Goal: Task Accomplishment & Management: Use online tool/utility

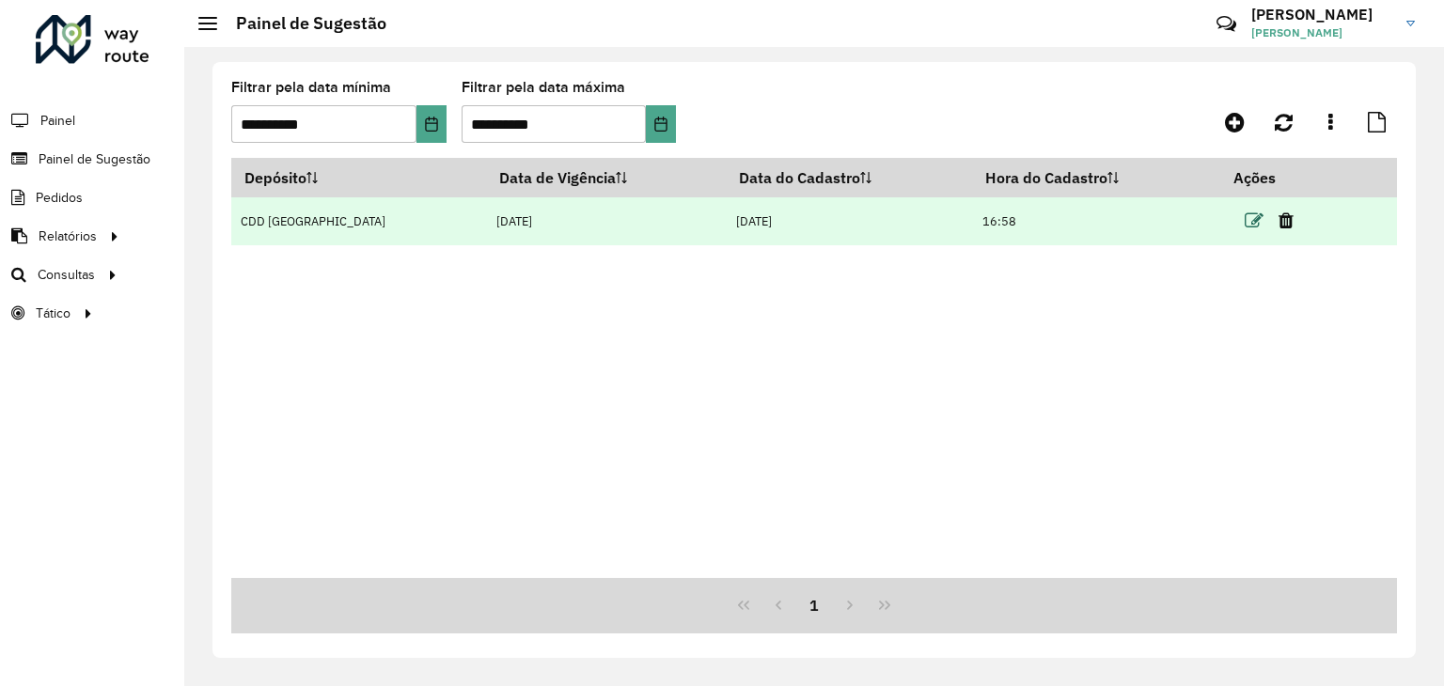
click at [1249, 223] on icon at bounding box center [1254, 221] width 19 height 19
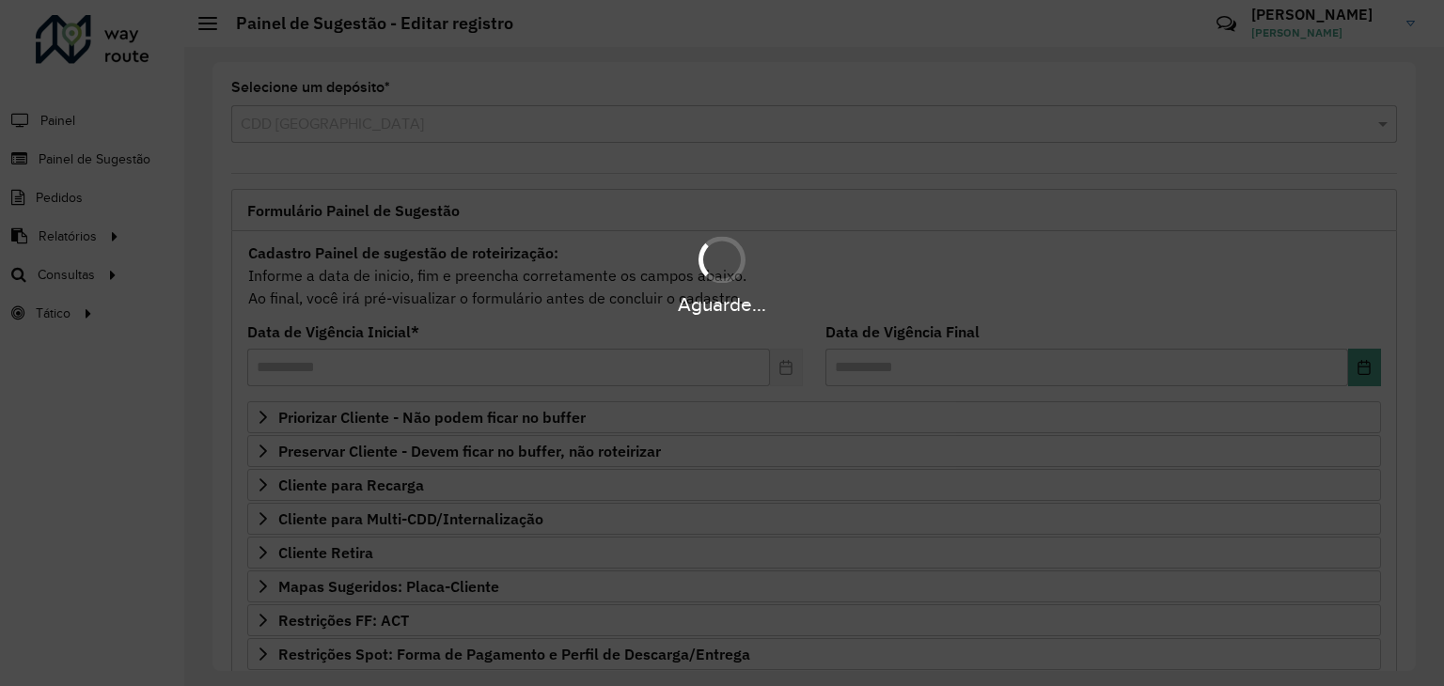
click at [395, 114] on div "Aguarde..." at bounding box center [722, 343] width 1444 height 686
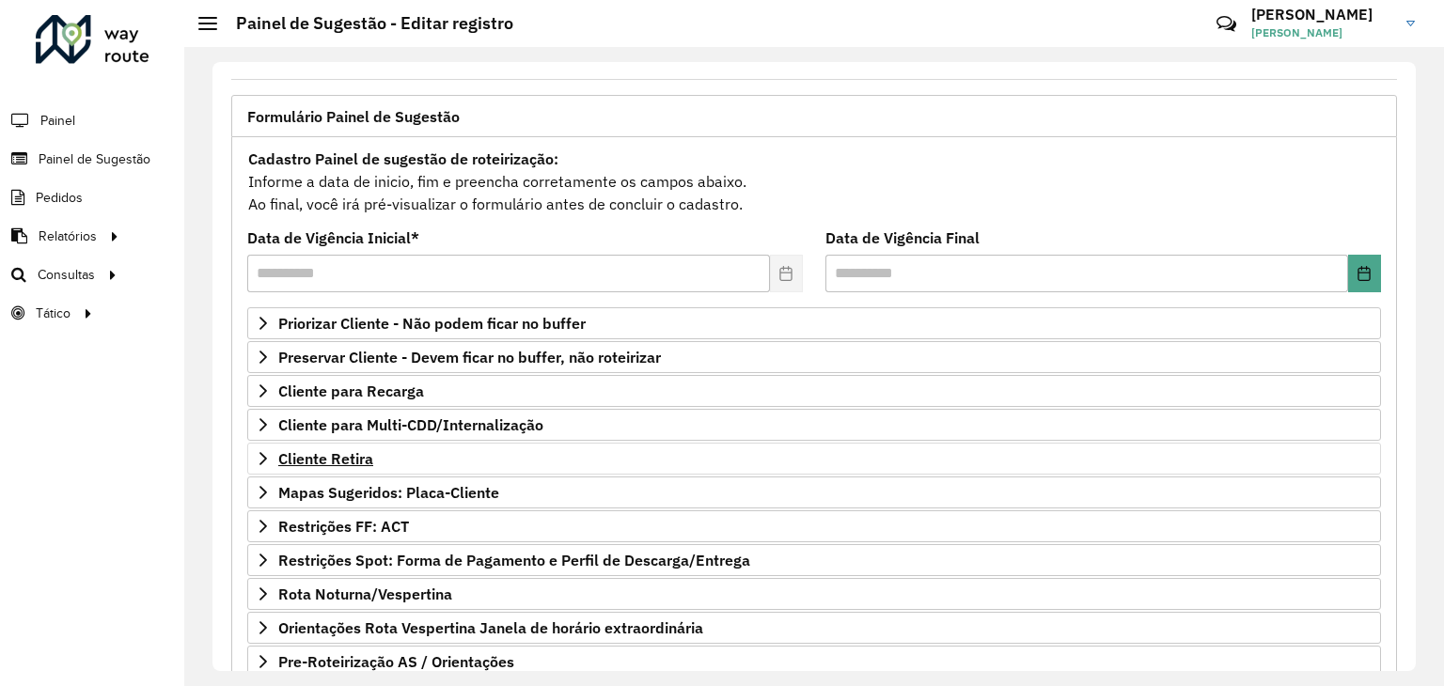
scroll to position [188, 0]
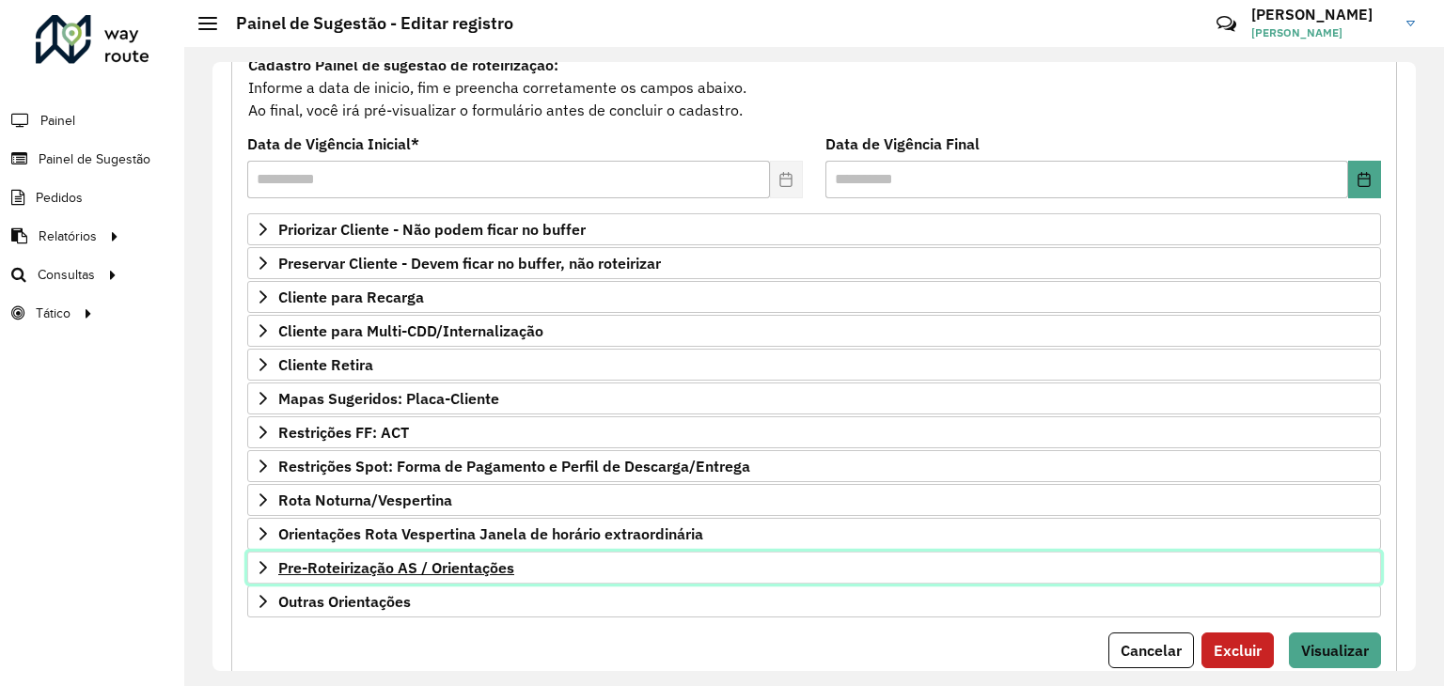
click at [414, 571] on span "Pre-Roteirização AS / Orientações" at bounding box center [396, 567] width 236 height 15
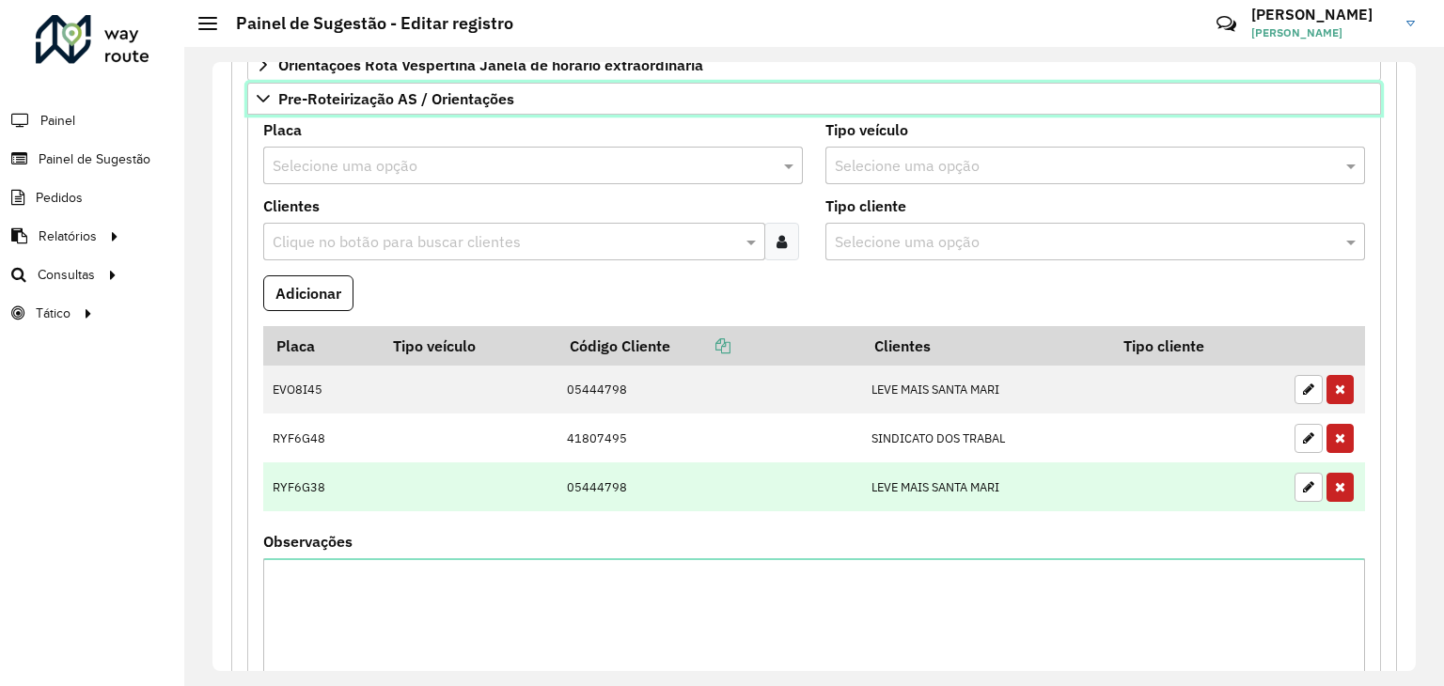
scroll to position [658, 0]
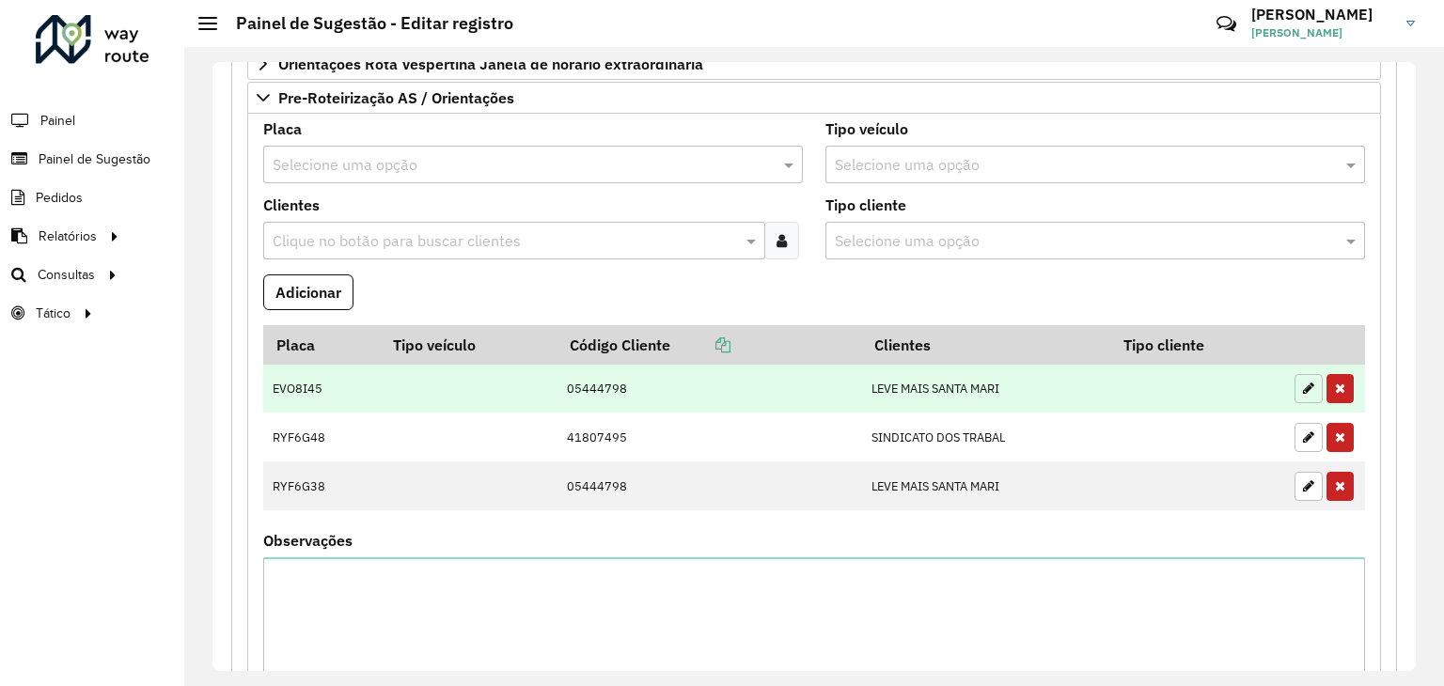
click at [1303, 386] on icon "button" at bounding box center [1308, 388] width 11 height 13
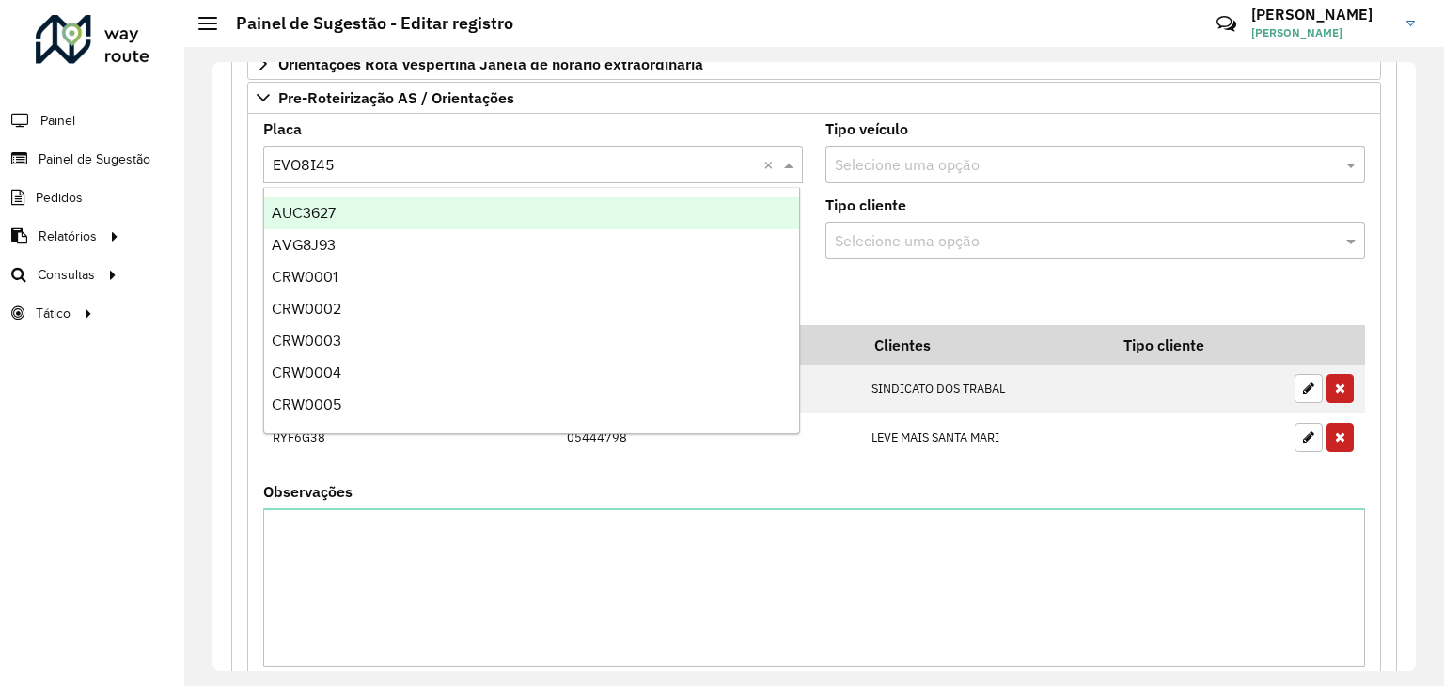
drag, startPoint x: 422, startPoint y: 159, endPoint x: 413, endPoint y: 169, distance: 14.0
click at [413, 169] on input "text" at bounding box center [514, 165] width 483 height 23
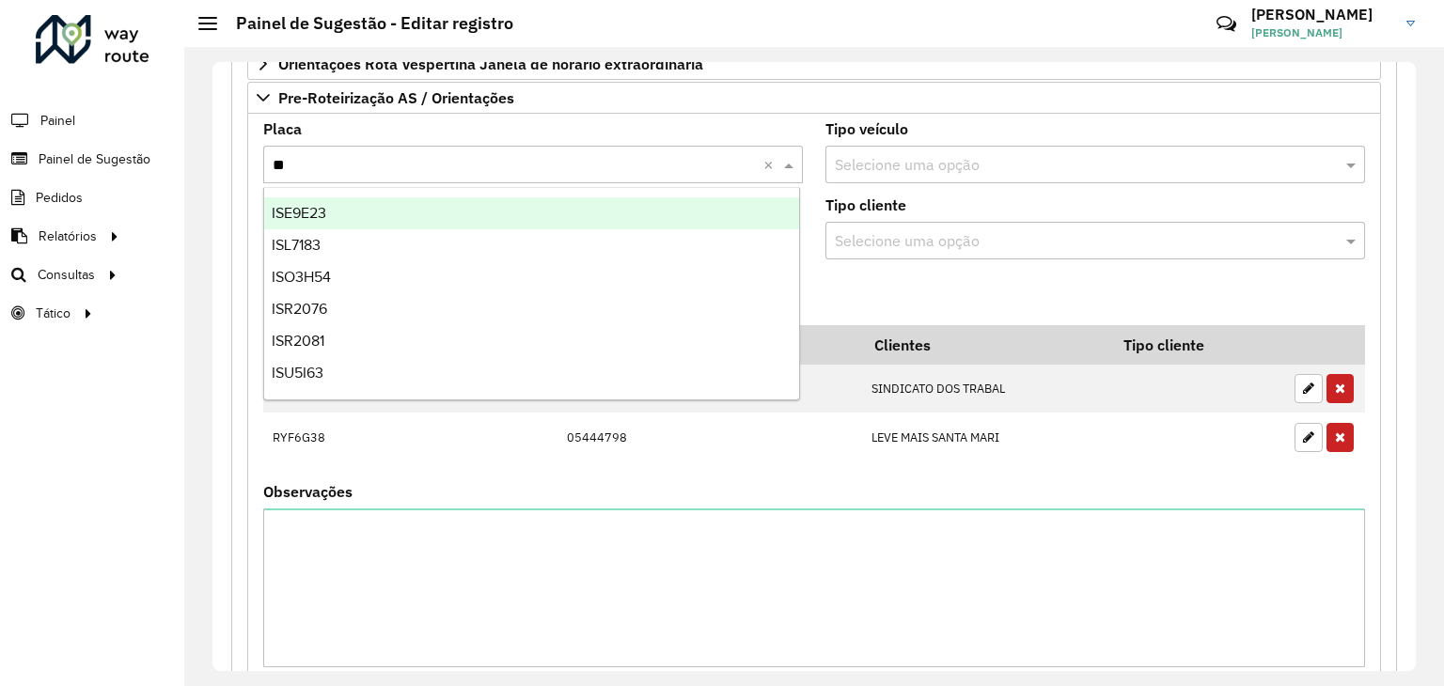
type input "***"
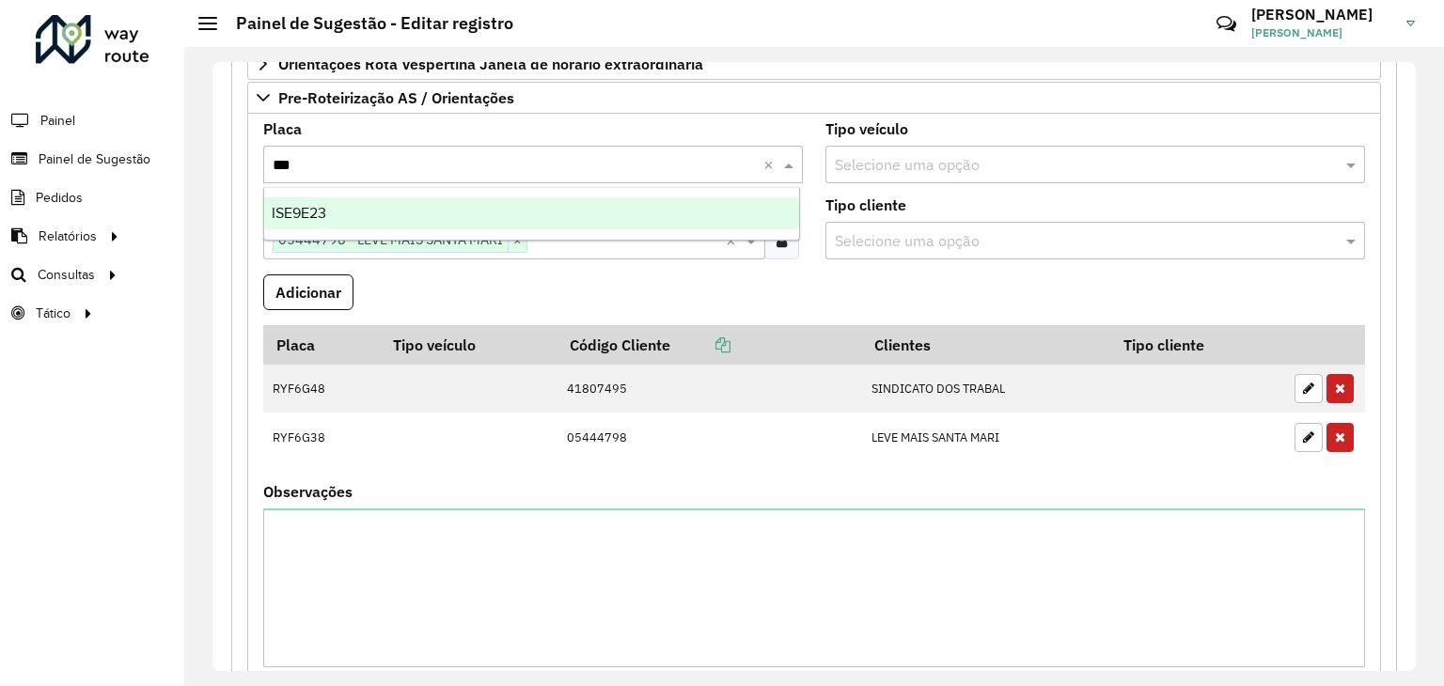
drag, startPoint x: 451, startPoint y: 218, endPoint x: 385, endPoint y: 260, distance: 78.2
click at [450, 218] on div "ISE9E23" at bounding box center [532, 213] width 536 height 32
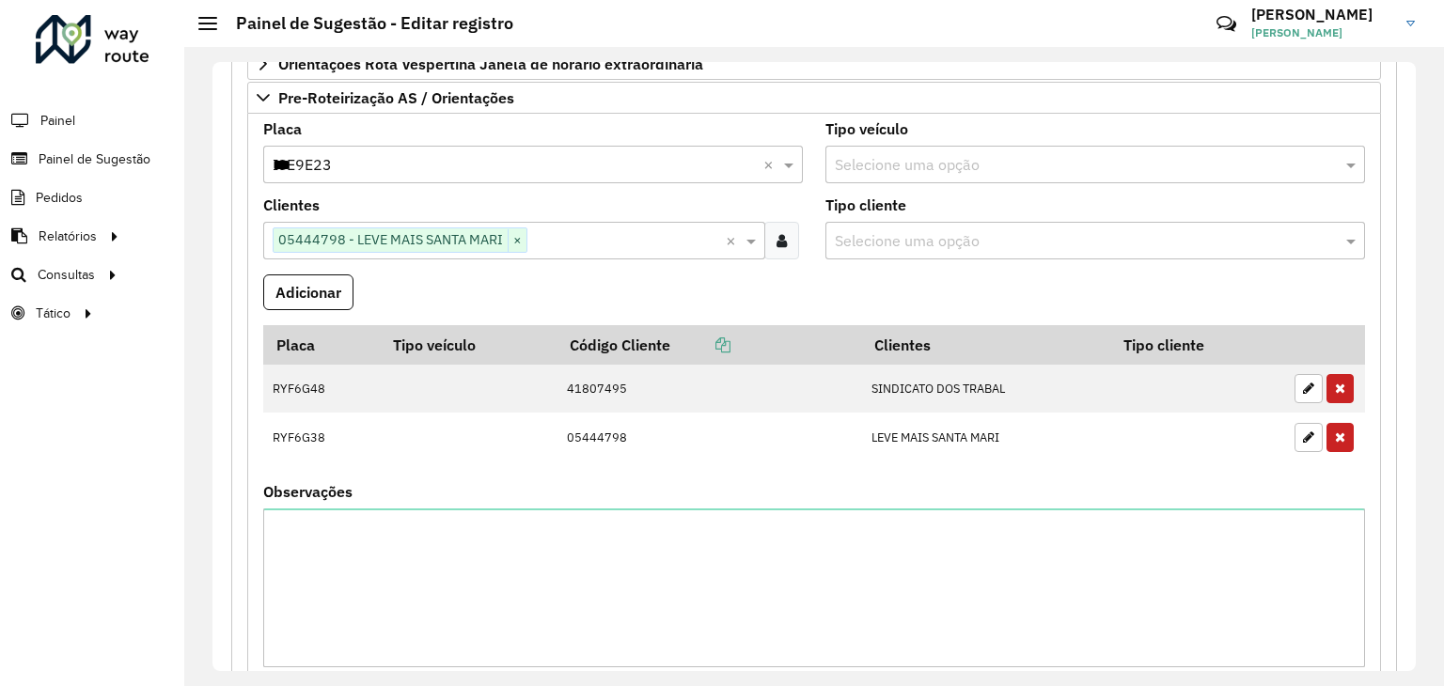
click at [380, 274] on formly-field "Adicionar" at bounding box center [814, 299] width 1124 height 51
click at [327, 274] on button "Adicionar" at bounding box center [308, 292] width 90 height 36
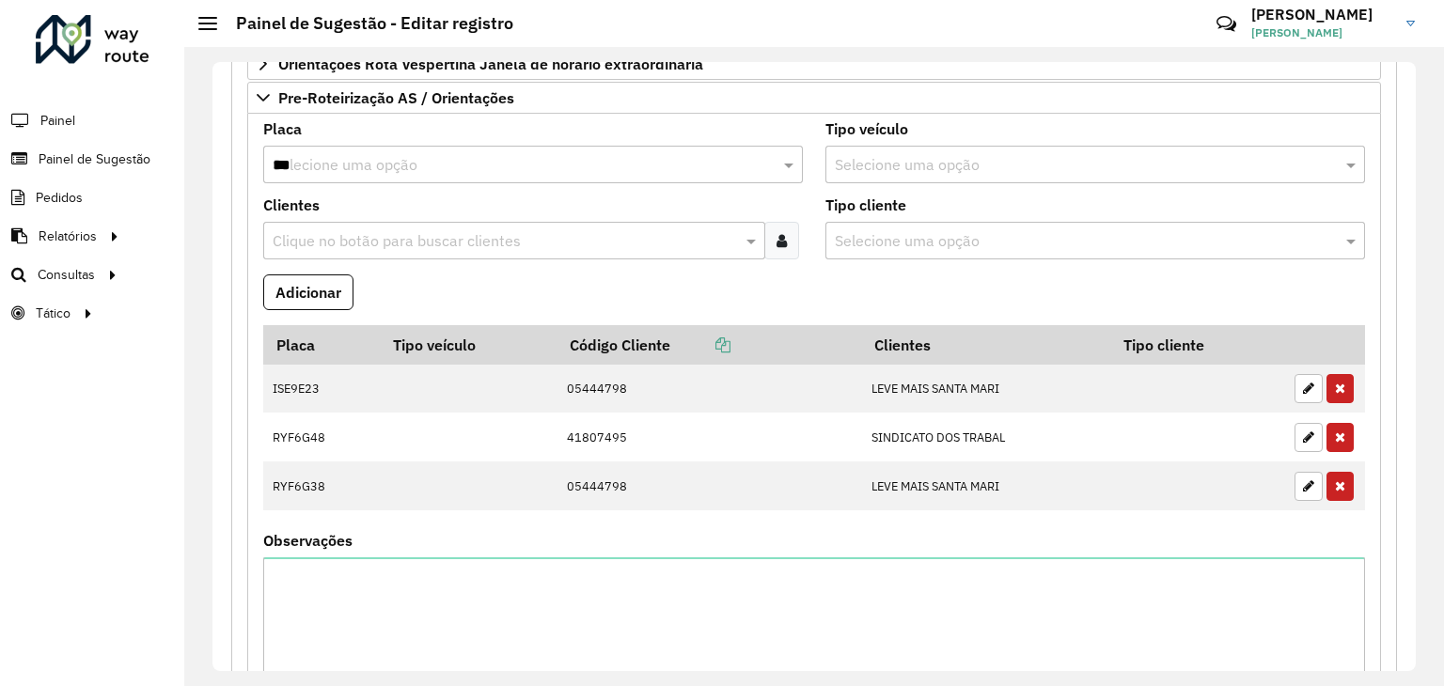
click at [508, 291] on formly-field "Adicionar" at bounding box center [814, 299] width 1124 height 51
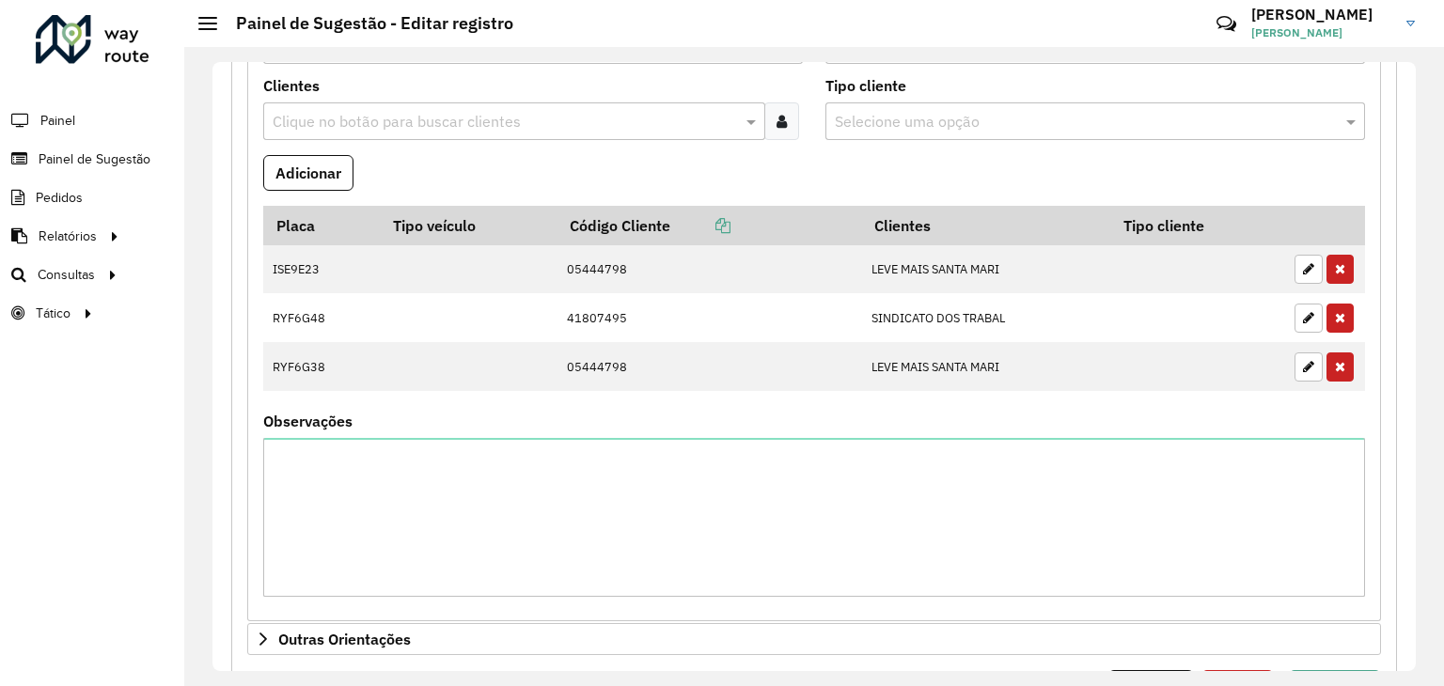
scroll to position [870, 0]
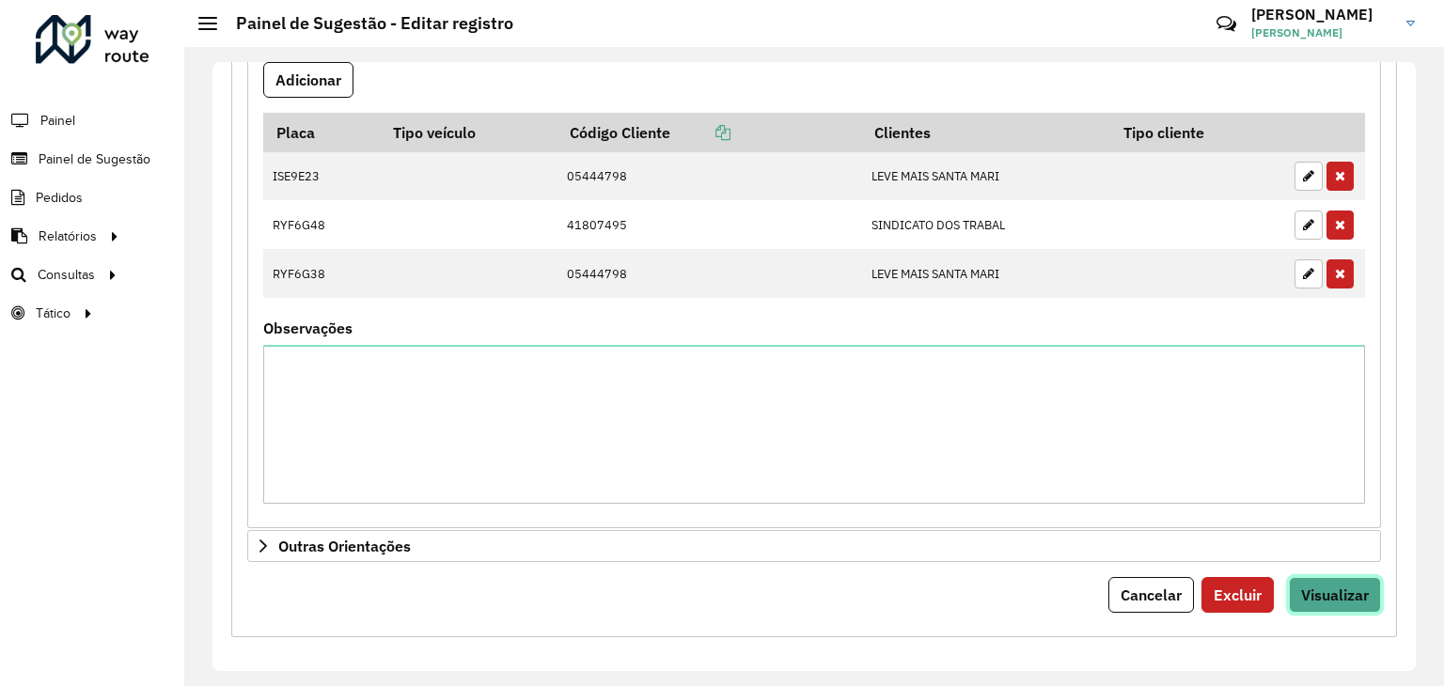
click at [1301, 592] on span "Visualizar" at bounding box center [1335, 595] width 68 height 19
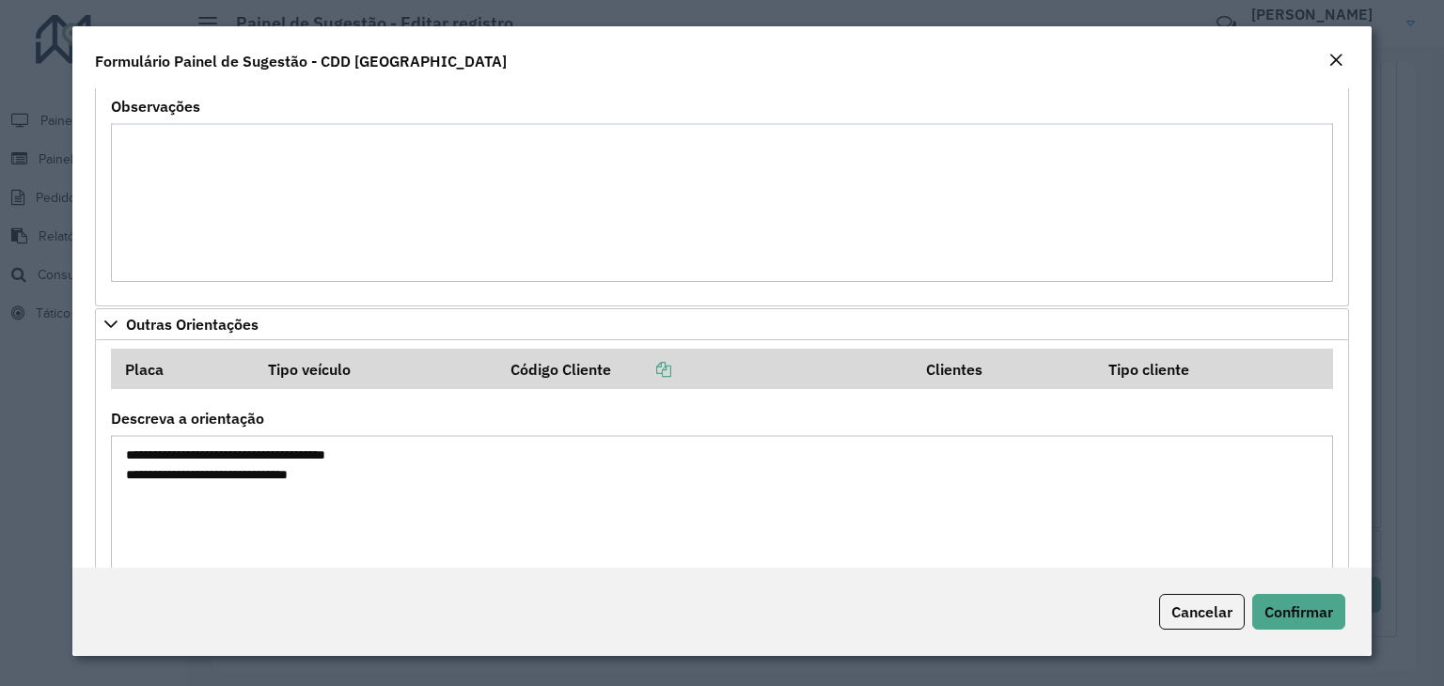
scroll to position [1012, 0]
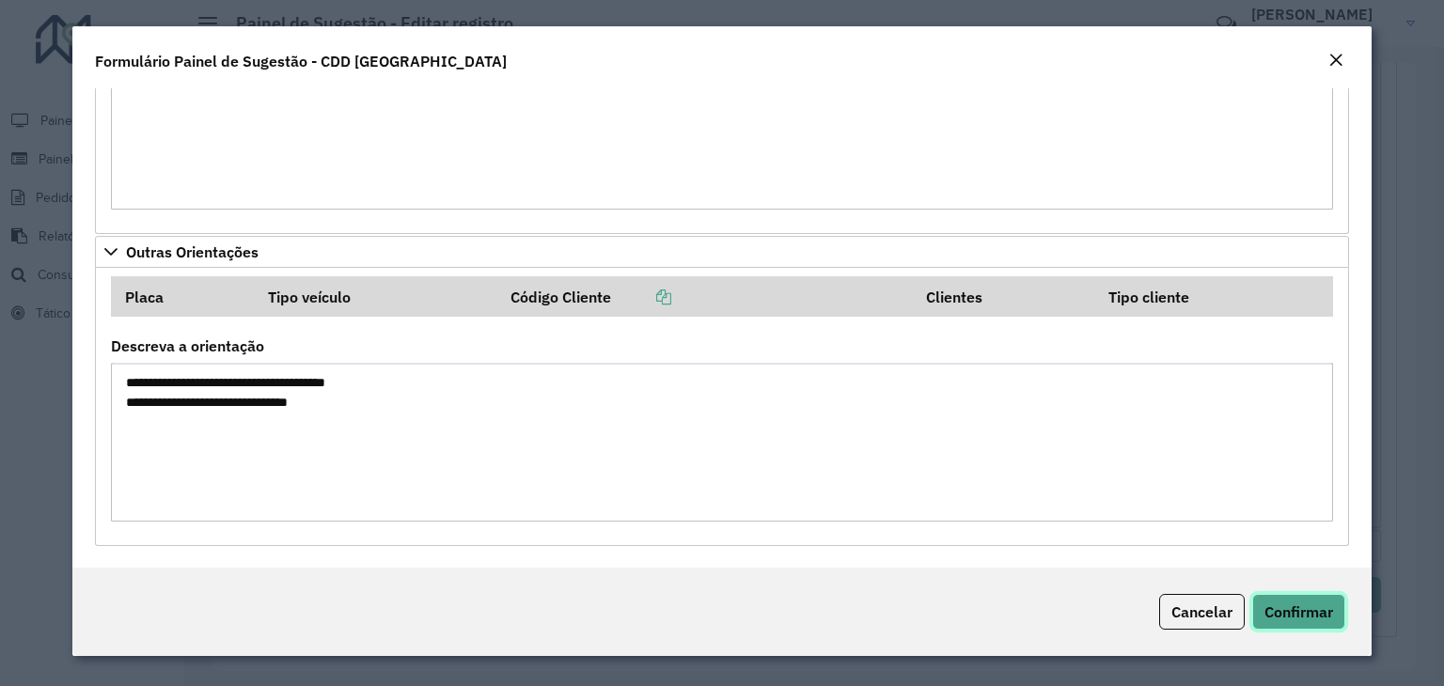
click at [1287, 614] on span "Confirmar" at bounding box center [1298, 612] width 69 height 19
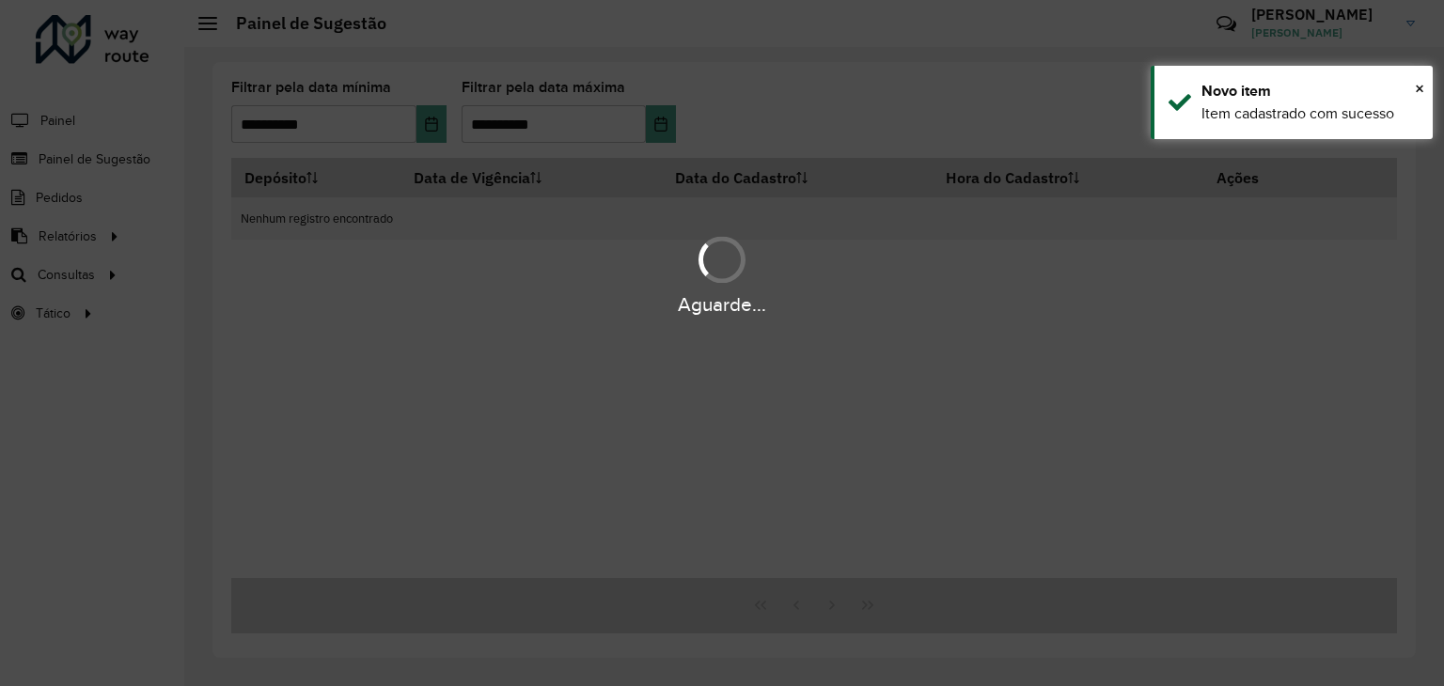
click at [1049, 365] on div "Aguarde..." at bounding box center [722, 343] width 1444 height 686
click at [1423, 87] on span "×" at bounding box center [1419, 88] width 9 height 21
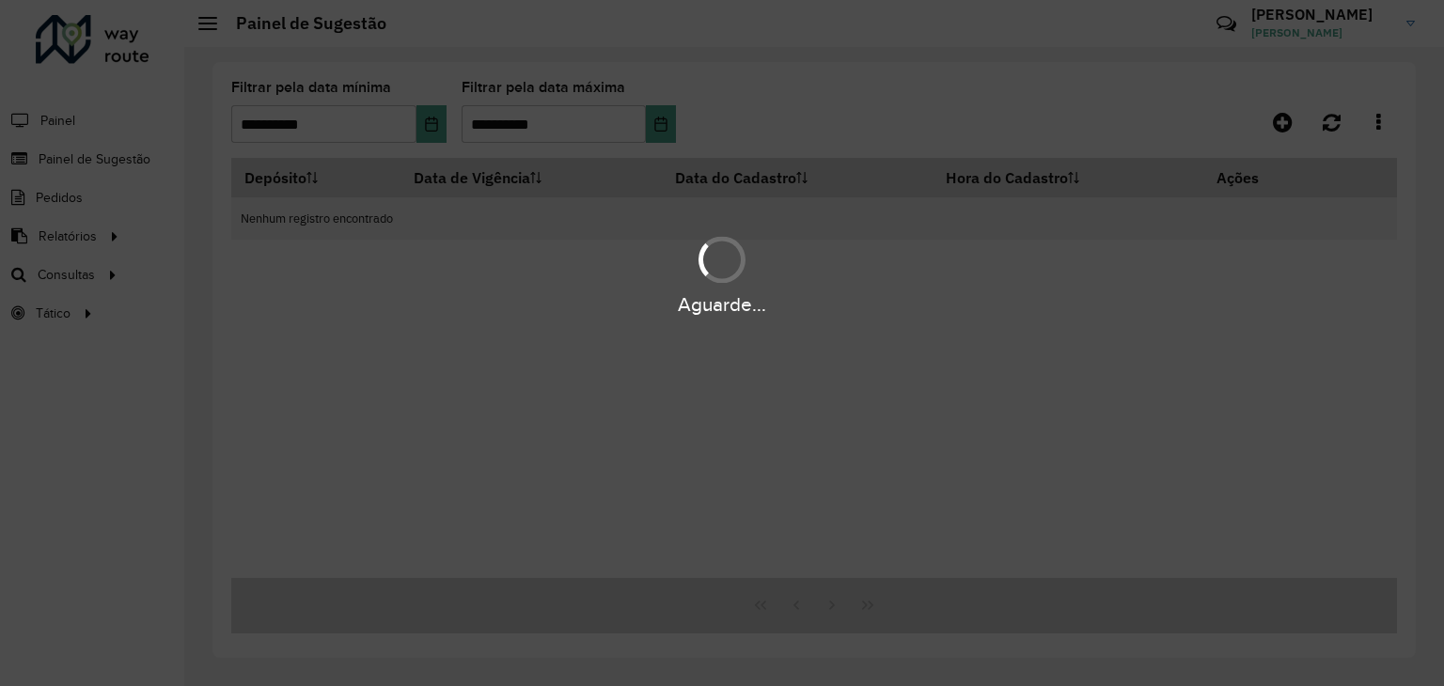
click at [384, 303] on div "Aguarde..." at bounding box center [722, 304] width 1444 height 29
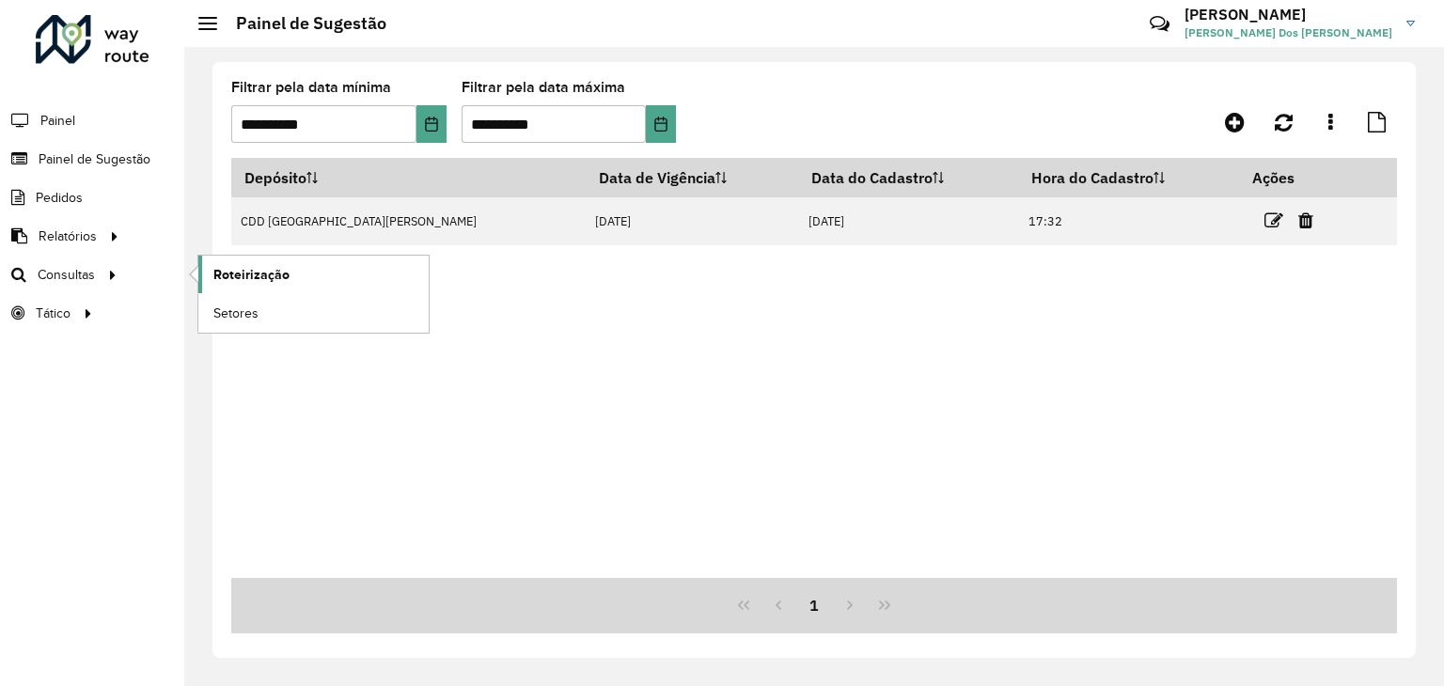
click at [252, 281] on span "Roteirização" at bounding box center [251, 275] width 76 height 20
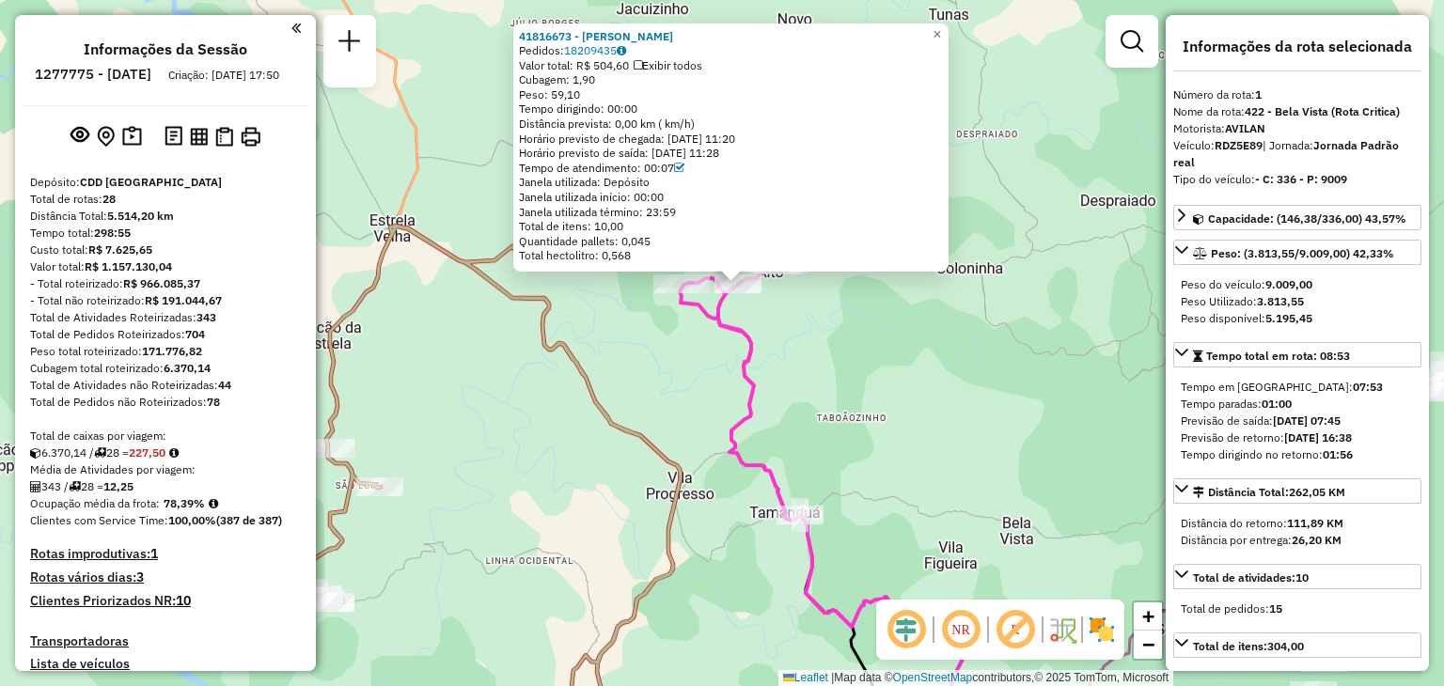
select select "**********"
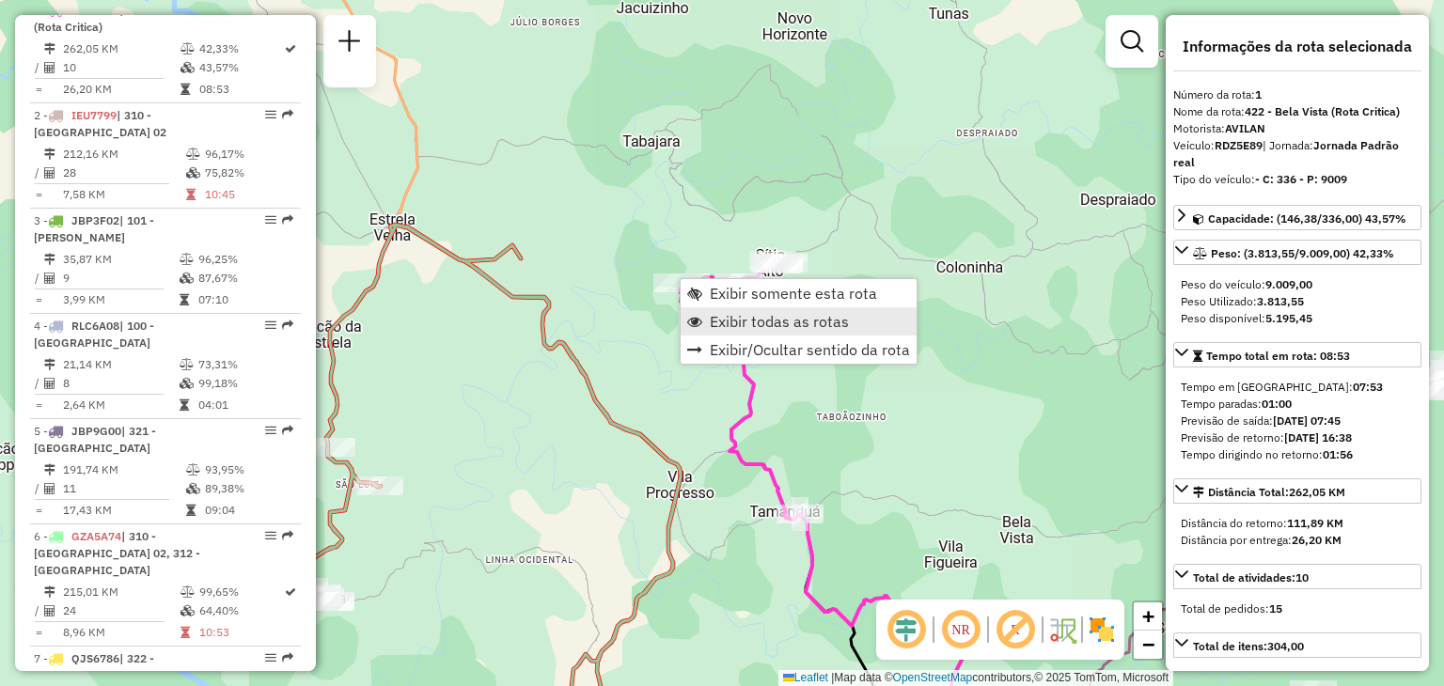
click at [704, 317] on link "Exibir todas as rotas" at bounding box center [799, 321] width 236 height 28
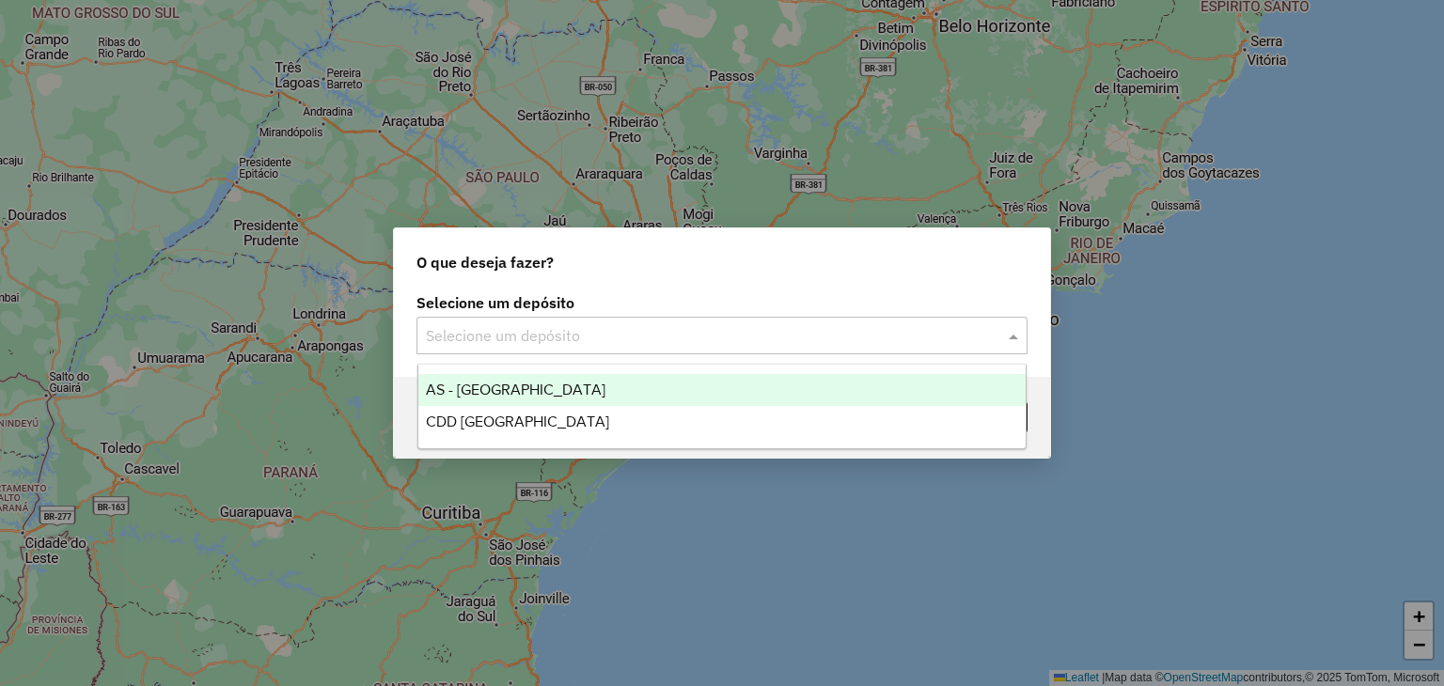
click at [678, 352] on div "Selecione um depósito" at bounding box center [721, 336] width 611 height 38
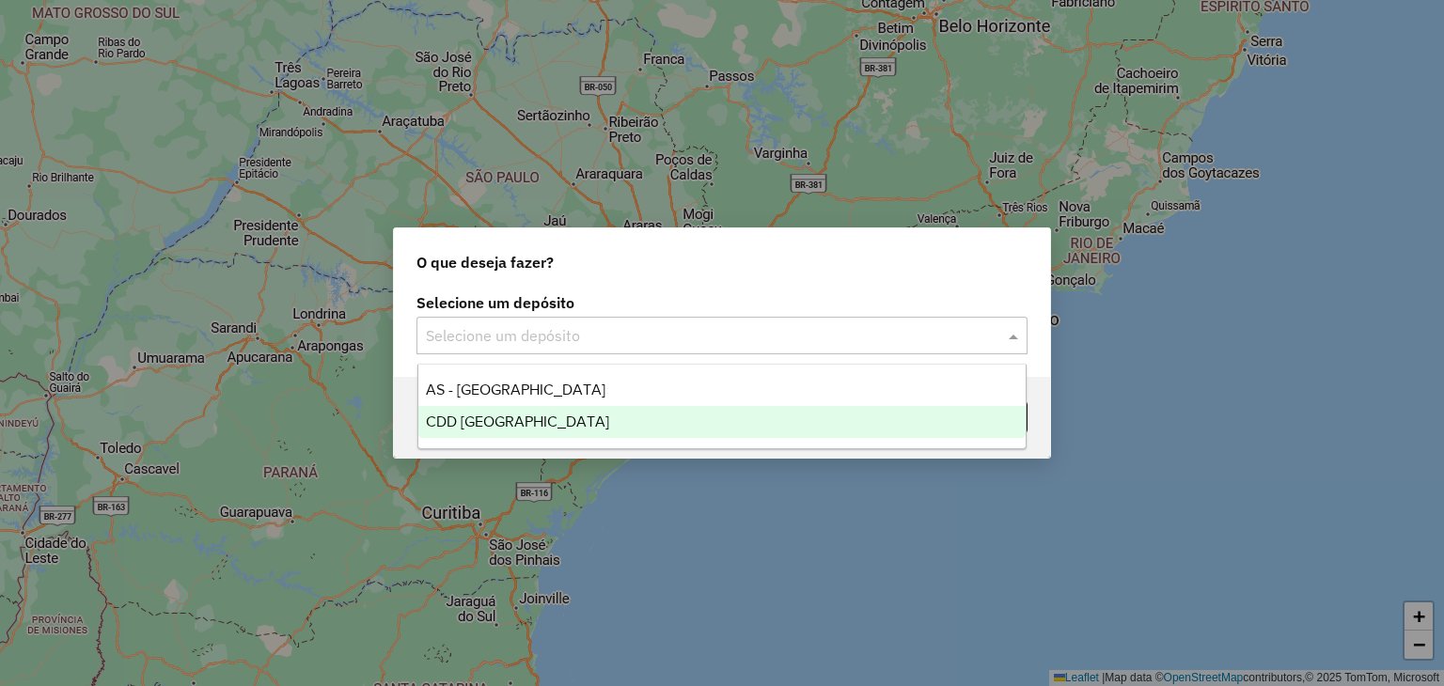
click at [586, 416] on div "CDD [GEOGRAPHIC_DATA][PERSON_NAME]" at bounding box center [722, 422] width 608 height 32
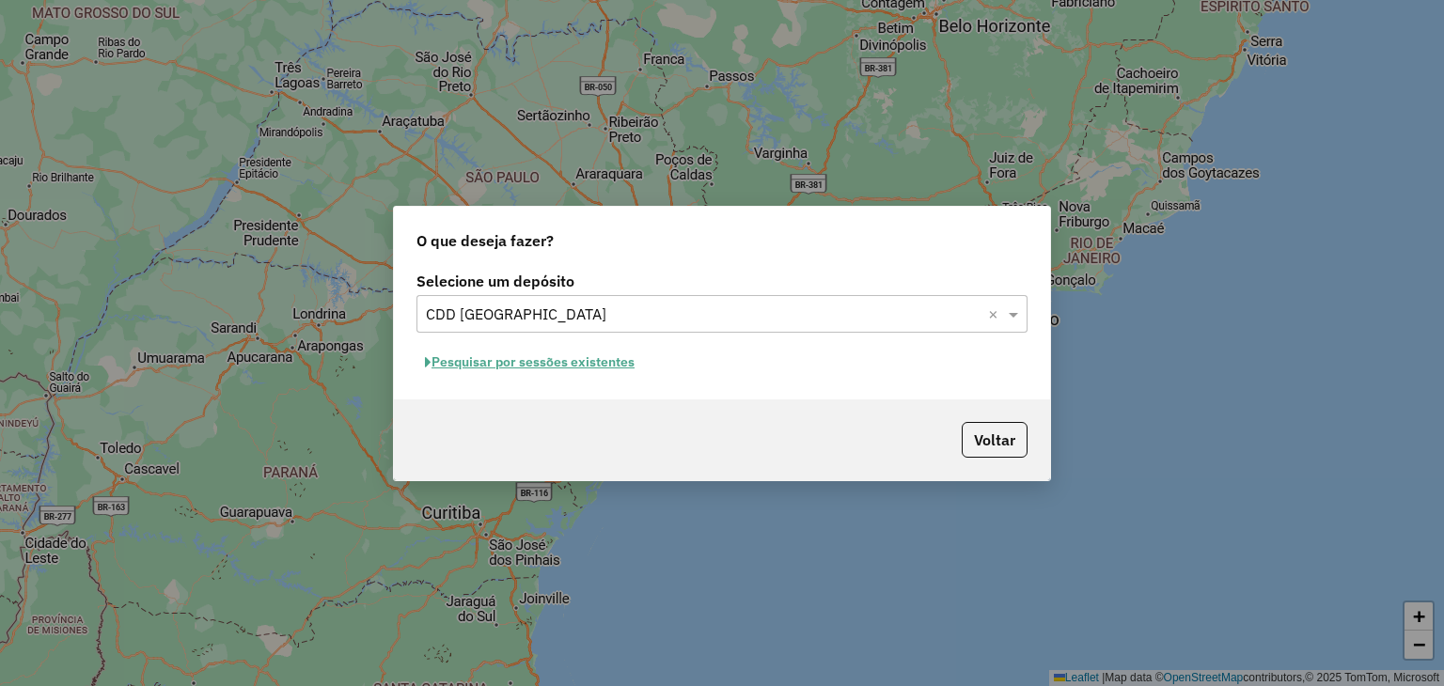
click at [594, 372] on button "Pesquisar por sessões existentes" at bounding box center [529, 362] width 227 height 29
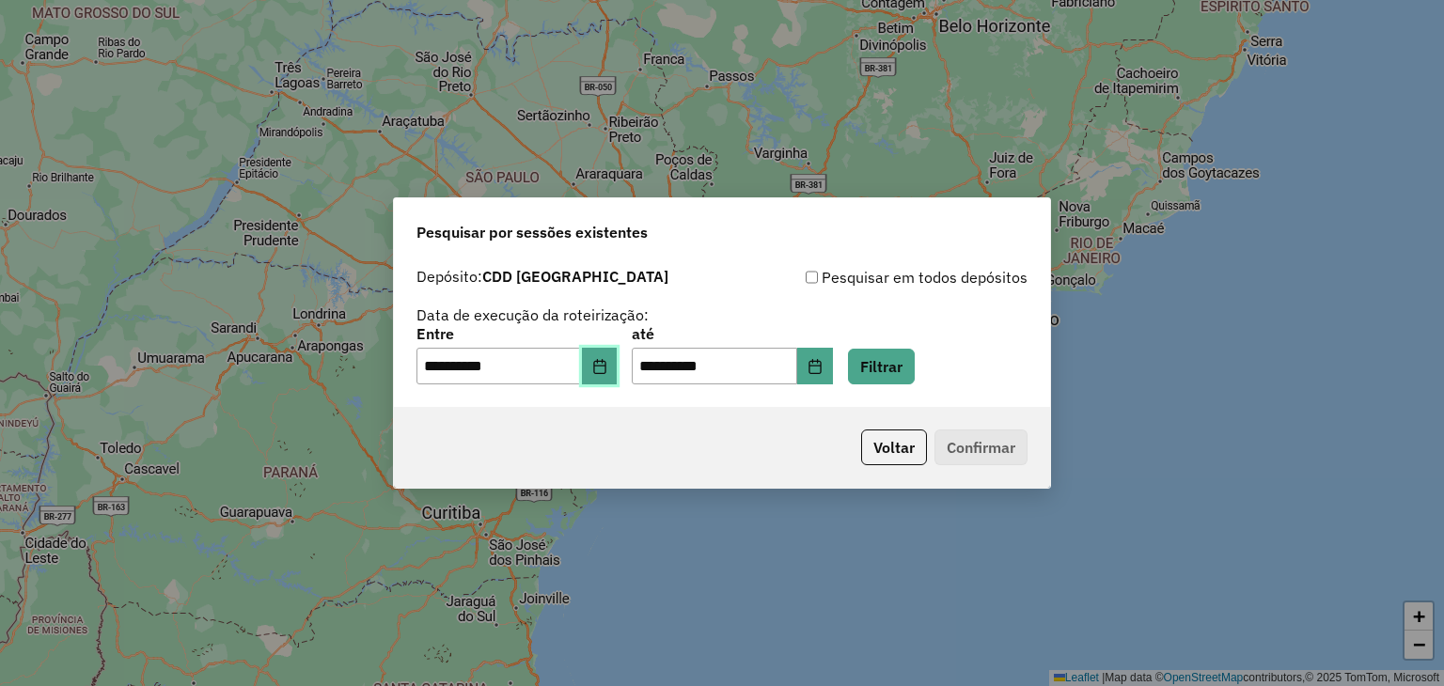
click at [607, 369] on icon "Choose Date" at bounding box center [599, 366] width 15 height 15
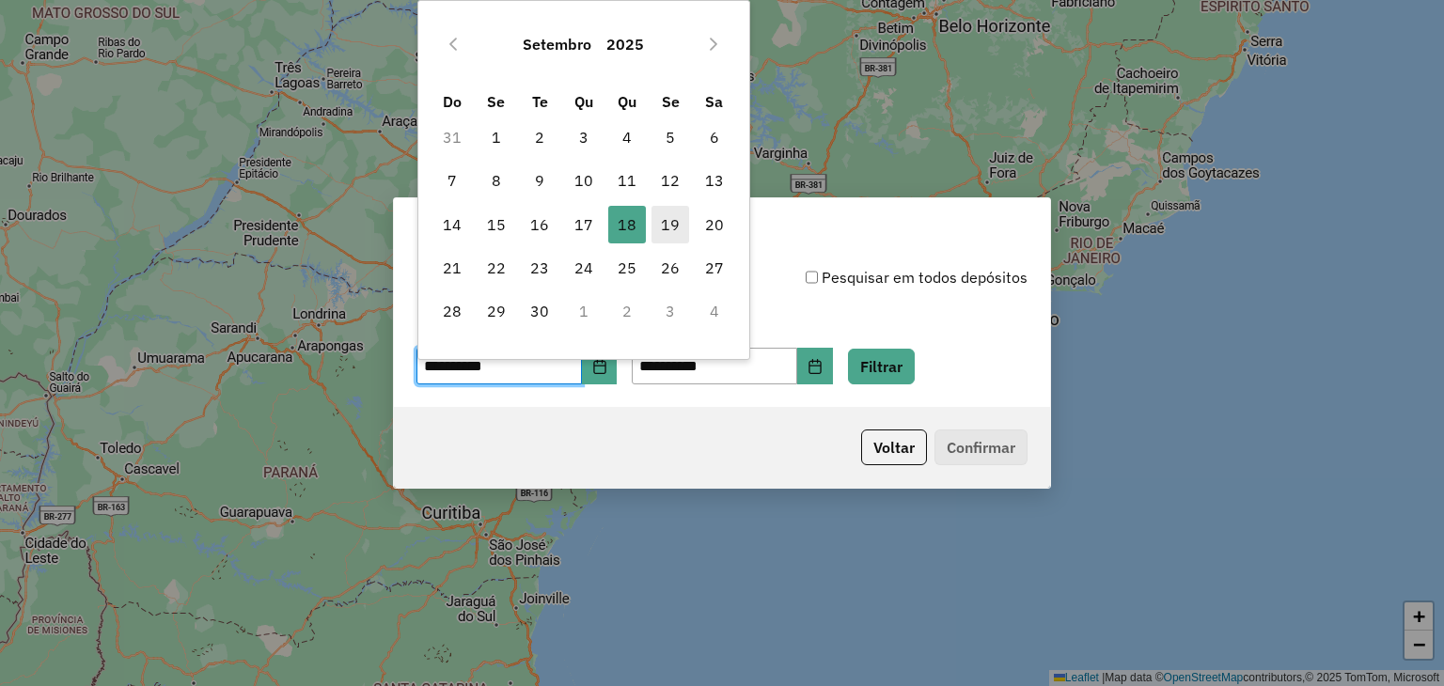
click at [668, 236] on span "19" at bounding box center [670, 225] width 38 height 38
type input "**********"
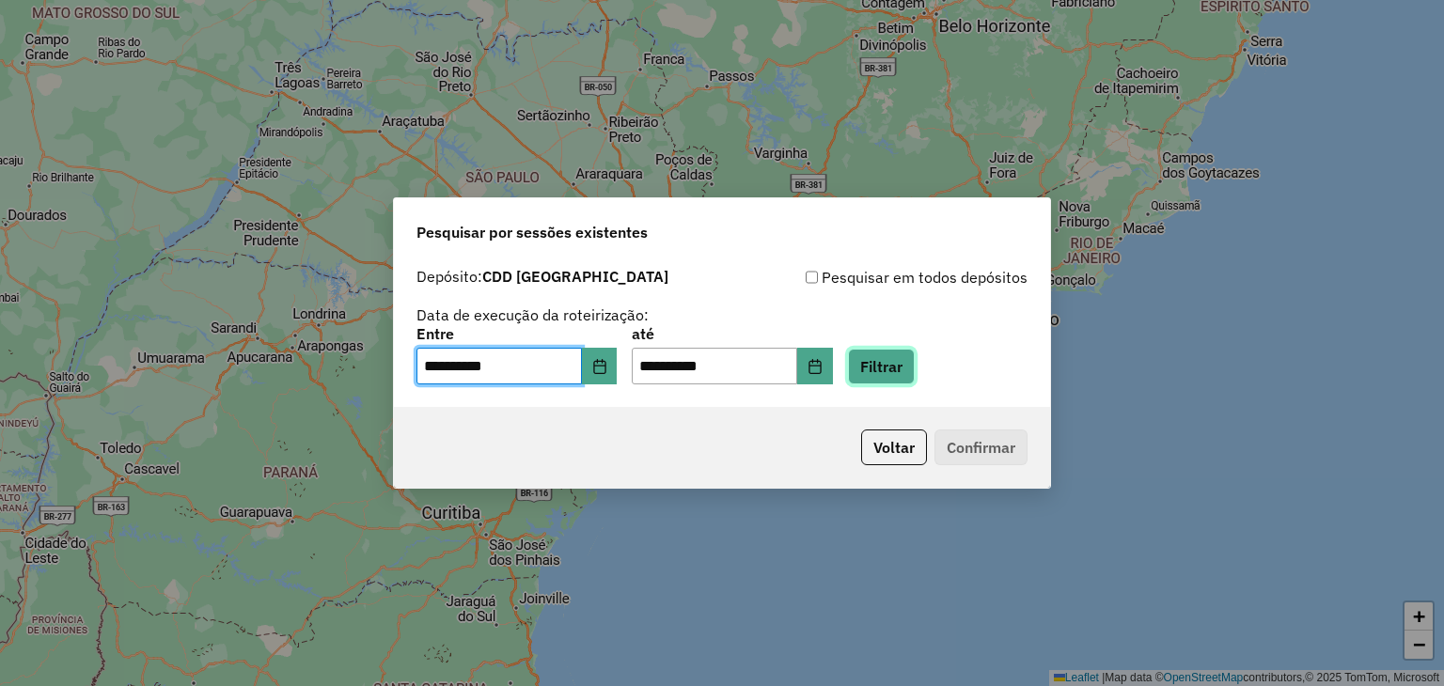
click at [889, 358] on button "Filtrar" at bounding box center [881, 367] width 67 height 36
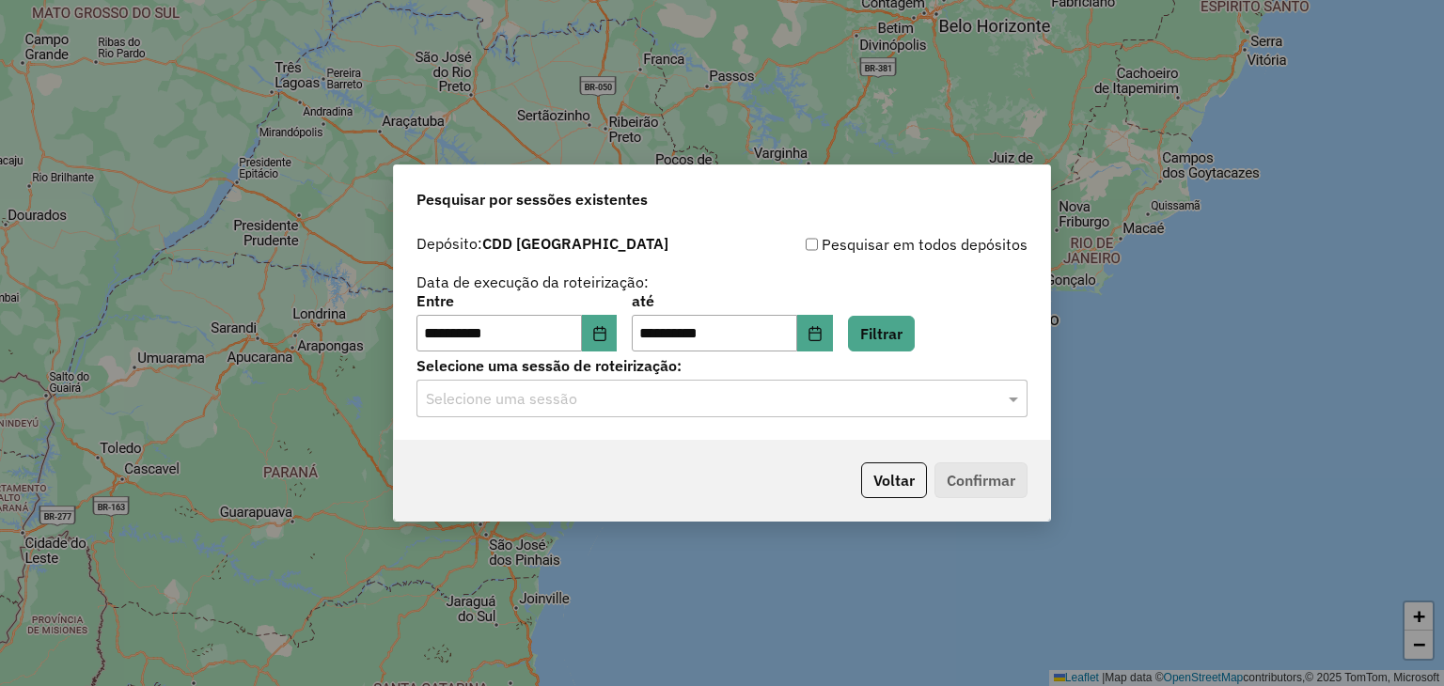
click at [865, 420] on div "**********" at bounding box center [722, 333] width 656 height 215
click at [849, 407] on input "text" at bounding box center [703, 399] width 555 height 23
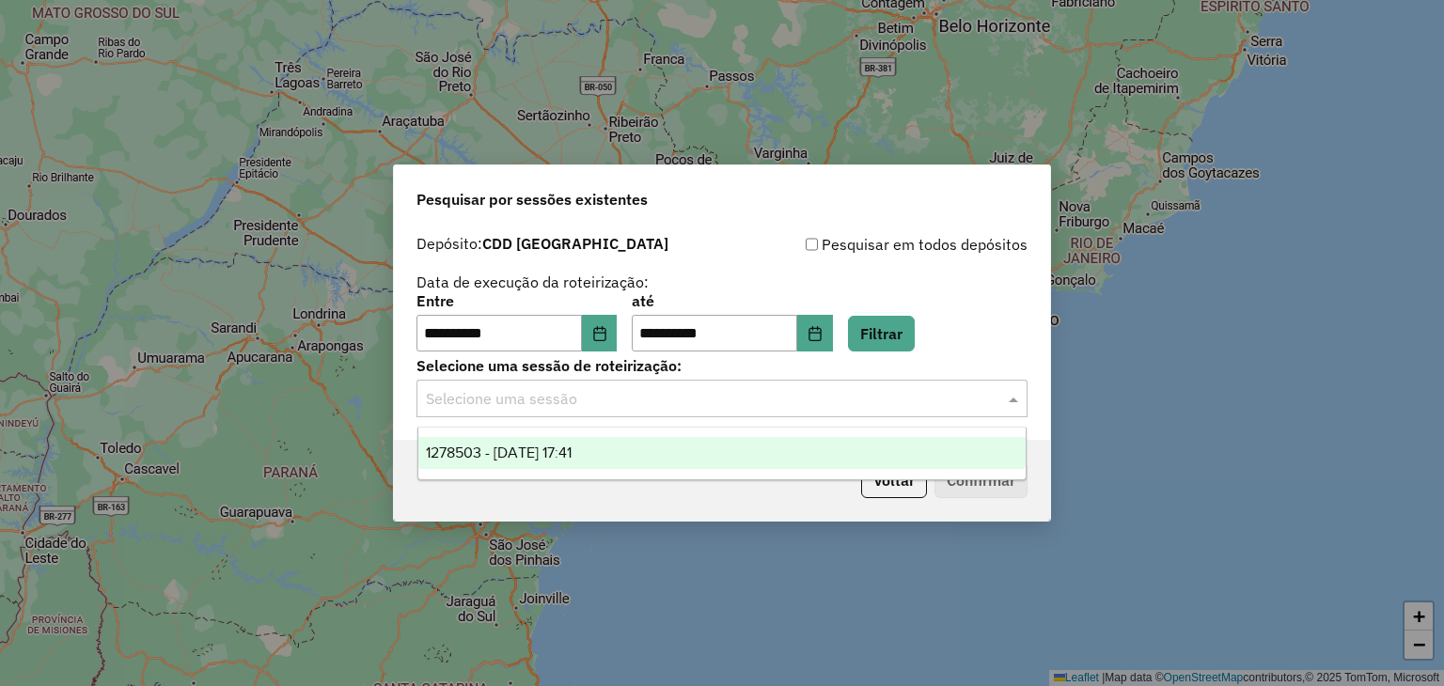
click at [639, 461] on div "1278503 - 19/09/2025 17:41" at bounding box center [722, 453] width 608 height 32
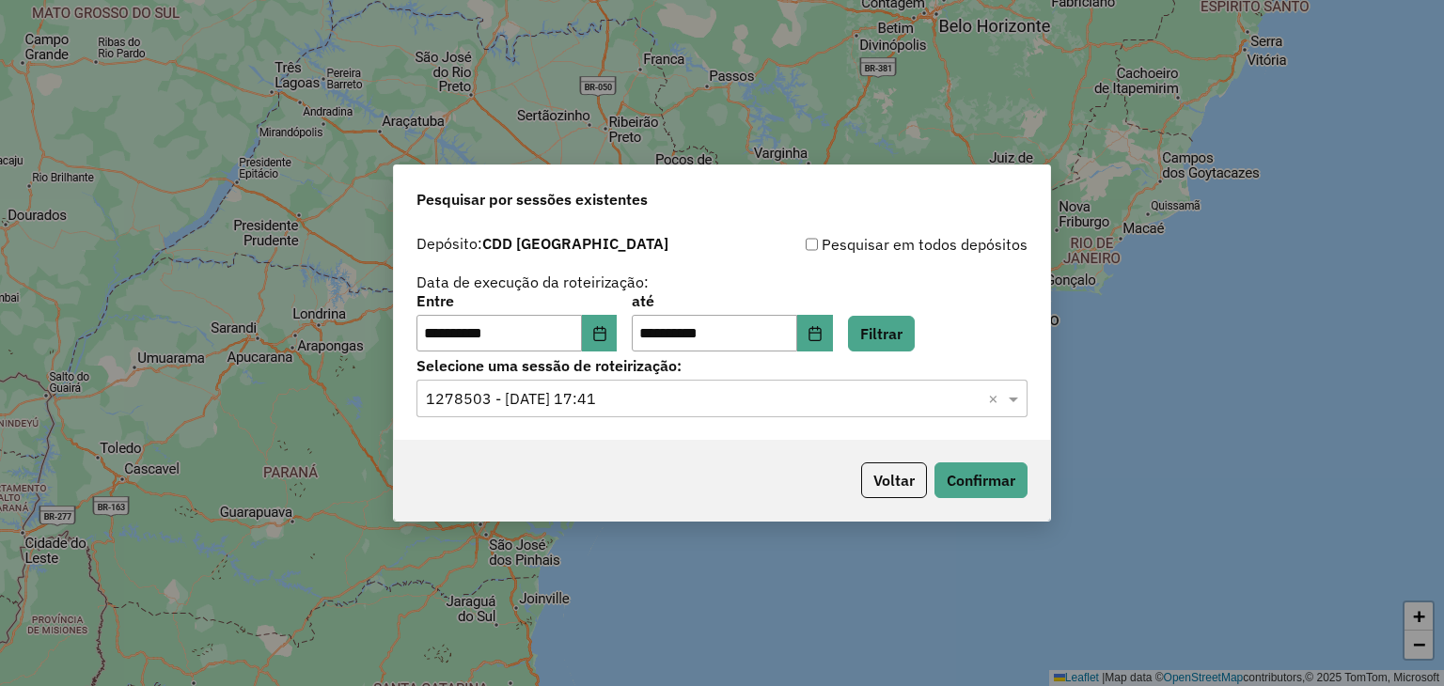
click at [1113, 165] on div "**********" at bounding box center [722, 343] width 1444 height 686
click at [911, 328] on button "Filtrar" at bounding box center [881, 334] width 67 height 36
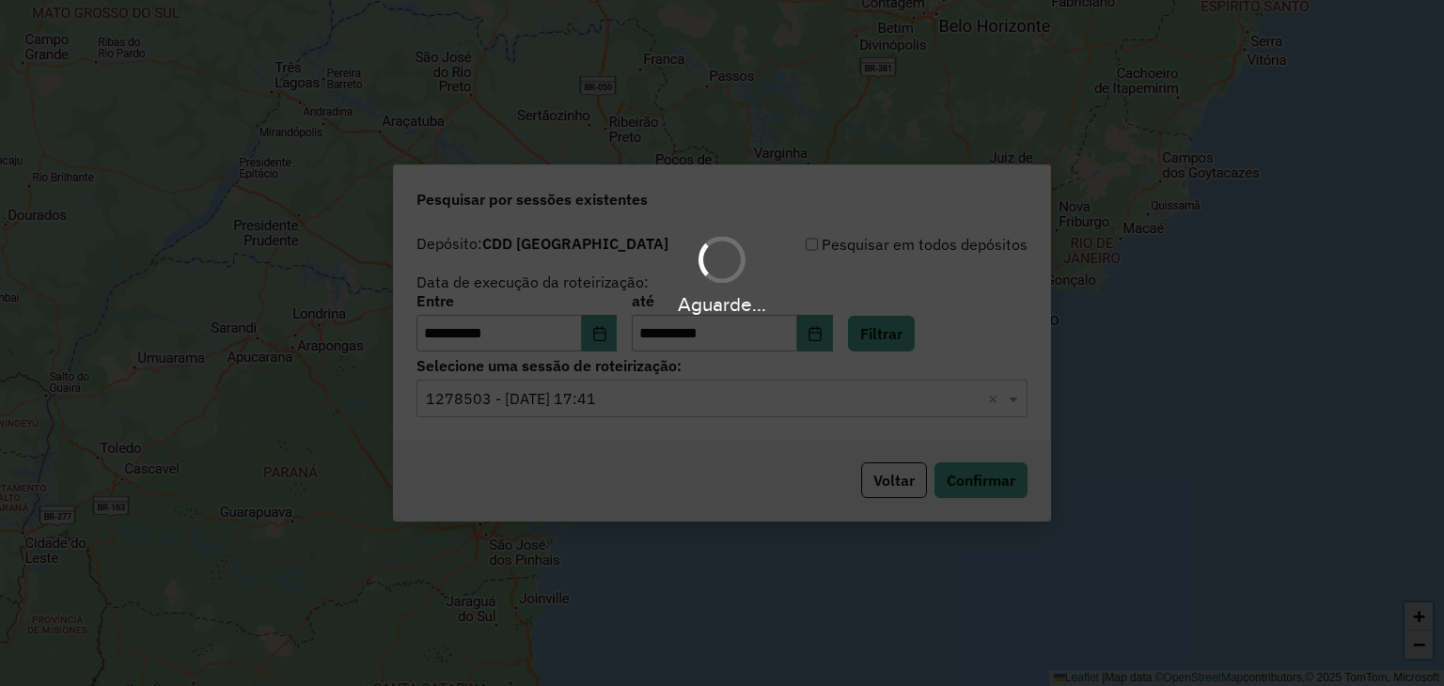
click at [564, 400] on div "Aguarde..." at bounding box center [722, 343] width 1444 height 686
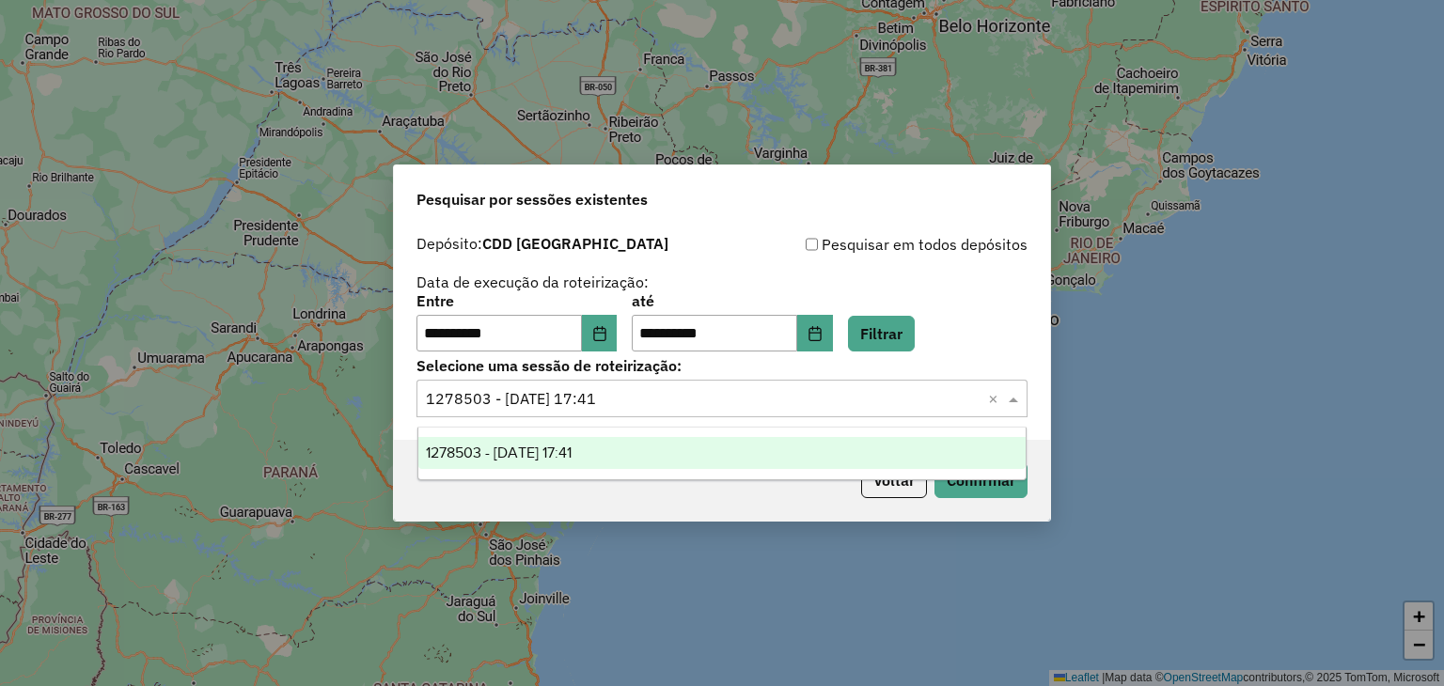
click at [564, 400] on input "text" at bounding box center [703, 399] width 555 height 23
click at [570, 452] on span "1278503 - 19/09/2025 17:41" at bounding box center [499, 453] width 146 height 16
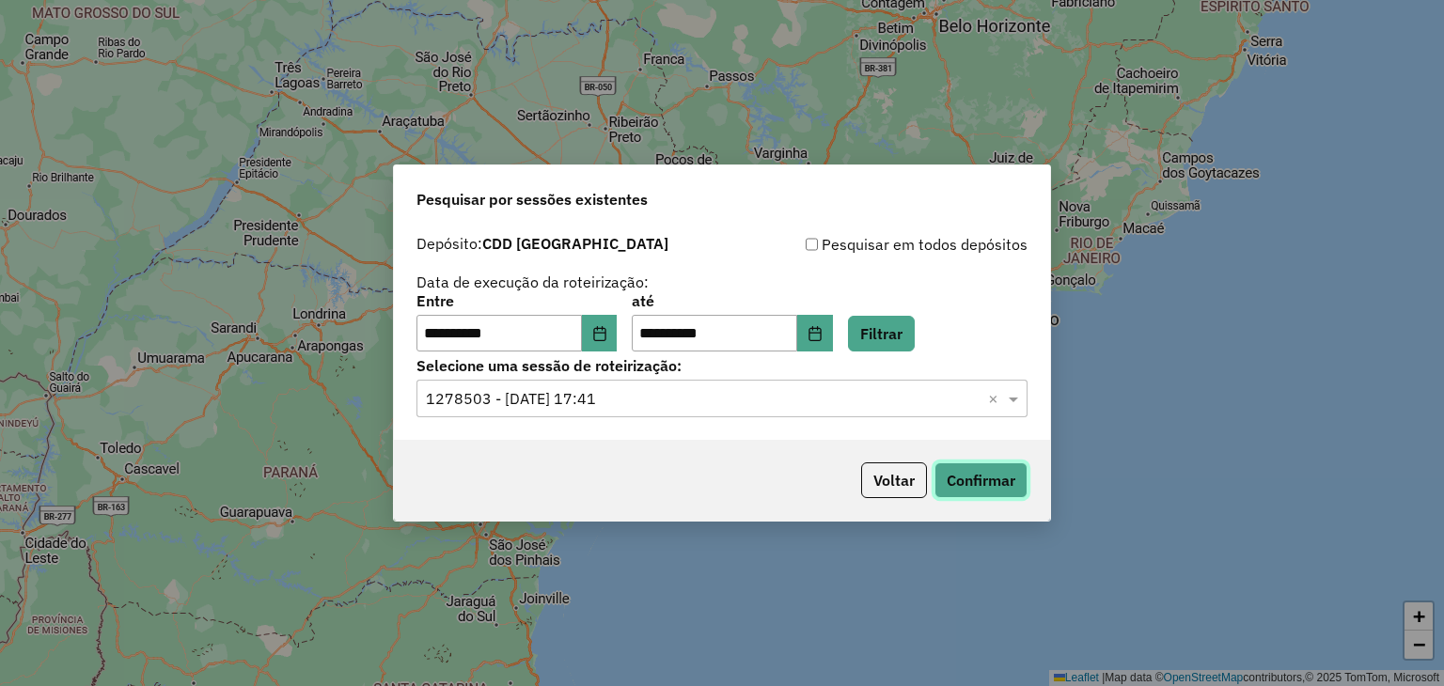
click at [949, 475] on button "Confirmar" at bounding box center [980, 481] width 93 height 36
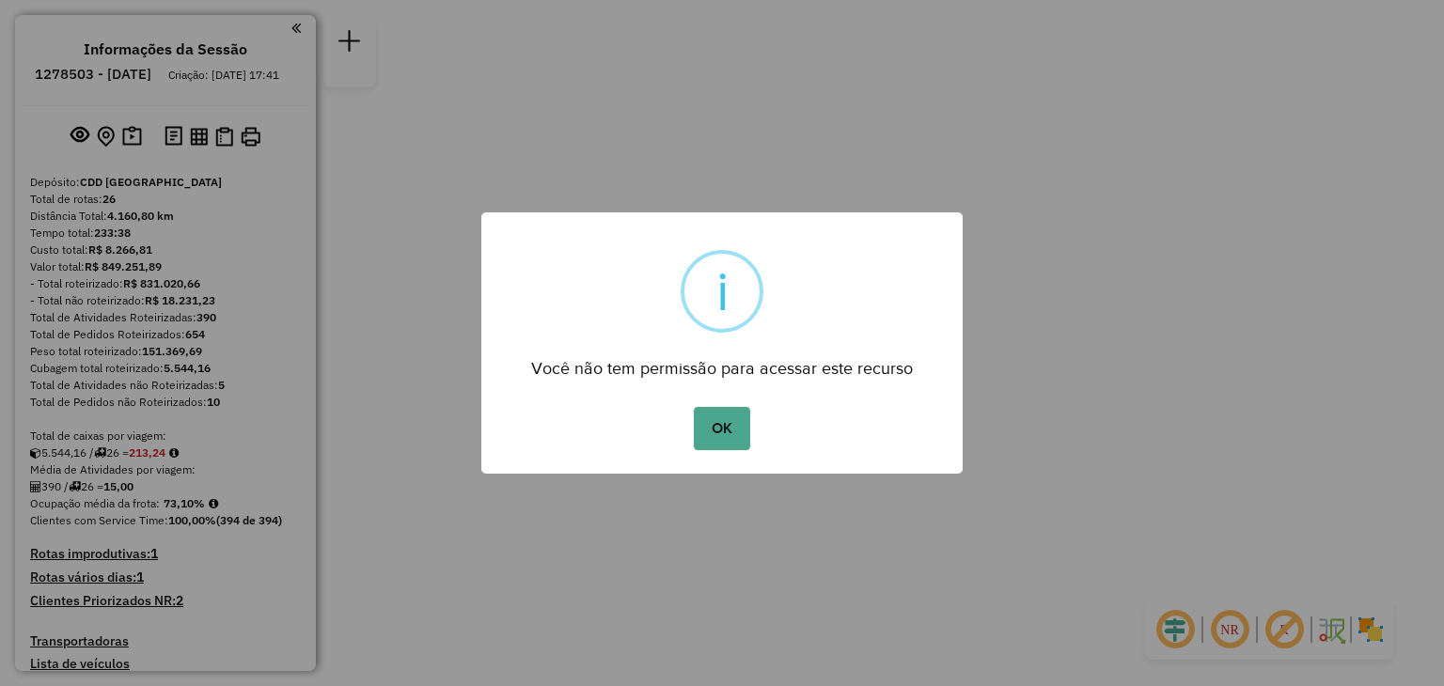
click at [734, 432] on button "OK" at bounding box center [721, 428] width 55 height 43
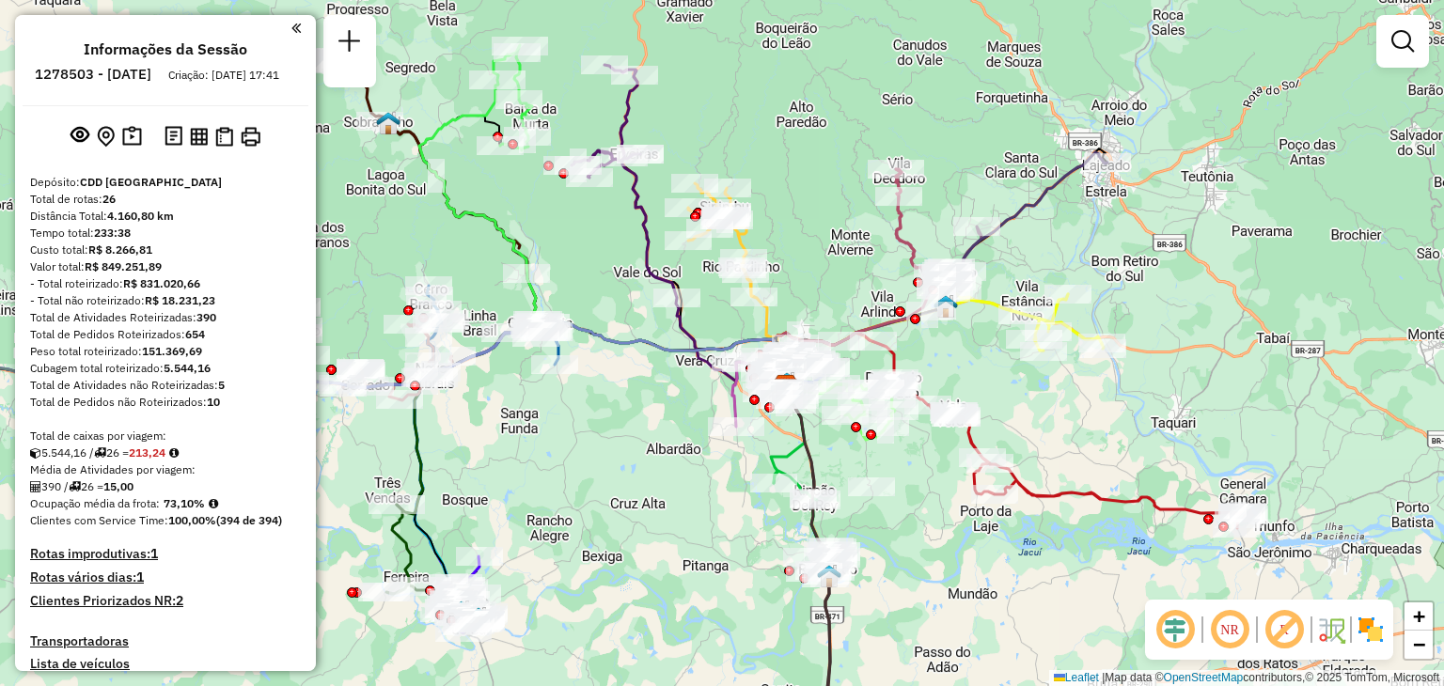
drag, startPoint x: 590, startPoint y: 324, endPoint x: 650, endPoint y: 365, distance: 71.7
click at [650, 365] on div "Janela de atendimento Grade de atendimento Capacidade Transportadoras Veículos …" at bounding box center [722, 343] width 1444 height 686
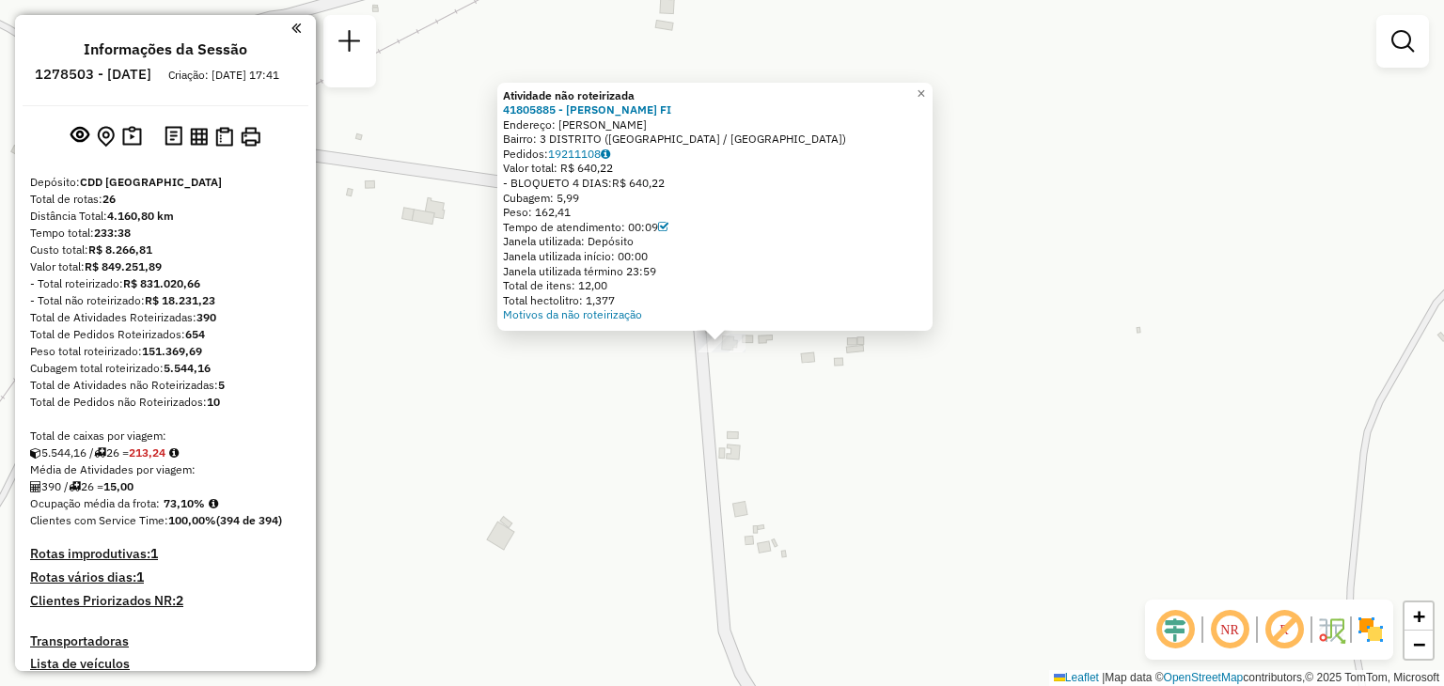
click at [804, 430] on div "Atividade não roteirizada 41805885 - [PERSON_NAME] FI Endereço: R [PERSON_NAME]…" at bounding box center [722, 343] width 1444 height 686
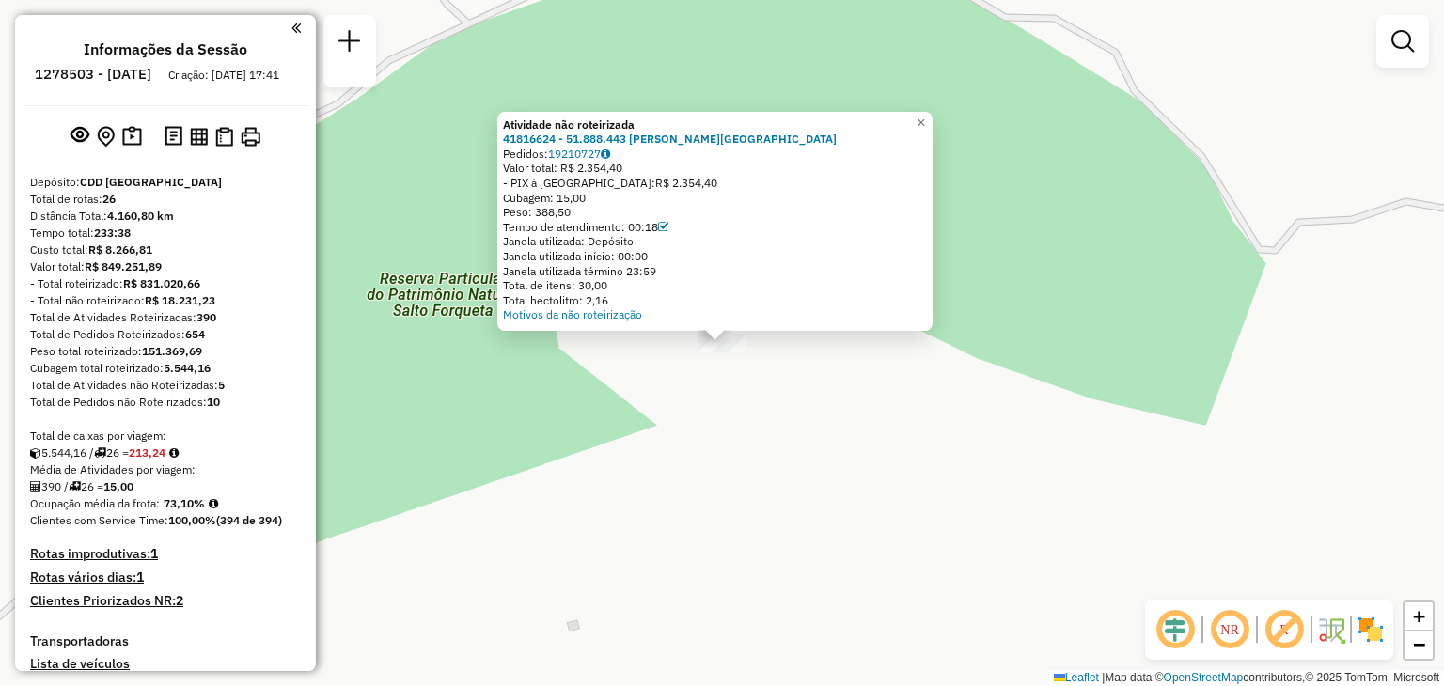
click at [806, 409] on div "Atividade não roteirizada 41816624 - 51.888.443 CHAIAN BASSEDONE PRATES Pedidos…" at bounding box center [722, 343] width 1444 height 686
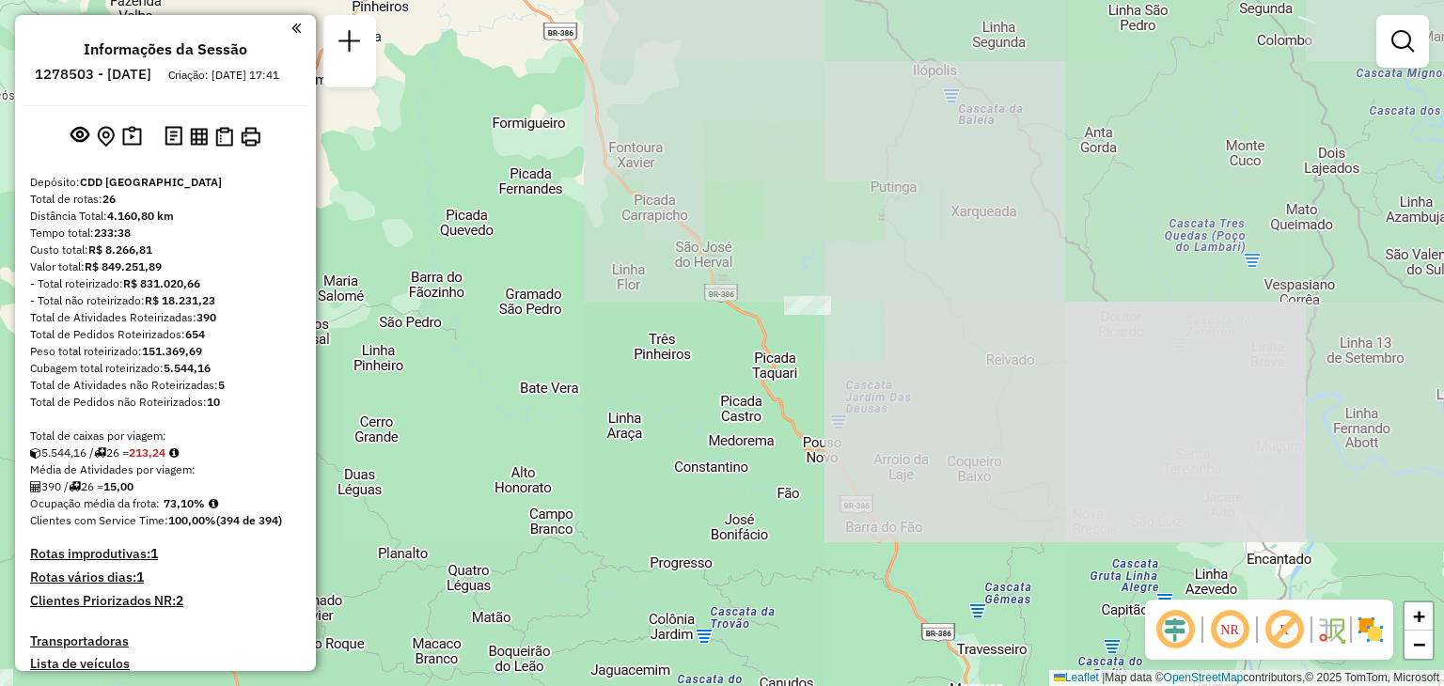
drag, startPoint x: 910, startPoint y: 353, endPoint x: 902, endPoint y: 299, distance: 55.0
click at [902, 299] on div "Janela de atendimento Grade de atendimento Capacidade Transportadoras Veículos …" at bounding box center [722, 343] width 1444 height 686
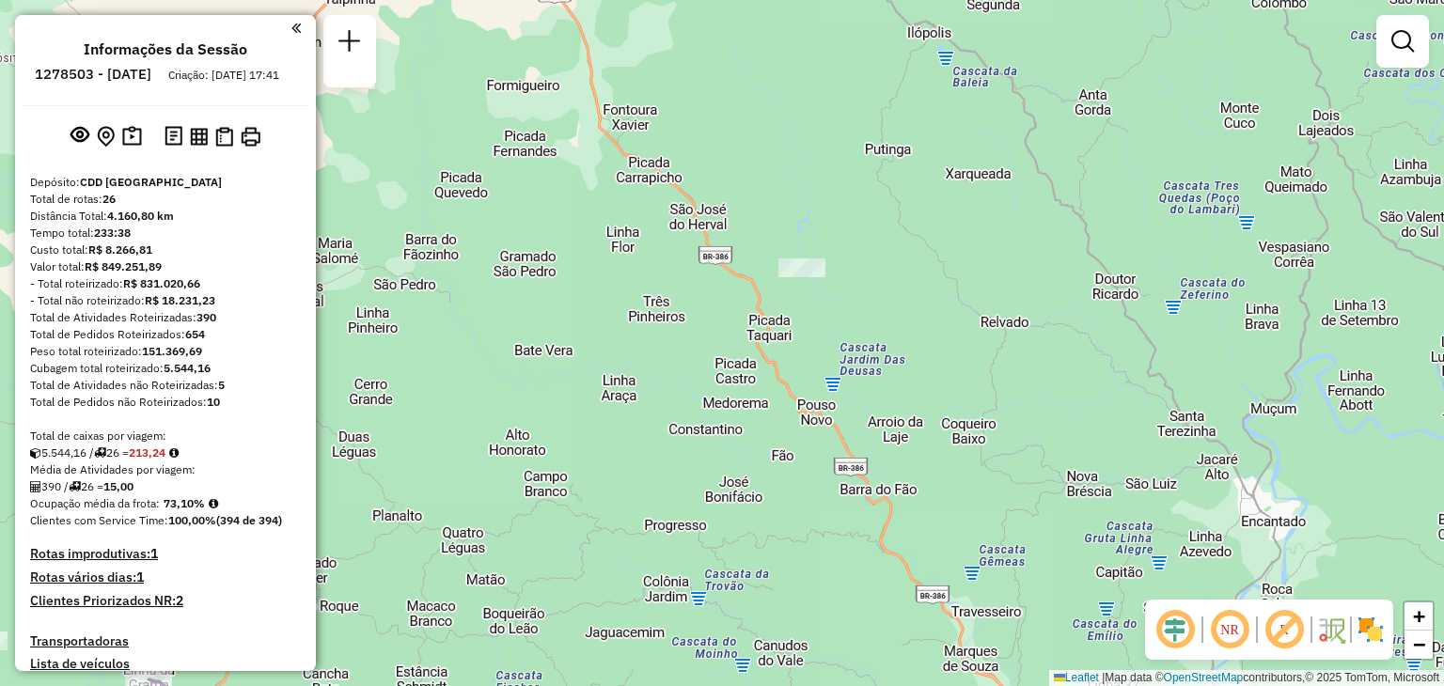
drag, startPoint x: 869, startPoint y: 338, endPoint x: 869, endPoint y: 249, distance: 89.3
click at [869, 250] on div "Janela de atendimento Grade de atendimento Capacidade Transportadoras Veículos …" at bounding box center [722, 343] width 1444 height 686
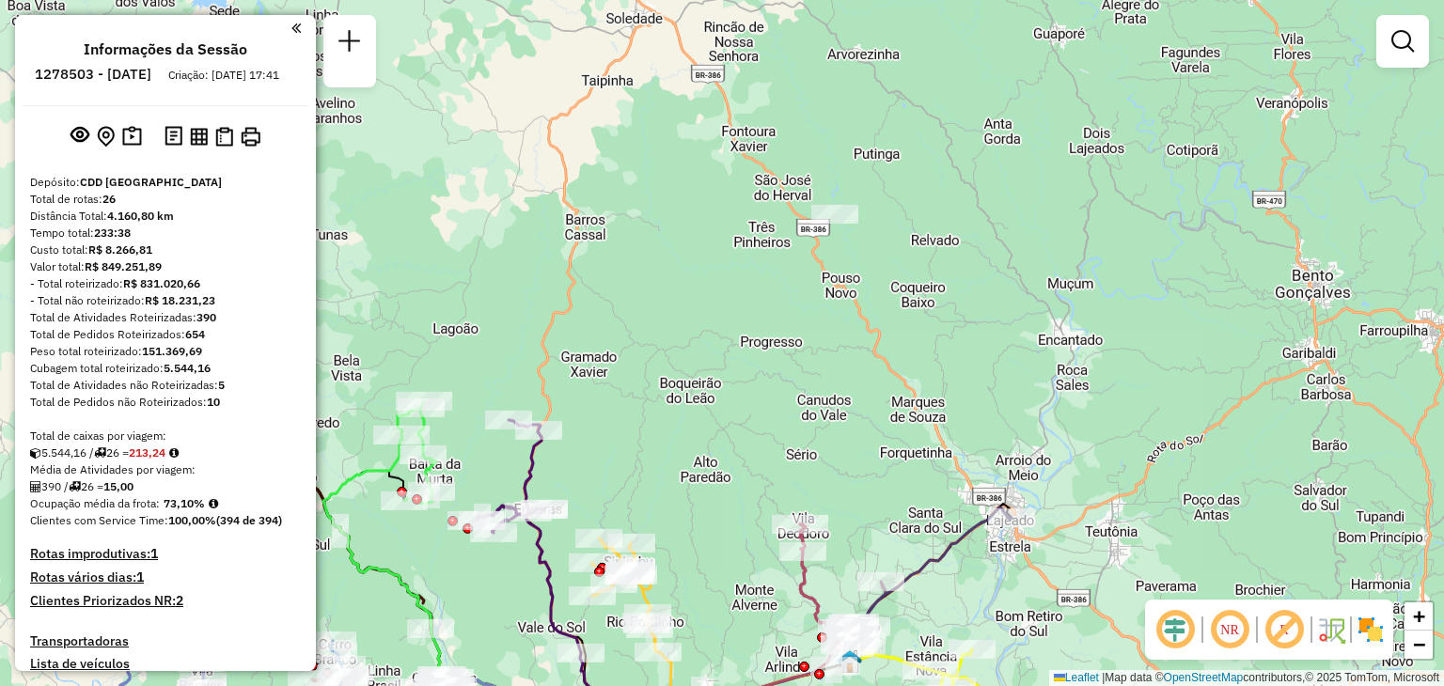
drag, startPoint x: 797, startPoint y: 358, endPoint x: 837, endPoint y: 298, distance: 72.0
click at [837, 298] on div "Janela de atendimento Grade de atendimento Capacidade Transportadoras Veículos …" at bounding box center [722, 343] width 1444 height 686
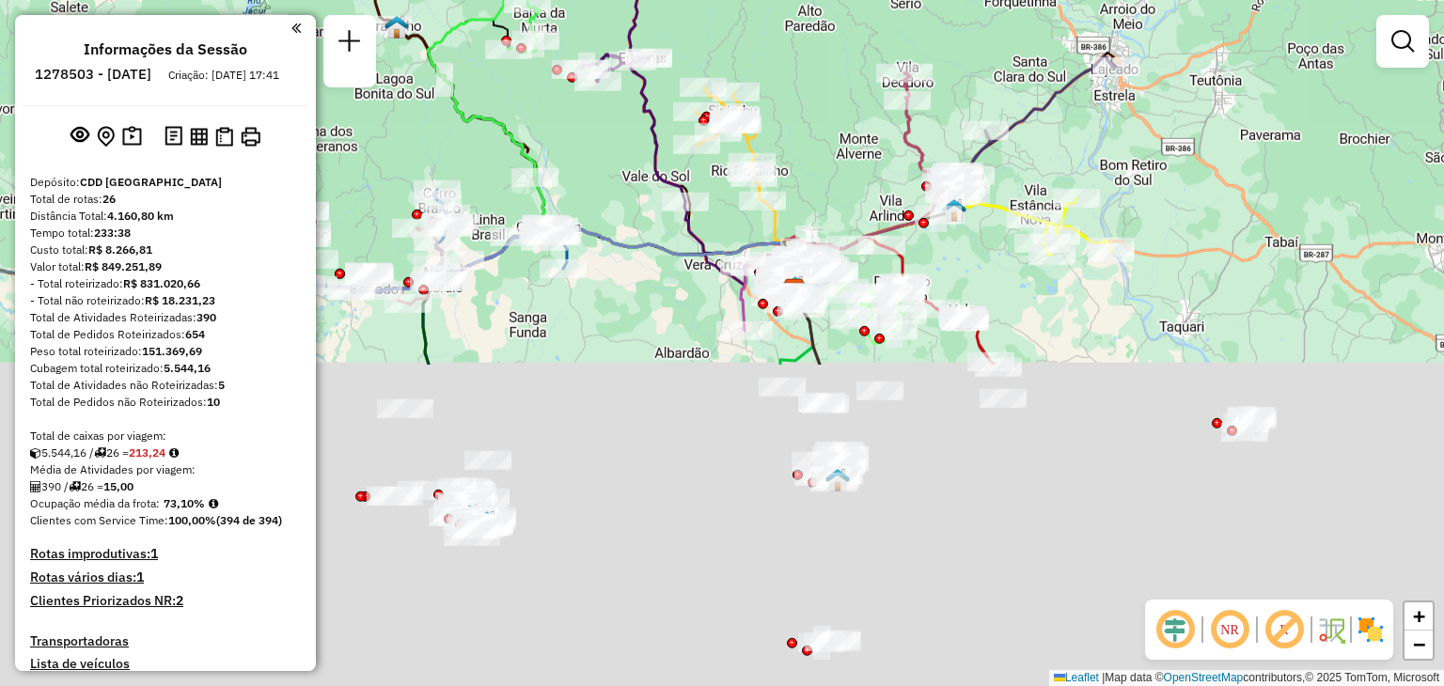
drag, startPoint x: 1003, startPoint y: 435, endPoint x: 1041, endPoint y: 179, distance: 259.4
click at [1046, 174] on div "Janela de atendimento Grade de atendimento Capacidade Transportadoras Veículos …" at bounding box center [722, 343] width 1444 height 686
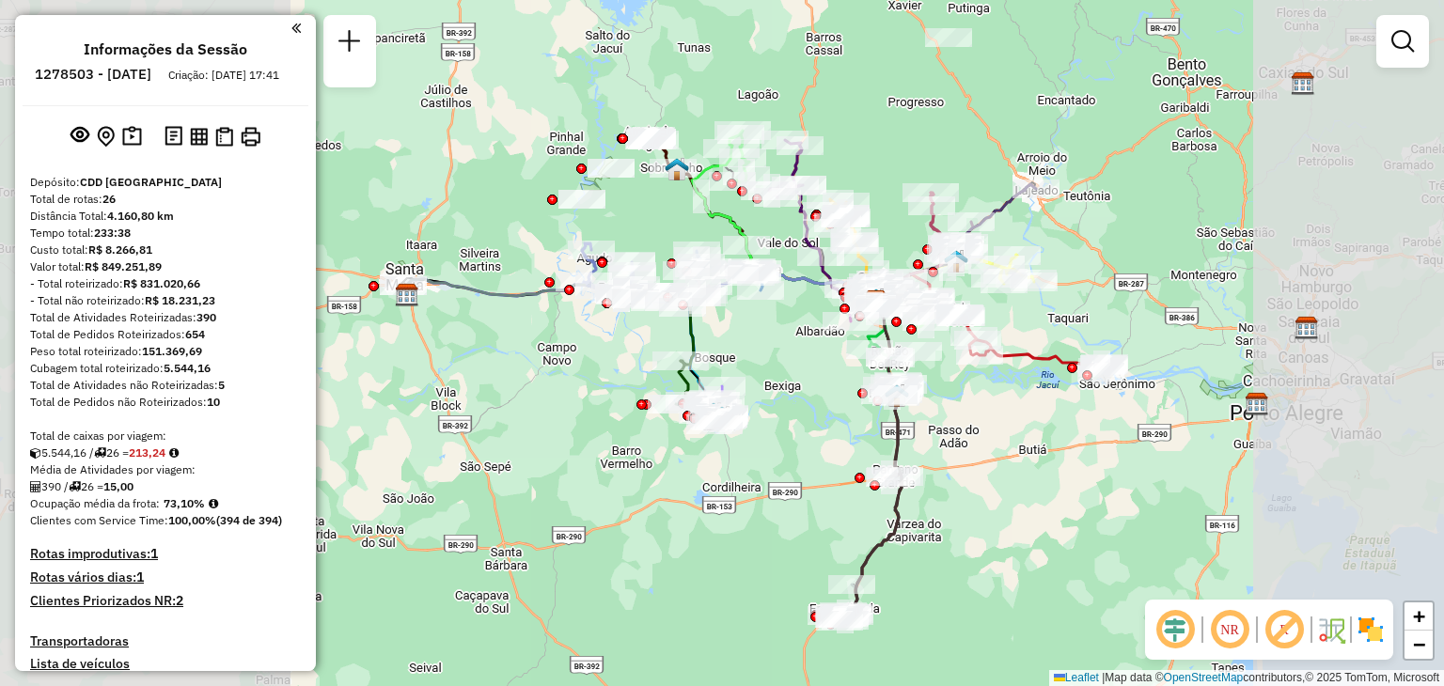
drag, startPoint x: 940, startPoint y: 447, endPoint x: 956, endPoint y: 302, distance: 146.6
click at [956, 300] on div "Janela de atendimento Grade de atendimento Capacidade Transportadoras Veículos …" at bounding box center [722, 343] width 1444 height 686
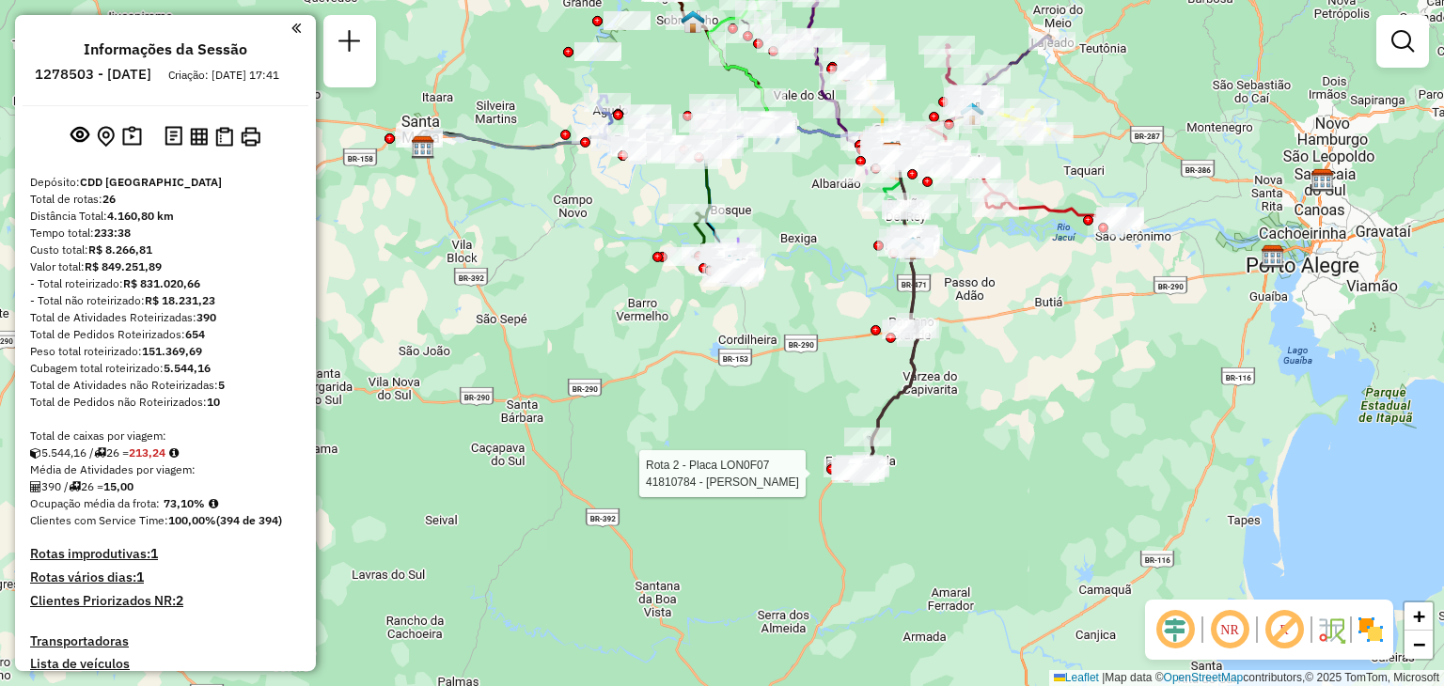
select select "**********"
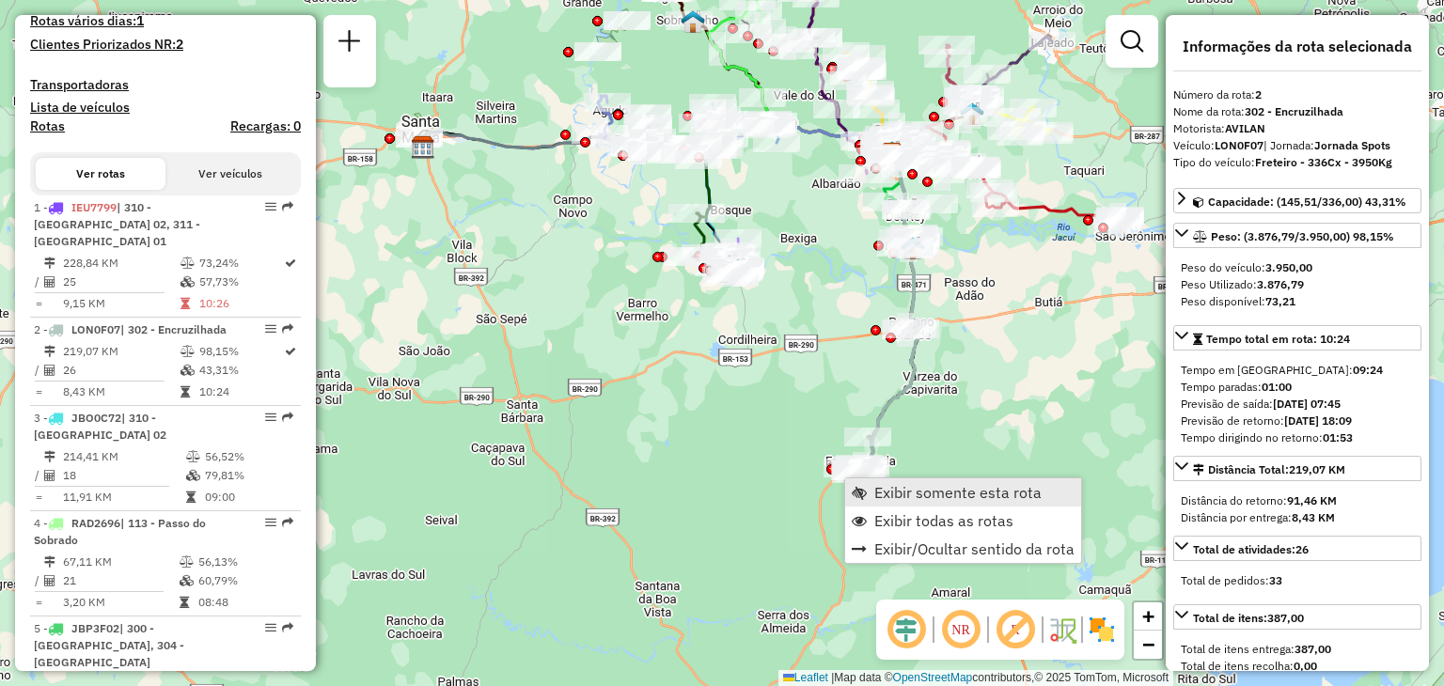
scroll to position [857, 0]
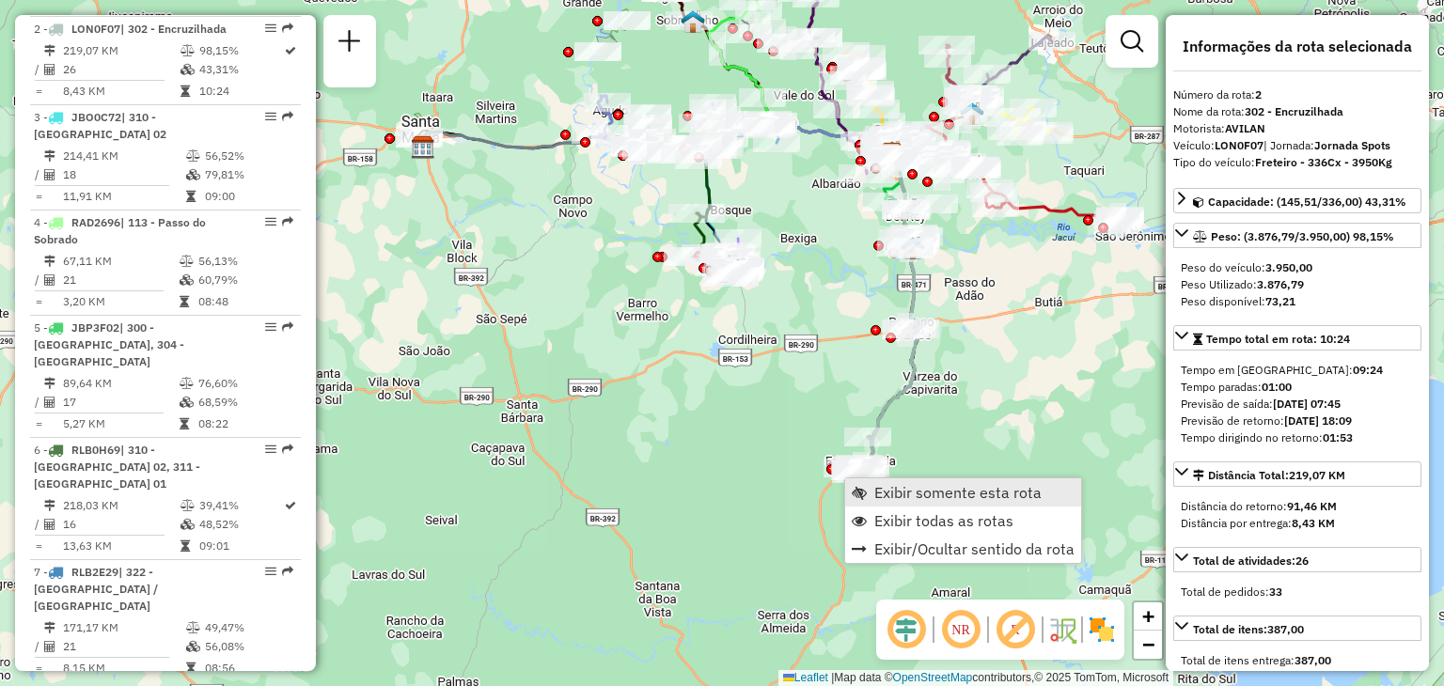
click at [865, 481] on link "Exibir somente esta rota" at bounding box center [963, 492] width 236 height 28
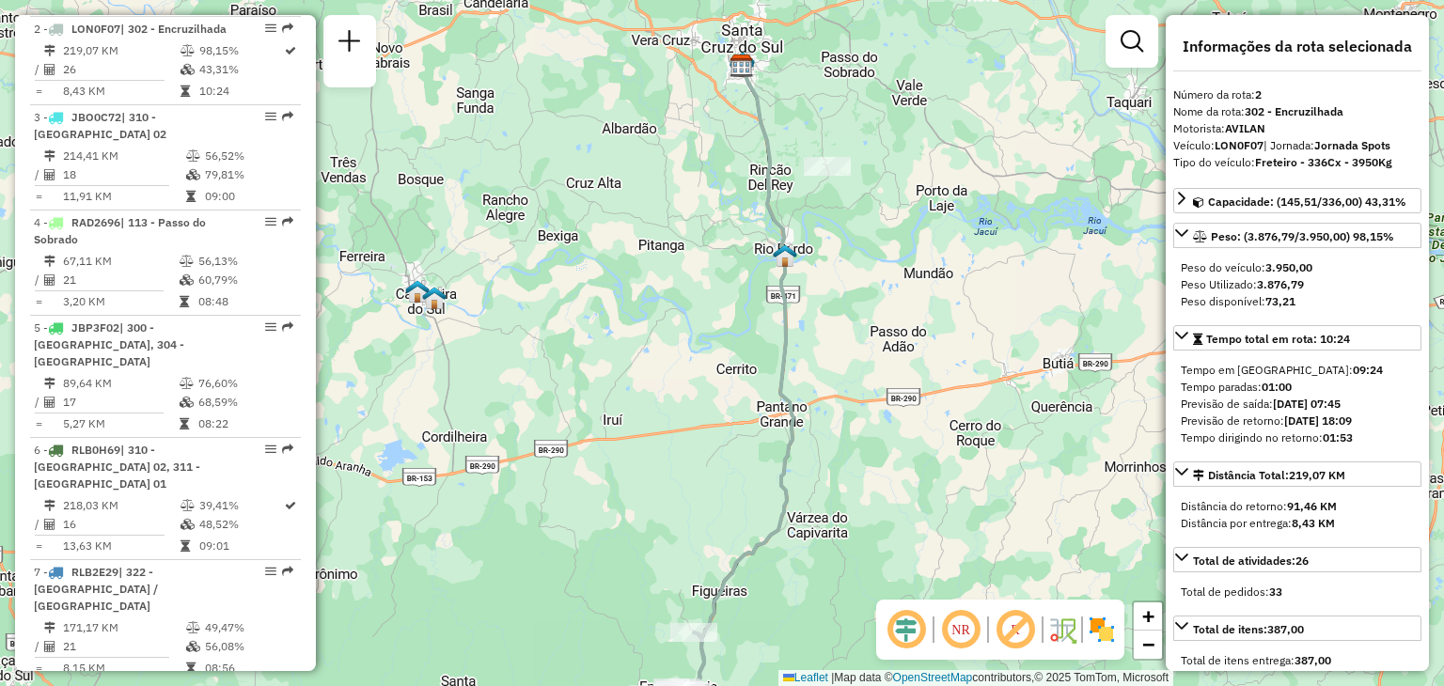
drag, startPoint x: 879, startPoint y: 336, endPoint x: 880, endPoint y: 477, distance: 141.0
click at [880, 477] on div "Janela de atendimento Grade de atendimento Capacidade Transportadoras Veículos …" at bounding box center [722, 343] width 1444 height 686
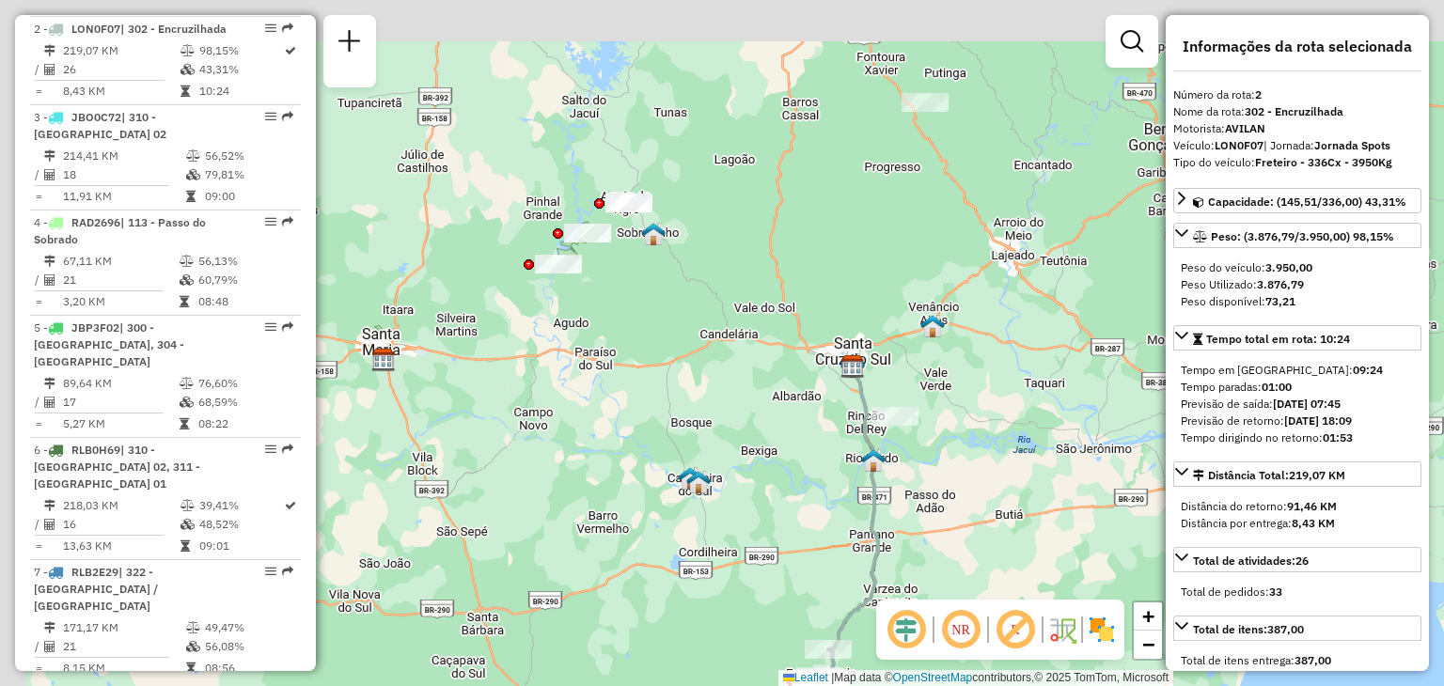
drag, startPoint x: 787, startPoint y: 445, endPoint x: 799, endPoint y: 466, distance: 24.8
click at [799, 466] on div "Janela de atendimento Grade de atendimento Capacidade Transportadoras Veículos …" at bounding box center [722, 343] width 1444 height 686
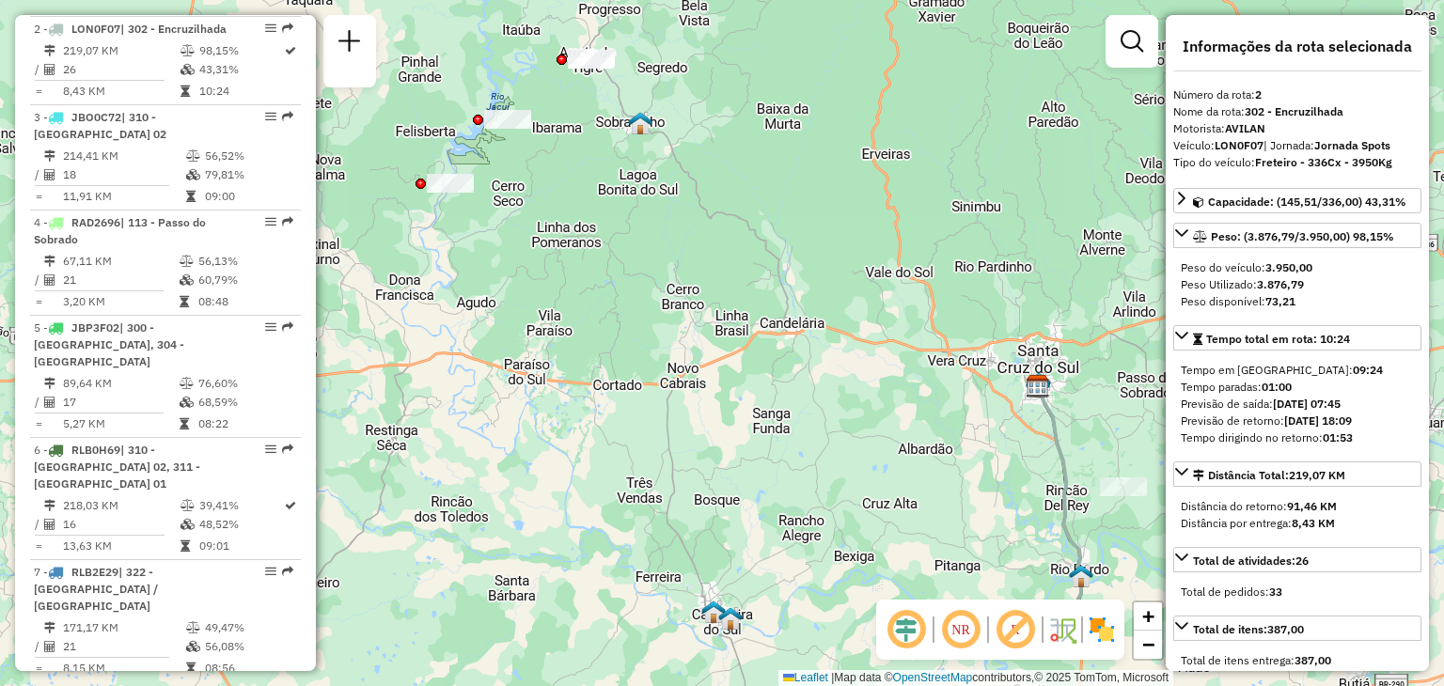
drag, startPoint x: 884, startPoint y: 393, endPoint x: 680, endPoint y: 245, distance: 251.8
click at [680, 245] on div "Janela de atendimento Grade de atendimento Capacidade Transportadoras Veículos …" at bounding box center [722, 343] width 1444 height 686
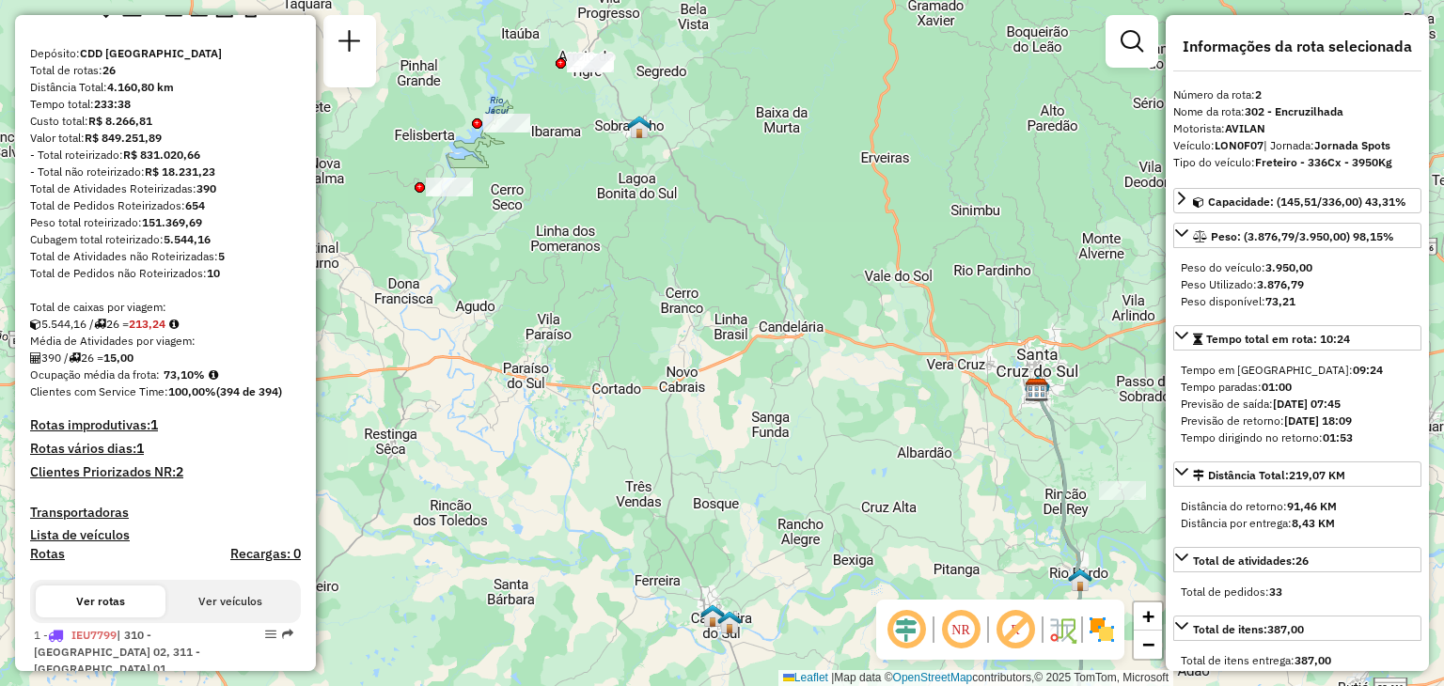
scroll to position [0, 0]
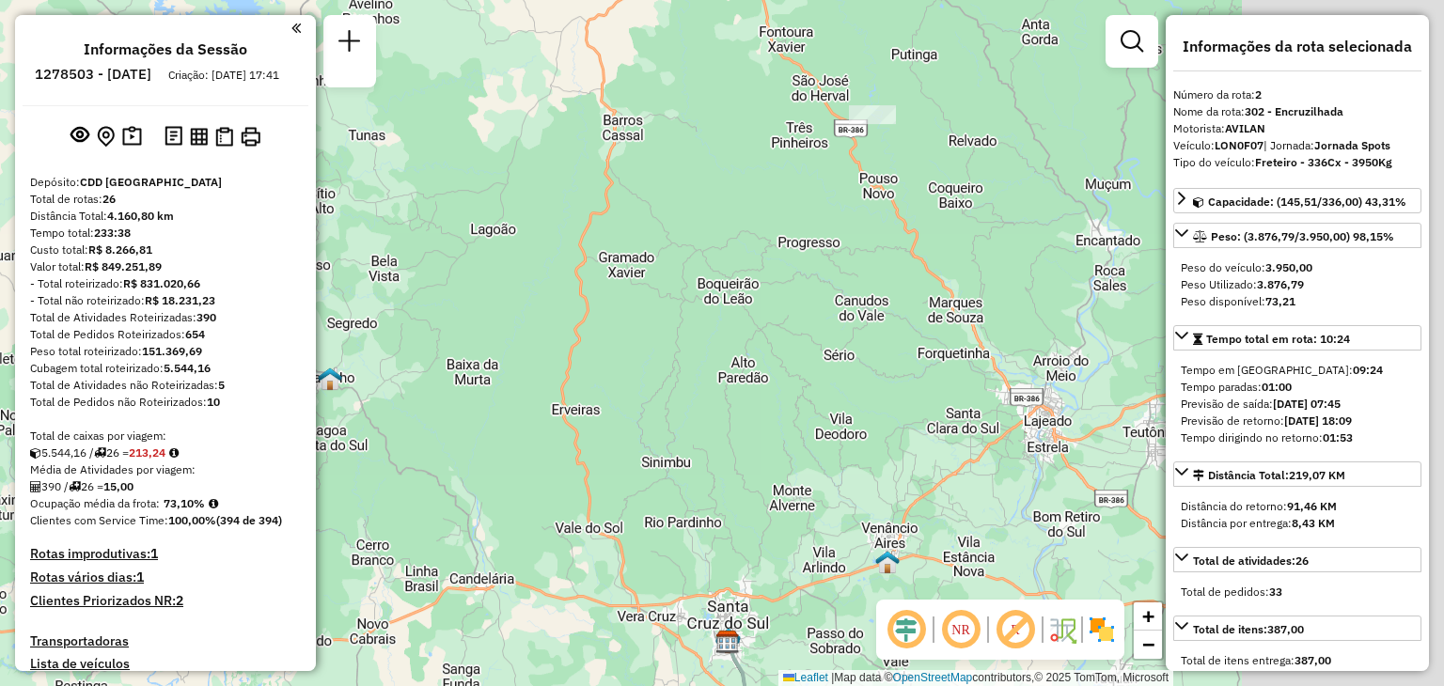
drag, startPoint x: 853, startPoint y: 418, endPoint x: 696, endPoint y: 477, distance: 167.5
click at [698, 494] on div "Janela de atendimento Grade de atendimento Capacidade Transportadoras Veículos …" at bounding box center [722, 343] width 1444 height 686
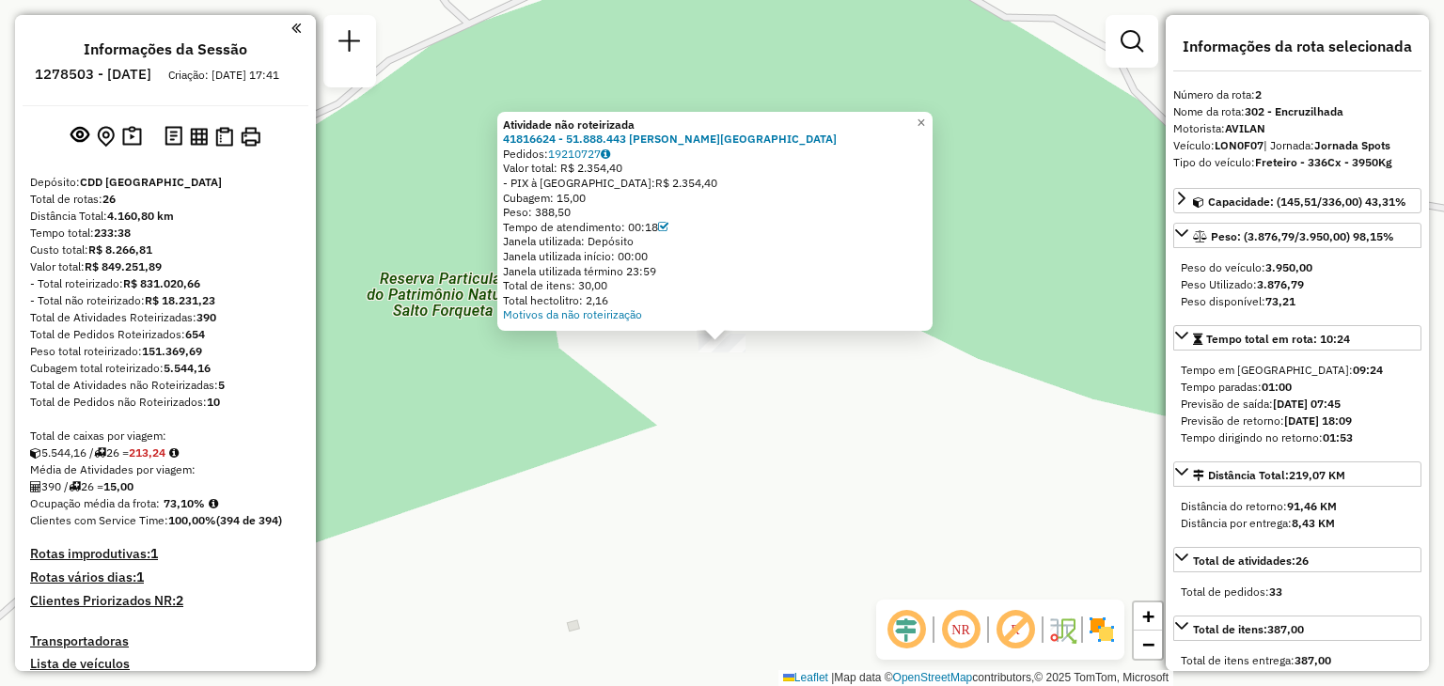
click at [790, 468] on div "Atividade não roteirizada 41816624 - 51.888.443 CHAIAN BASSEDONE PRATES Pedidos…" at bounding box center [722, 343] width 1444 height 686
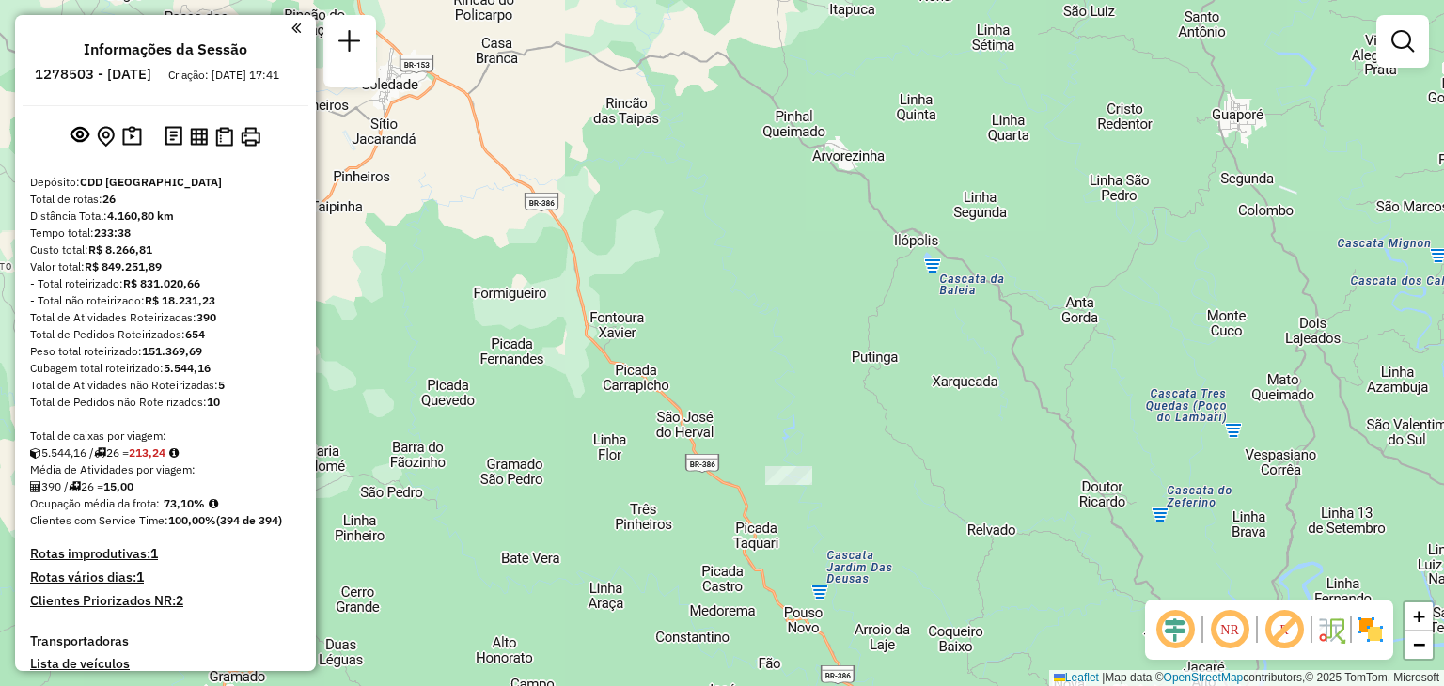
drag, startPoint x: 807, startPoint y: 532, endPoint x: 817, endPoint y: 290, distance: 241.8
click at [818, 292] on div "Janela de atendimento Grade de atendimento Capacidade Transportadoras Veículos …" at bounding box center [722, 343] width 1444 height 686
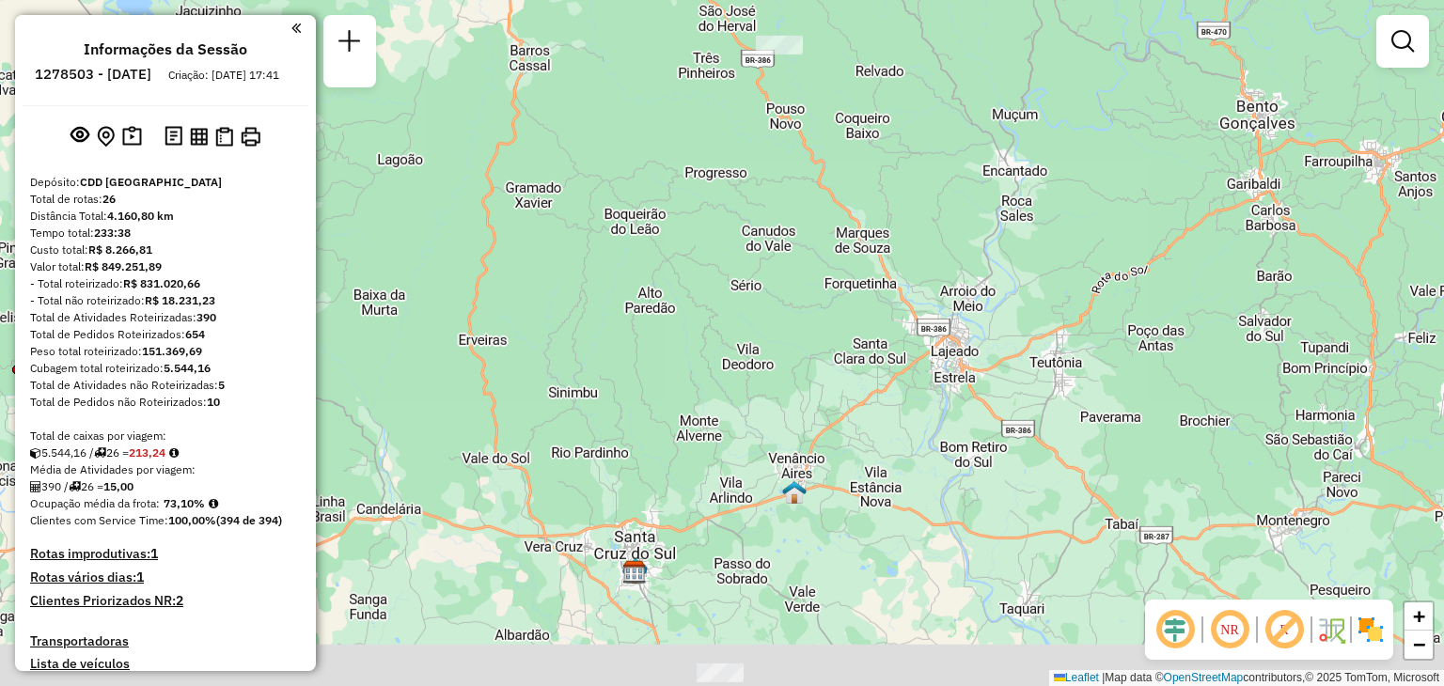
drag, startPoint x: 904, startPoint y: 271, endPoint x: 902, endPoint y: 199, distance: 71.5
click at [902, 204] on div "Janela de atendimento Grade de atendimento Capacidade Transportadoras Veículos …" at bounding box center [722, 343] width 1444 height 686
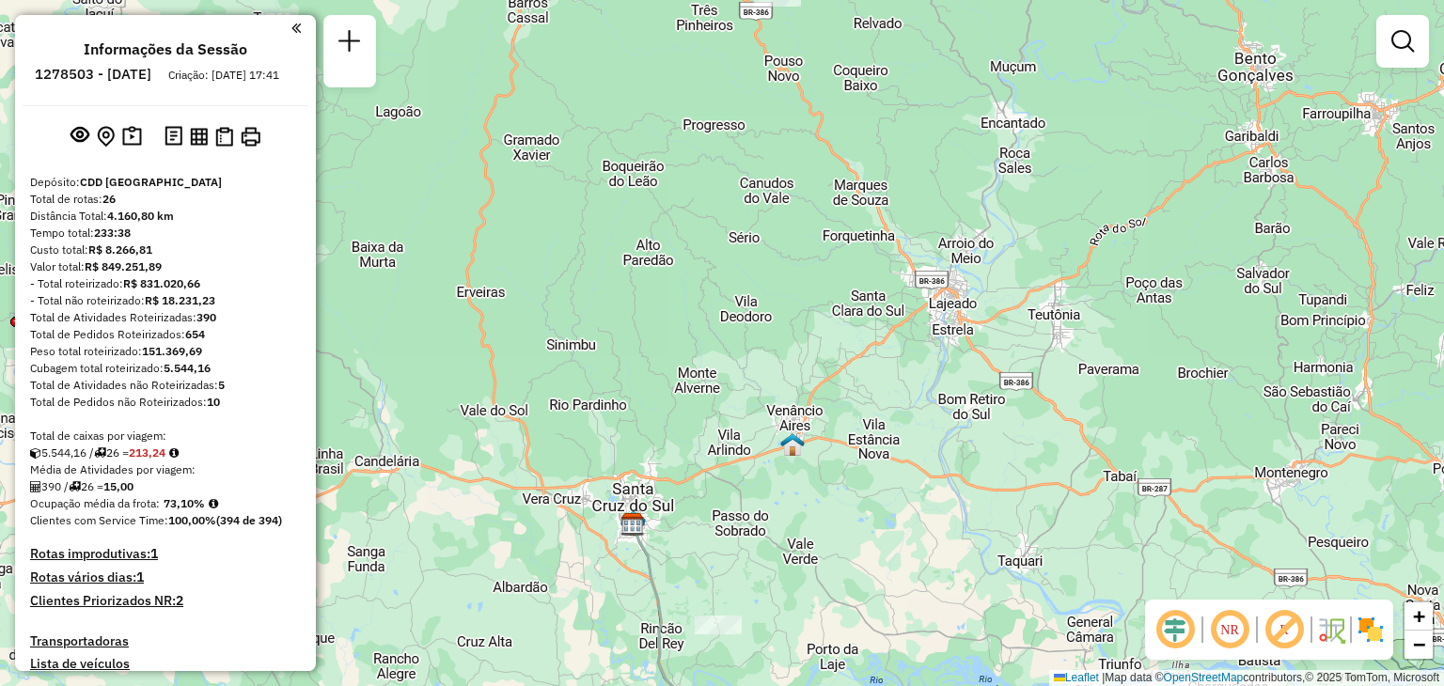
click at [876, 268] on div "Janela de atendimento Grade de atendimento Capacidade Transportadoras Veículos …" at bounding box center [722, 343] width 1444 height 686
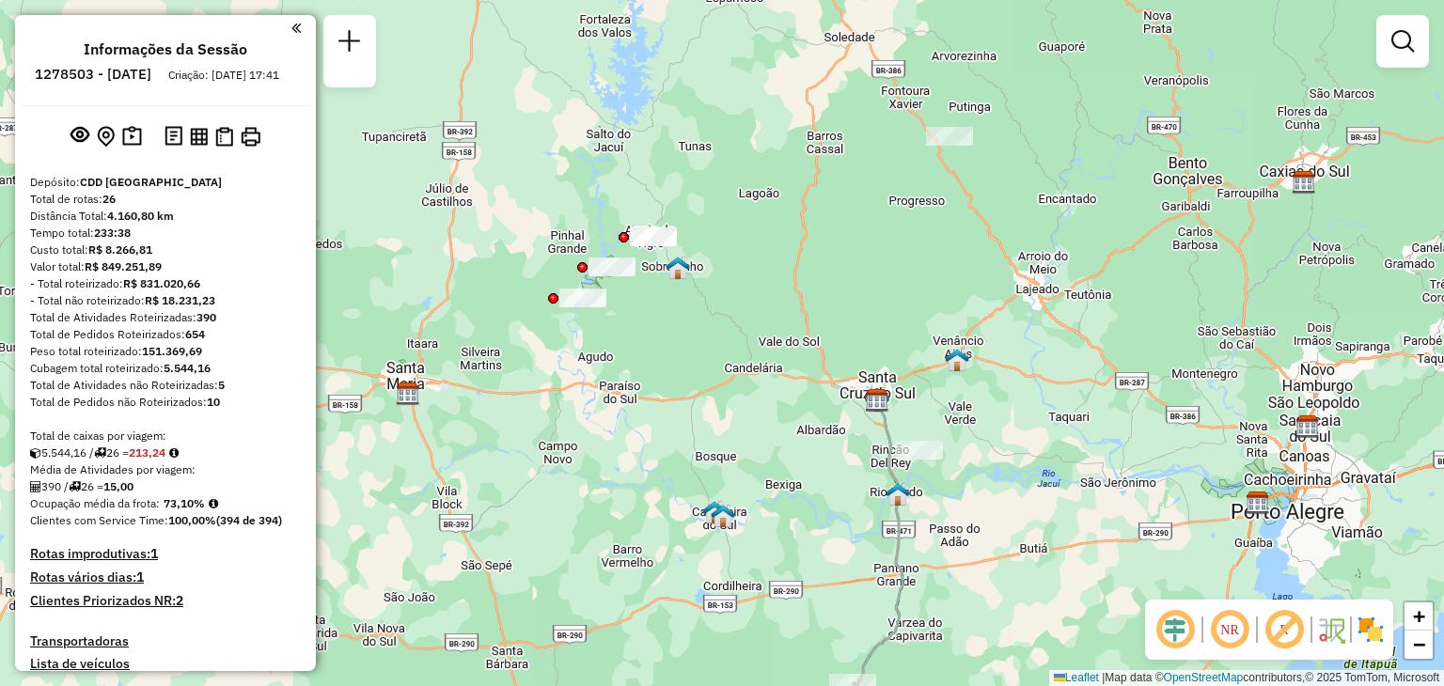
drag, startPoint x: 888, startPoint y: 328, endPoint x: 943, endPoint y: 337, distance: 55.2
click at [943, 337] on div "Janela de atendimento Grade de atendimento Capacidade Transportadoras Veículos …" at bounding box center [722, 343] width 1444 height 686
click at [948, 147] on div at bounding box center [948, 137] width 47 height 19
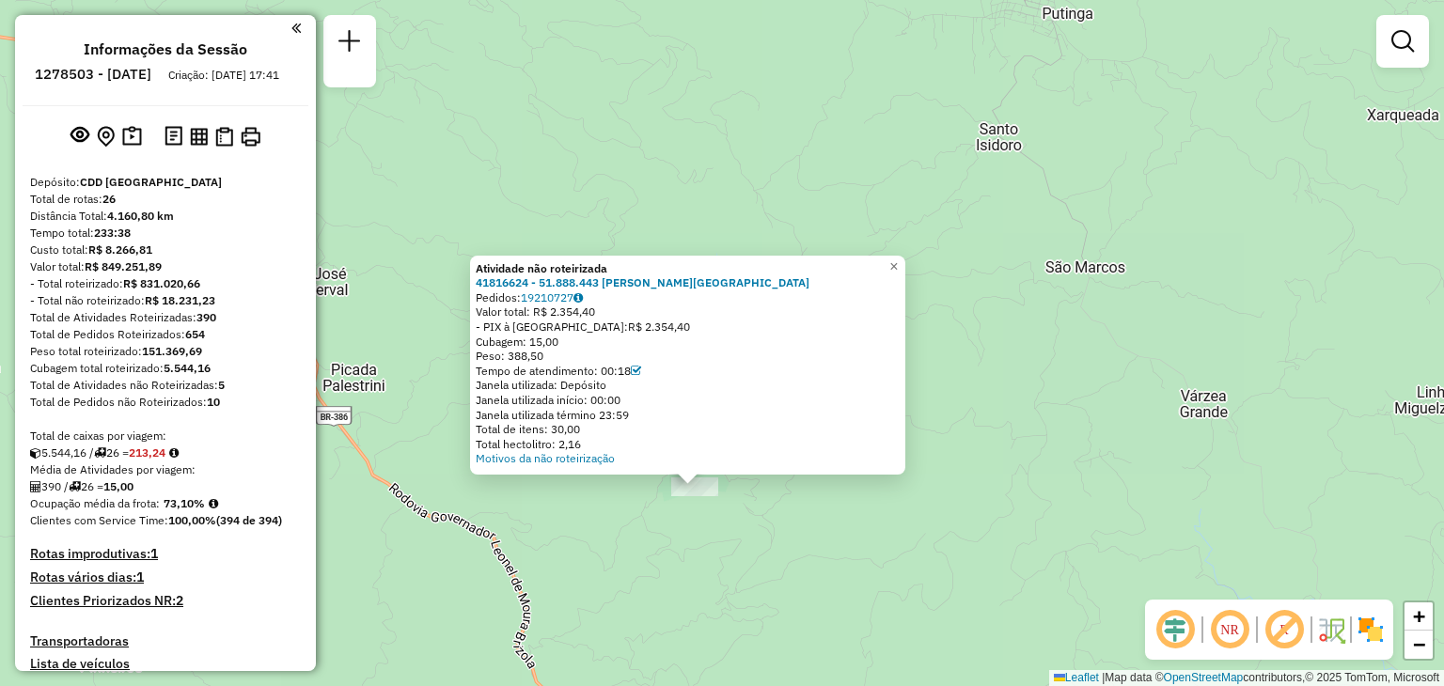
click at [661, 579] on div "Atividade não roteirizada 41816624 - 51.888.443 CHAIAN BASSEDONE PRATES Pedidos…" at bounding box center [722, 343] width 1444 height 686
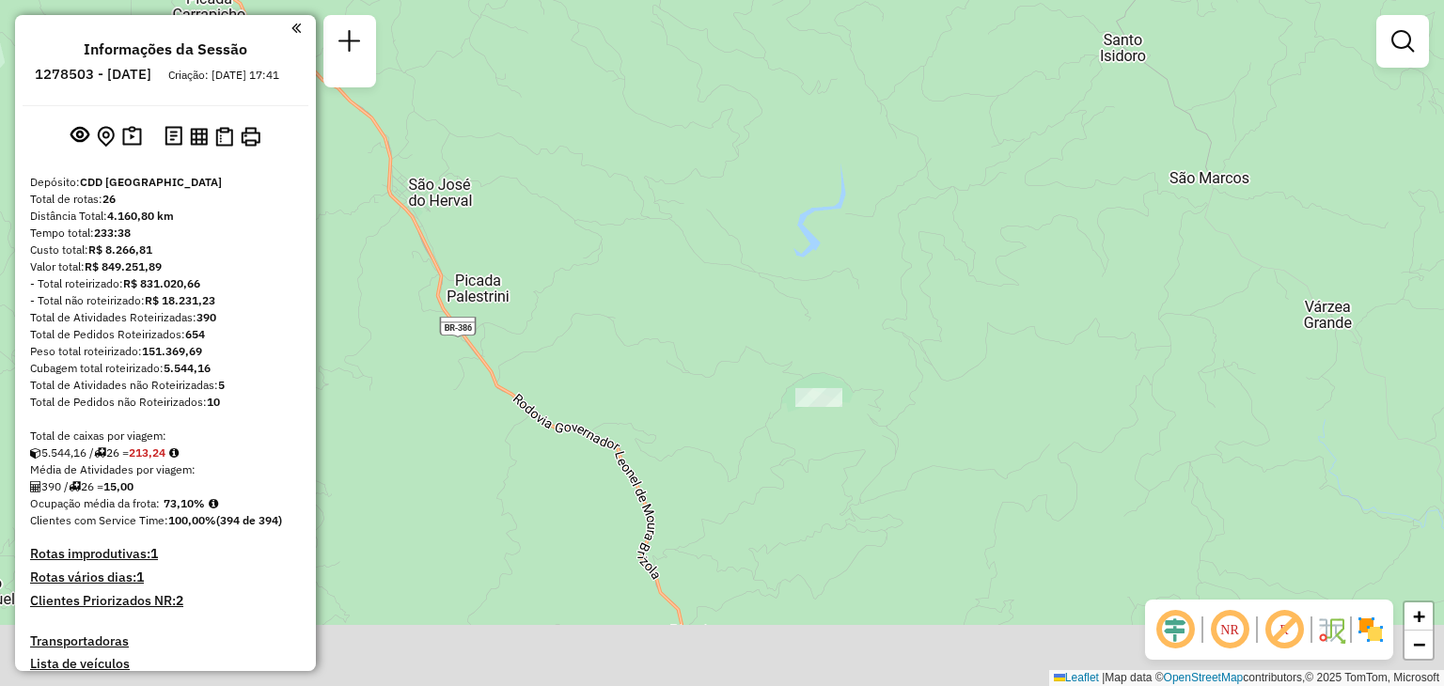
drag, startPoint x: 633, startPoint y: 595, endPoint x: 921, endPoint y: 324, distance: 395.7
click at [916, 328] on div "Janela de atendimento Grade de atendimento Capacidade Transportadoras Veículos …" at bounding box center [722, 343] width 1444 height 686
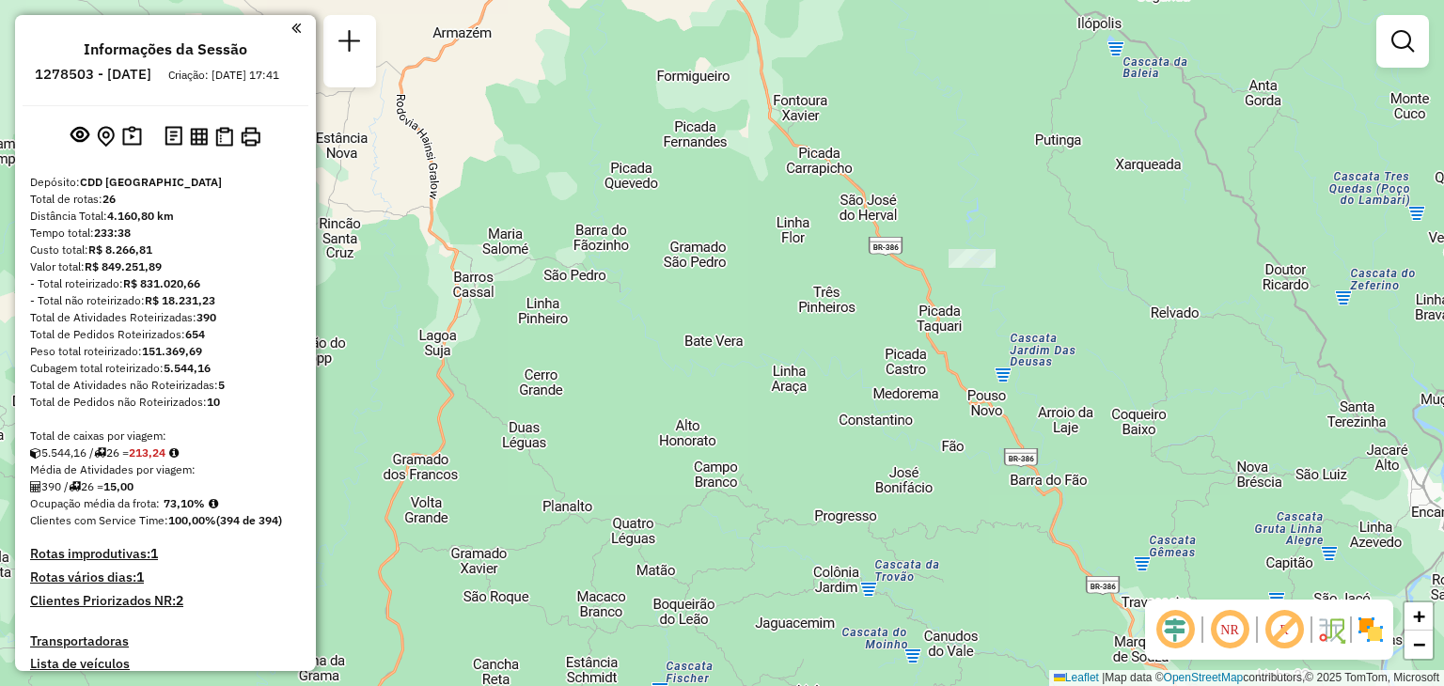
drag, startPoint x: 820, startPoint y: 324, endPoint x: 860, endPoint y: 283, distance: 57.8
click at [860, 283] on div "Janela de atendimento Grade de atendimento Capacidade Transportadoras Veículos …" at bounding box center [722, 343] width 1444 height 686
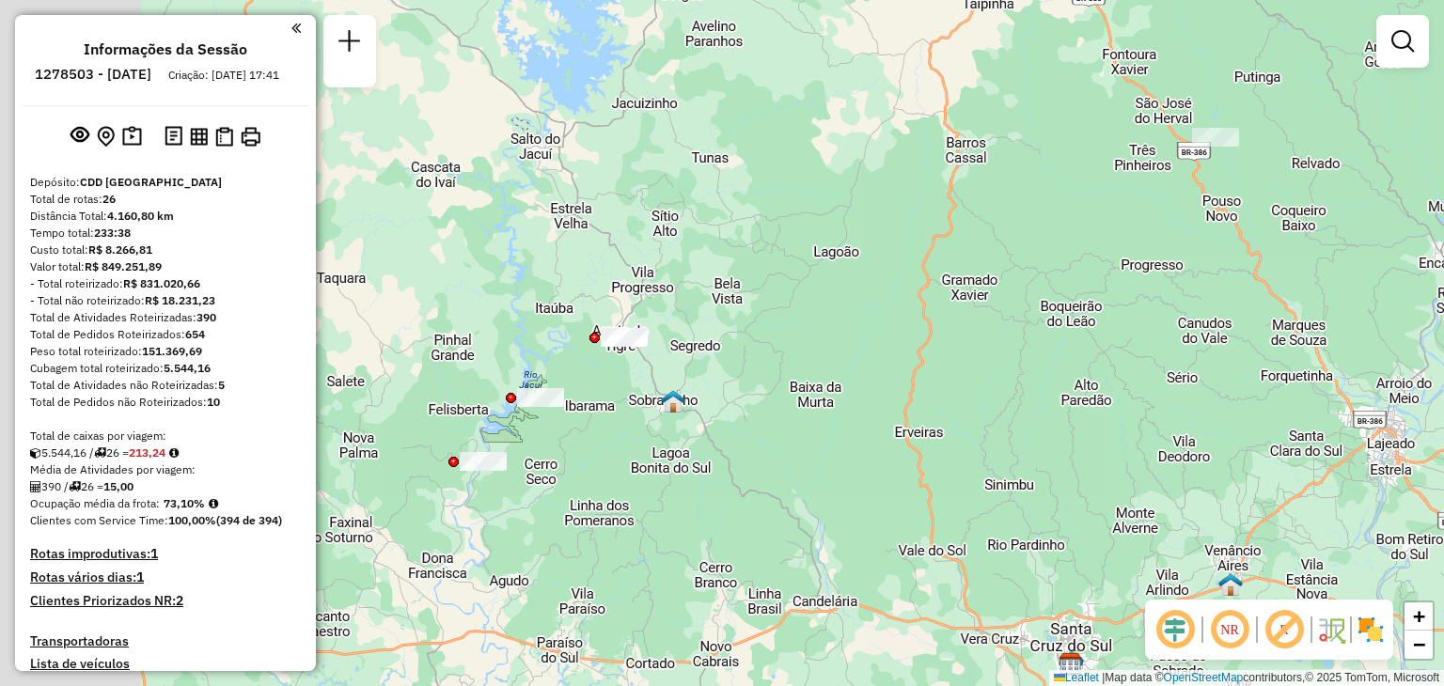
drag, startPoint x: 669, startPoint y: 392, endPoint x: 933, endPoint y: 311, distance: 276.2
click at [959, 297] on div "Janela de atendimento Grade de atendimento Capacidade Transportadoras Veículos …" at bounding box center [722, 343] width 1444 height 686
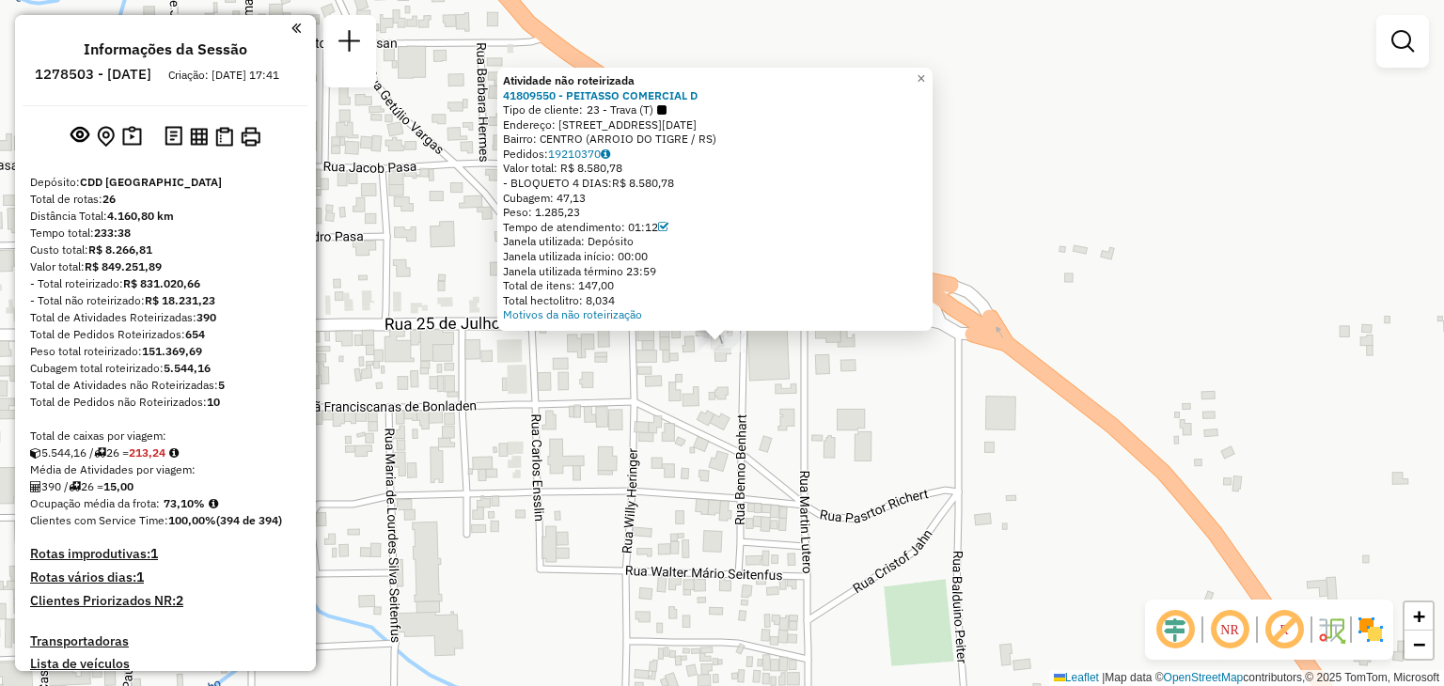
click at [787, 374] on div "Atividade não roteirizada 41809550 - PEITASSO COMERCIAL D Tipo de cliente: 23 -…" at bounding box center [722, 343] width 1444 height 686
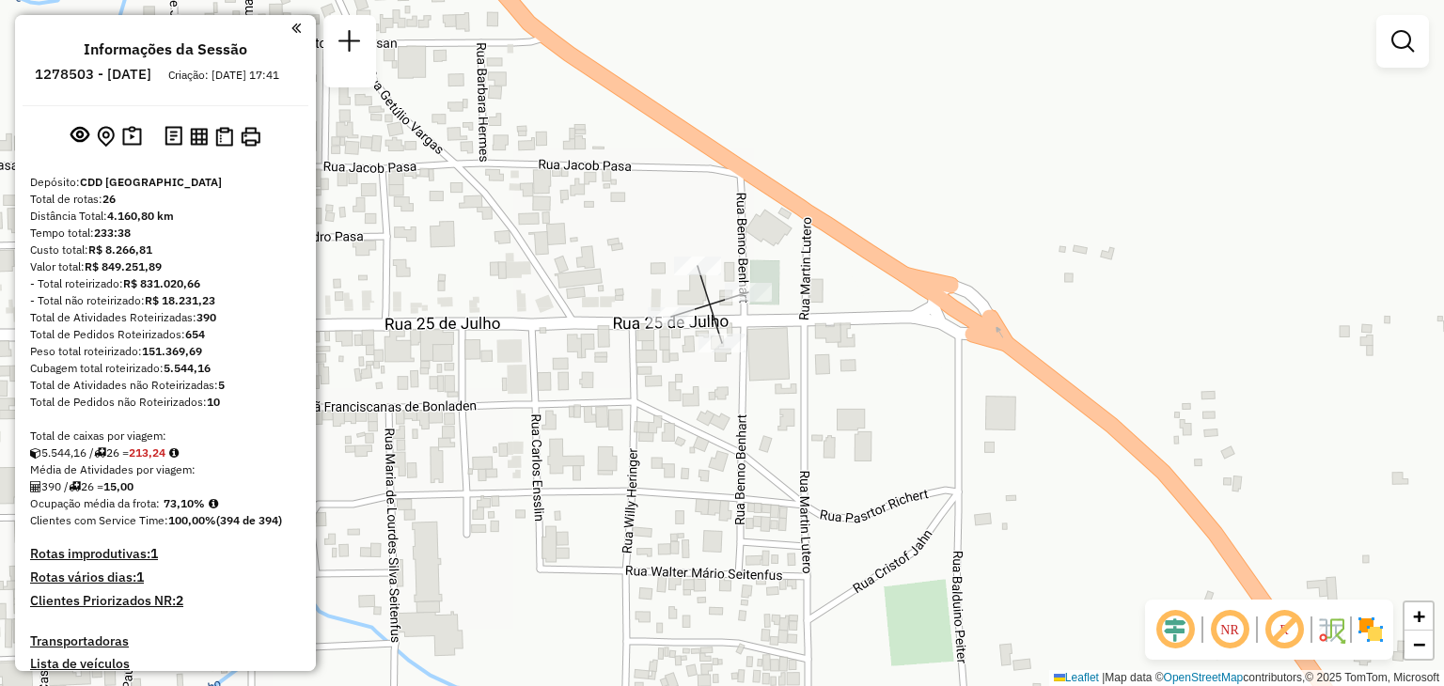
click at [754, 308] on div "Janela de atendimento Grade de atendimento Capacidade Transportadoras Veículos …" at bounding box center [722, 343] width 1444 height 686
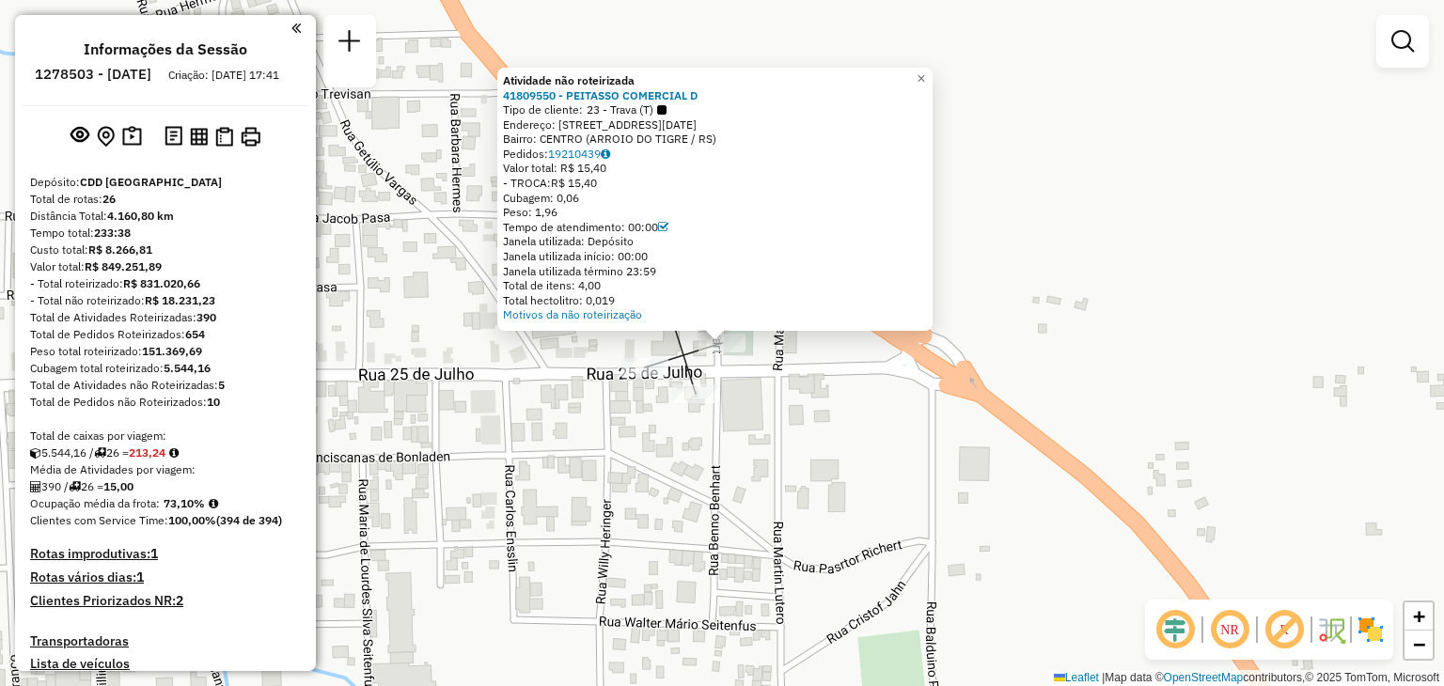
click at [771, 388] on div "Atividade não roteirizada 41809550 - PEITASSO COMERCIAL D Tipo de cliente: 23 -…" at bounding box center [722, 343] width 1444 height 686
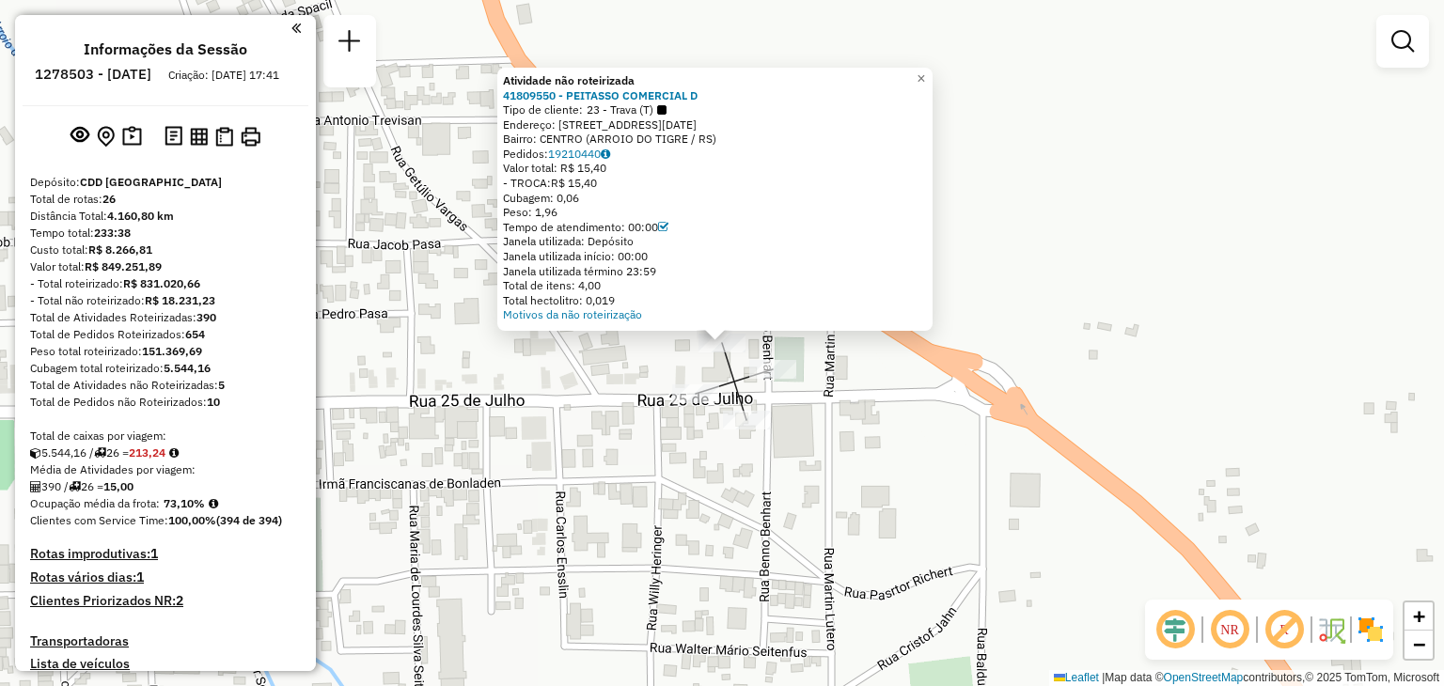
click at [858, 432] on div "Atividade não roteirizada 41809550 - PEITASSO COMERCIAL D Tipo de cliente: 23 -…" at bounding box center [722, 343] width 1444 height 686
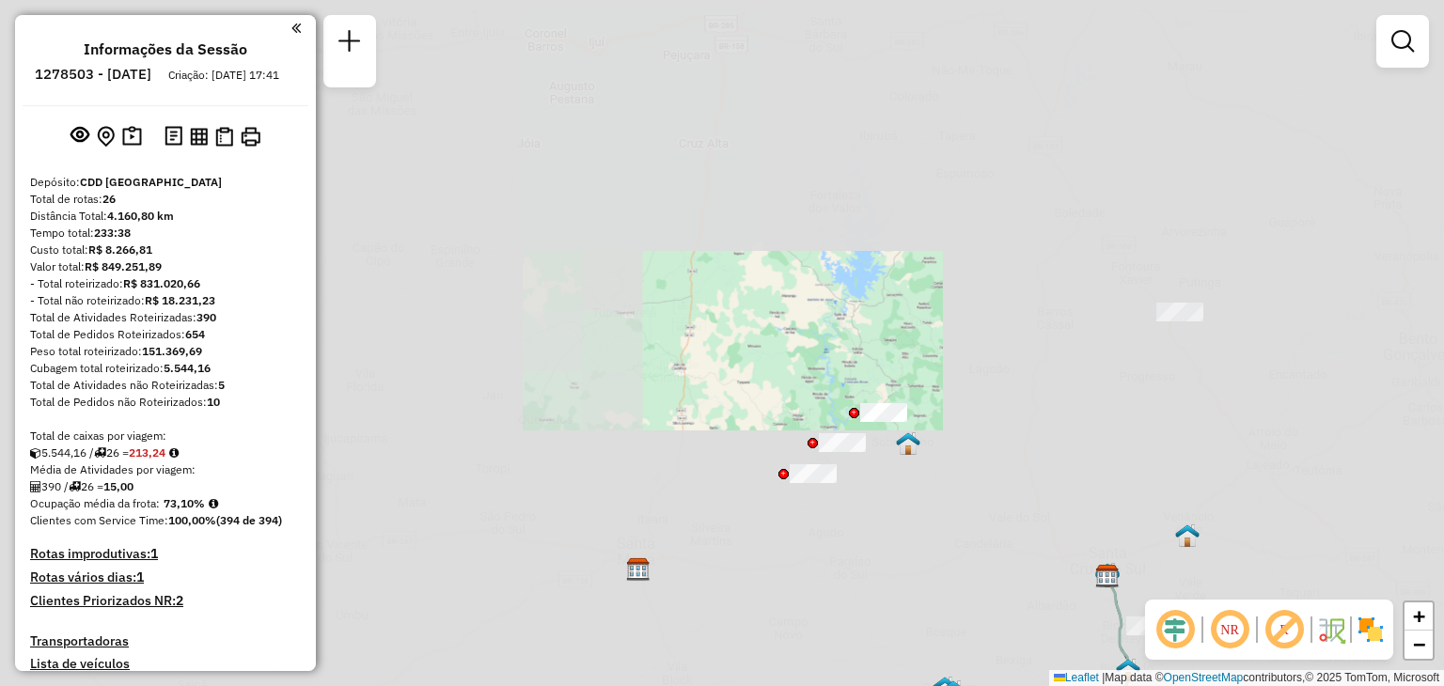
drag, startPoint x: 1087, startPoint y: 410, endPoint x: 887, endPoint y: 320, distance: 218.8
click at [889, 322] on div "Janela de atendimento Grade de atendimento Capacidade Transportadoras Veículos …" at bounding box center [722, 343] width 1444 height 686
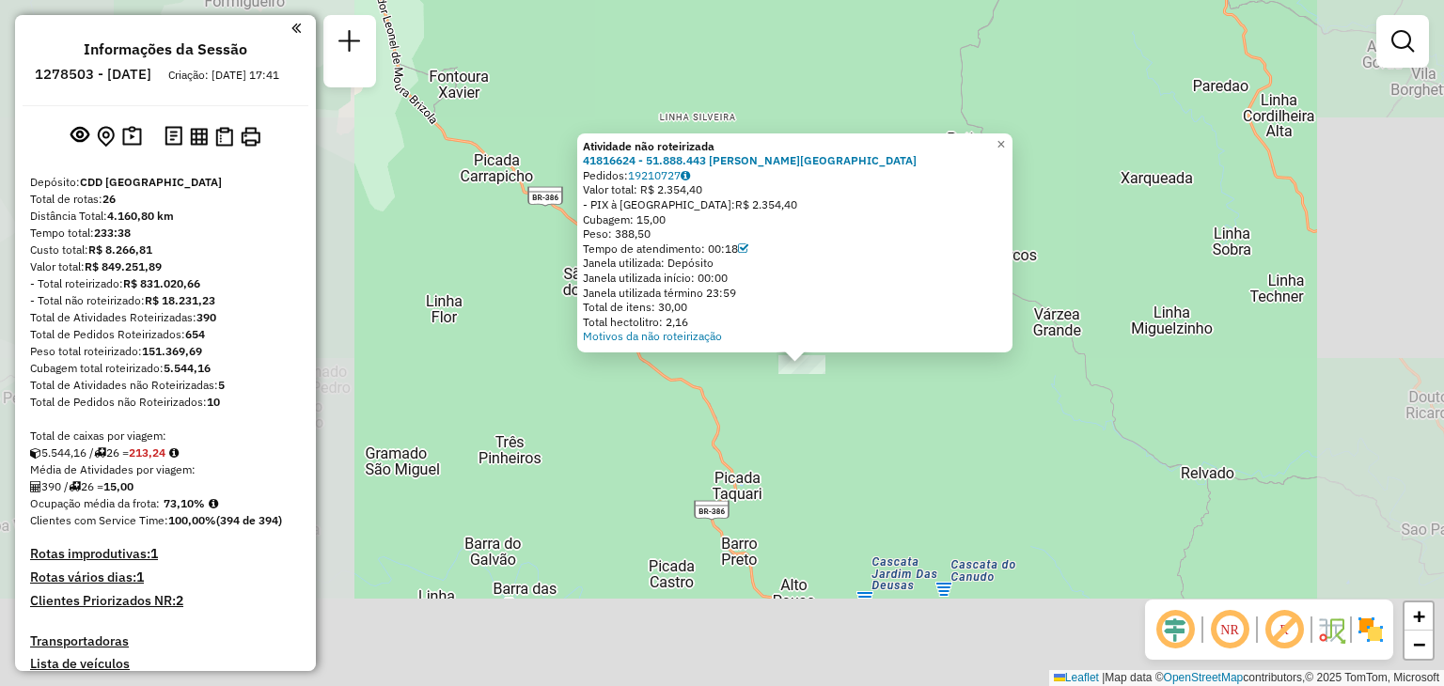
drag, startPoint x: 839, startPoint y: 581, endPoint x: 832, endPoint y: 437, distance: 144.0
click at [835, 438] on div "Atividade não roteirizada 41816624 - 51.888.443 CHAIAN BASSEDONE PRATES Pedidos…" at bounding box center [722, 343] width 1444 height 686
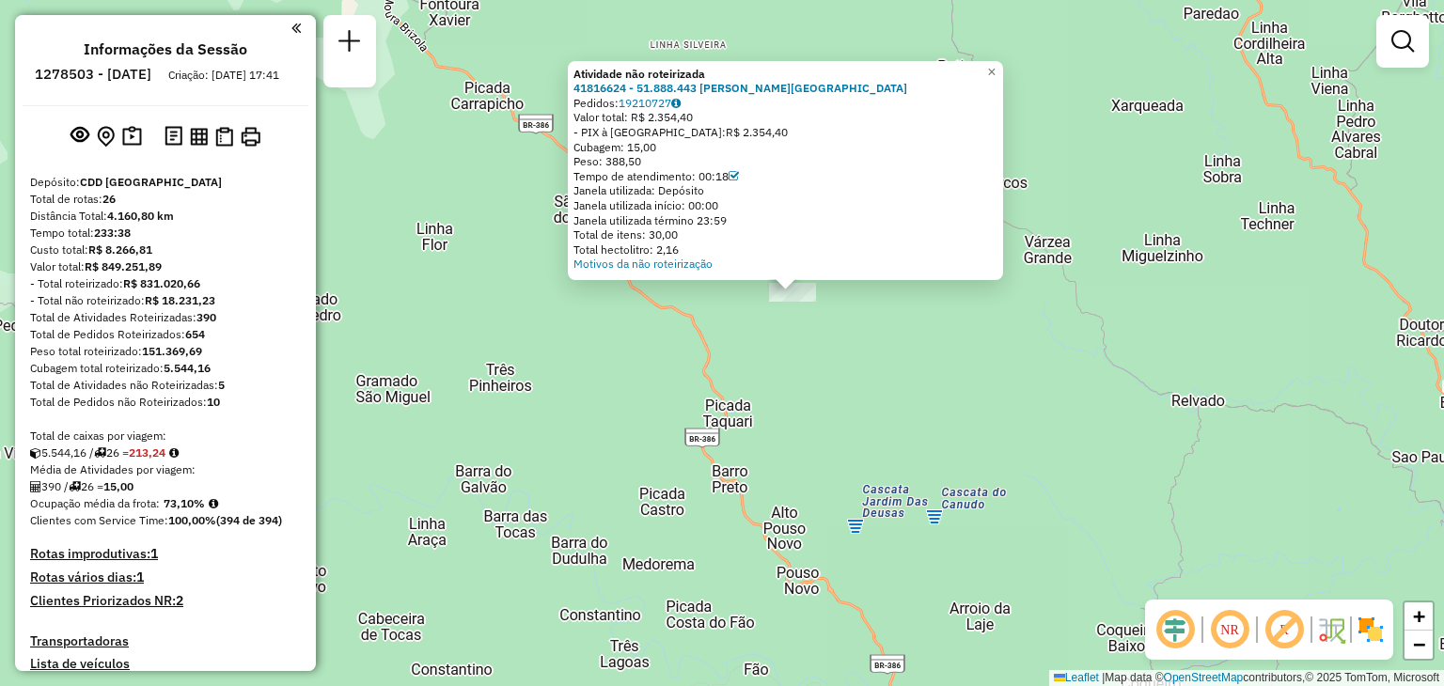
drag, startPoint x: 817, startPoint y: 462, endPoint x: 801, endPoint y: 424, distance: 40.9
click at [801, 426] on div "Atividade não roteirizada 41816624 - 51.888.443 CHAIAN BASSEDONE PRATES Pedidos…" at bounding box center [722, 343] width 1444 height 686
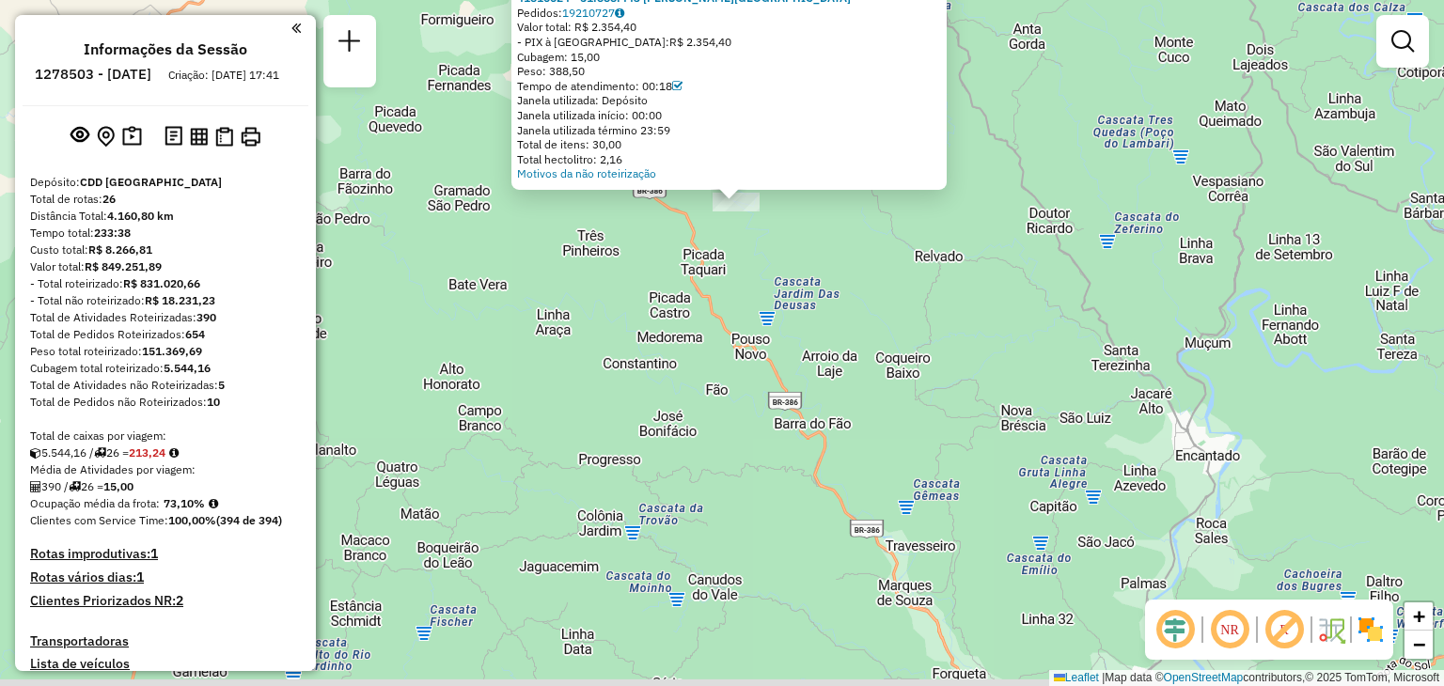
drag, startPoint x: 814, startPoint y: 447, endPoint x: 775, endPoint y: 344, distance: 110.7
click at [775, 344] on div "Atividade não roteirizada 41816624 - 51.888.443 CHAIAN BASSEDONE PRATES Pedidos…" at bounding box center [722, 343] width 1444 height 686
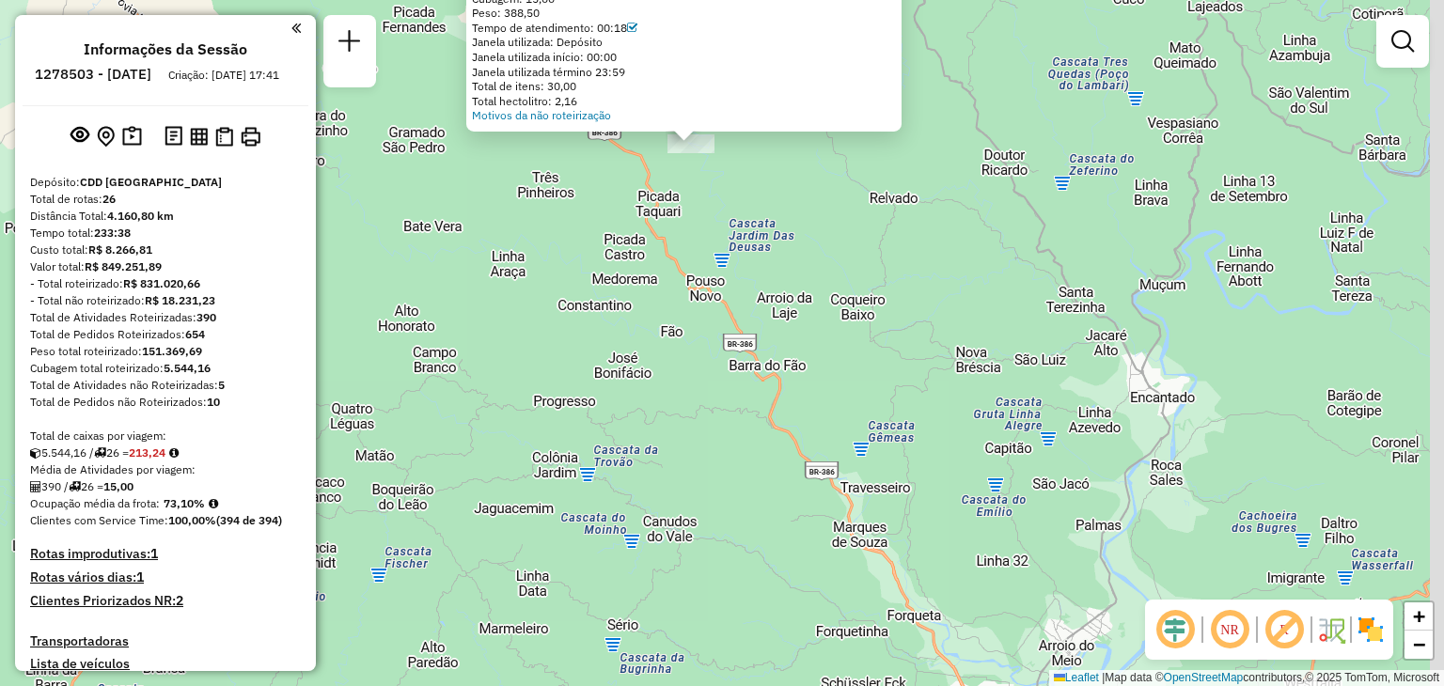
drag, startPoint x: 961, startPoint y: 542, endPoint x: 904, endPoint y: 470, distance: 91.8
click at [905, 471] on div "Atividade não roteirizada 41816624 - 51.888.443 CHAIAN BASSEDONE PRATES Pedidos…" at bounding box center [722, 343] width 1444 height 686
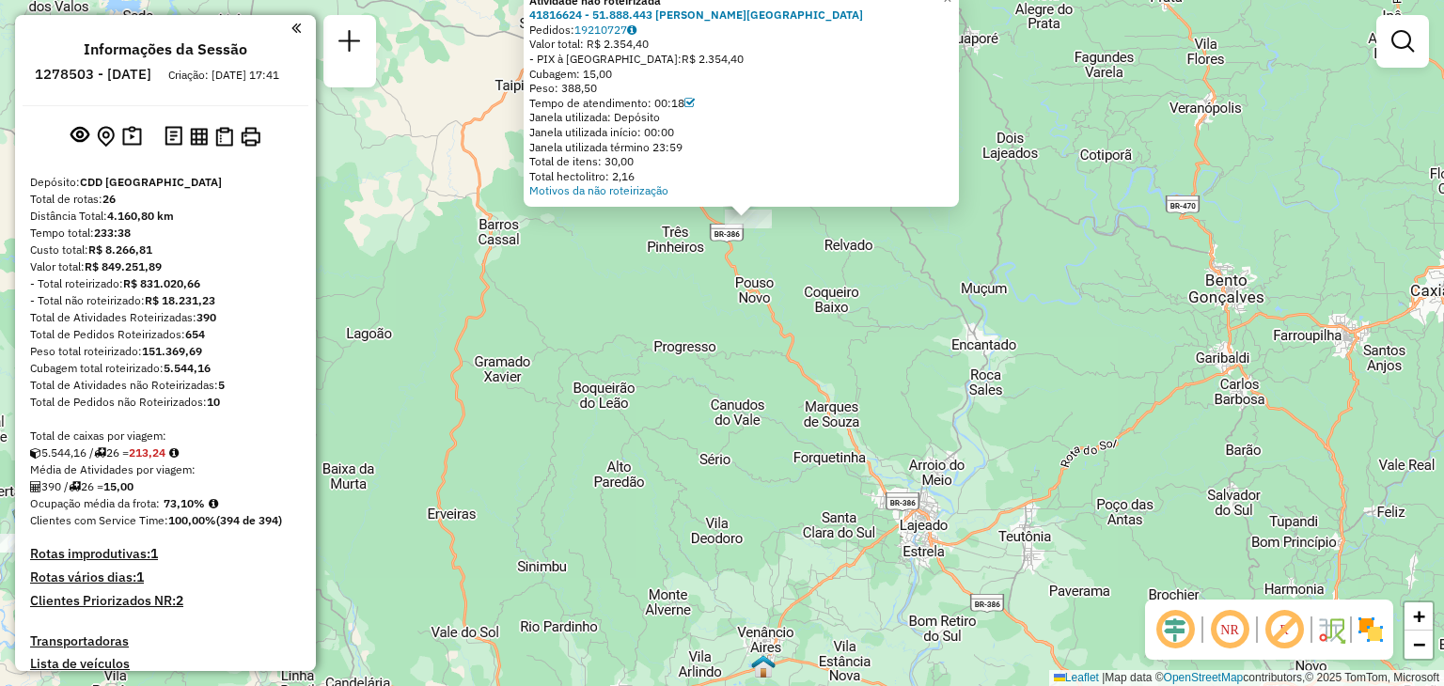
drag, startPoint x: 722, startPoint y: 368, endPoint x: 711, endPoint y: 328, distance: 41.1
click at [722, 368] on div "Atividade não roteirizada 41816624 - 51.888.443 CHAIAN BASSEDONE PRATES Pedidos…" at bounding box center [722, 343] width 1444 height 686
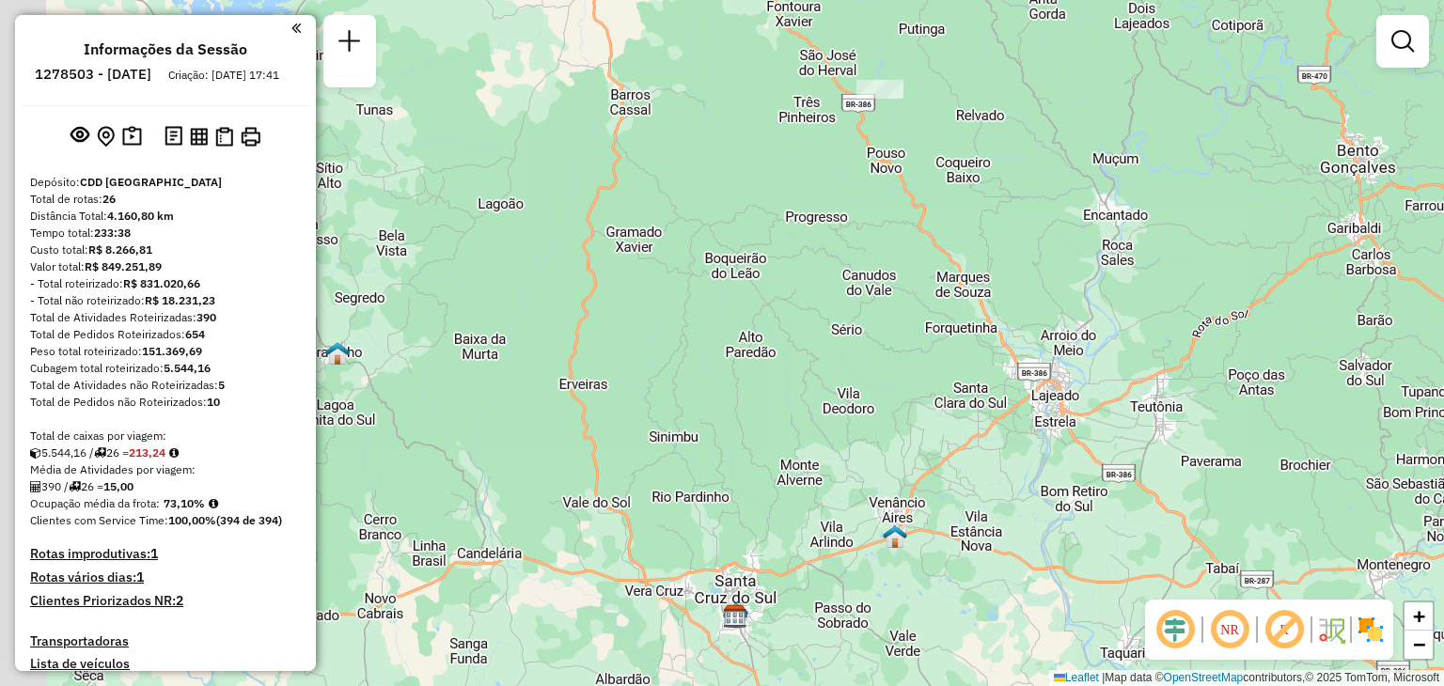
drag, startPoint x: 730, startPoint y: 308, endPoint x: 815, endPoint y: 223, distance: 120.3
click at [846, 195] on div "Atividade não roteirizada 41816624 - 51.888.443 CHAIAN BASSEDONE PRATES Pedidos…" at bounding box center [722, 343] width 1444 height 686
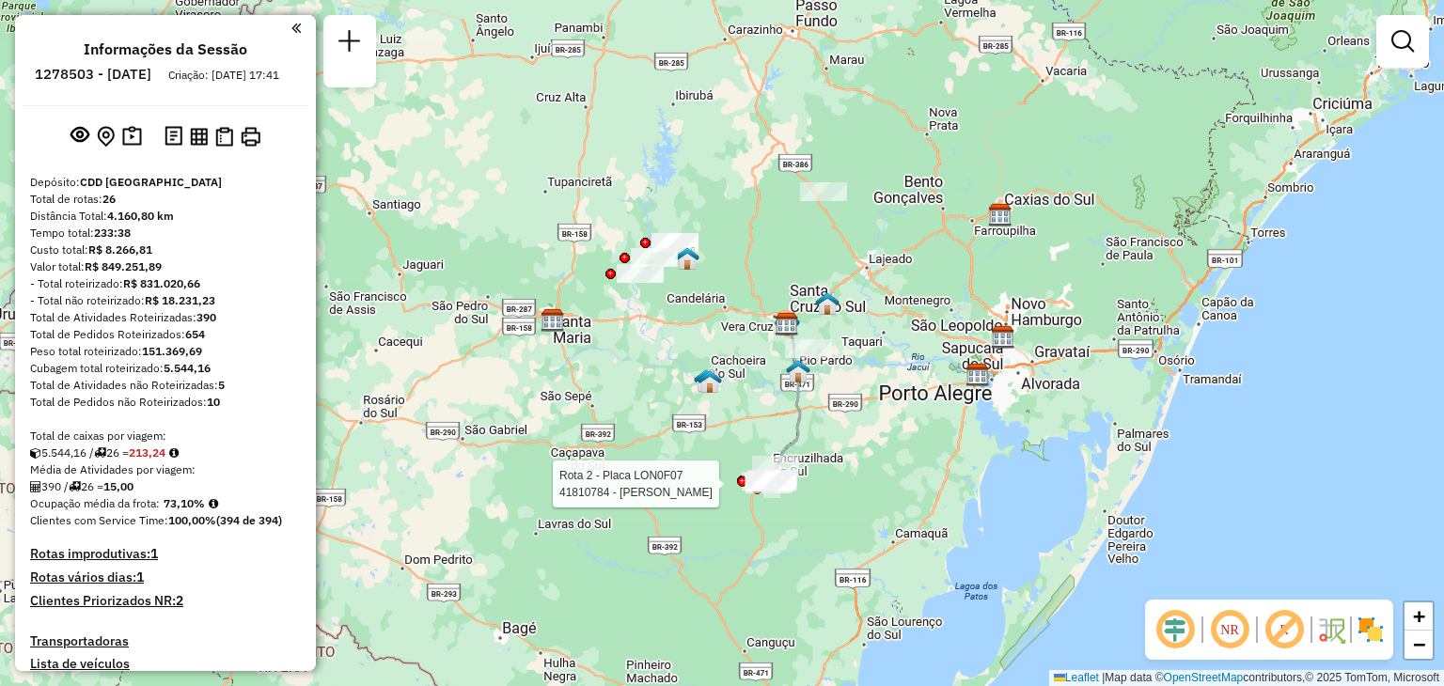
select select "**********"
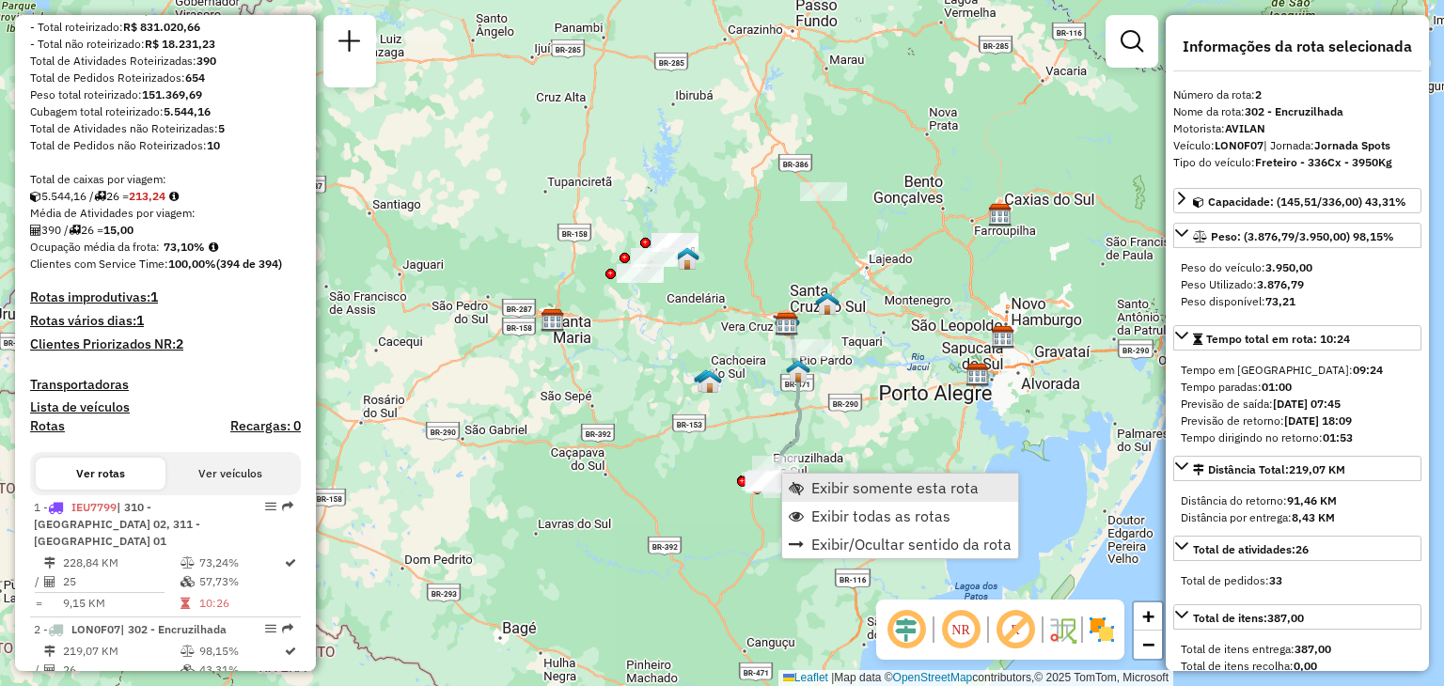
scroll to position [857, 0]
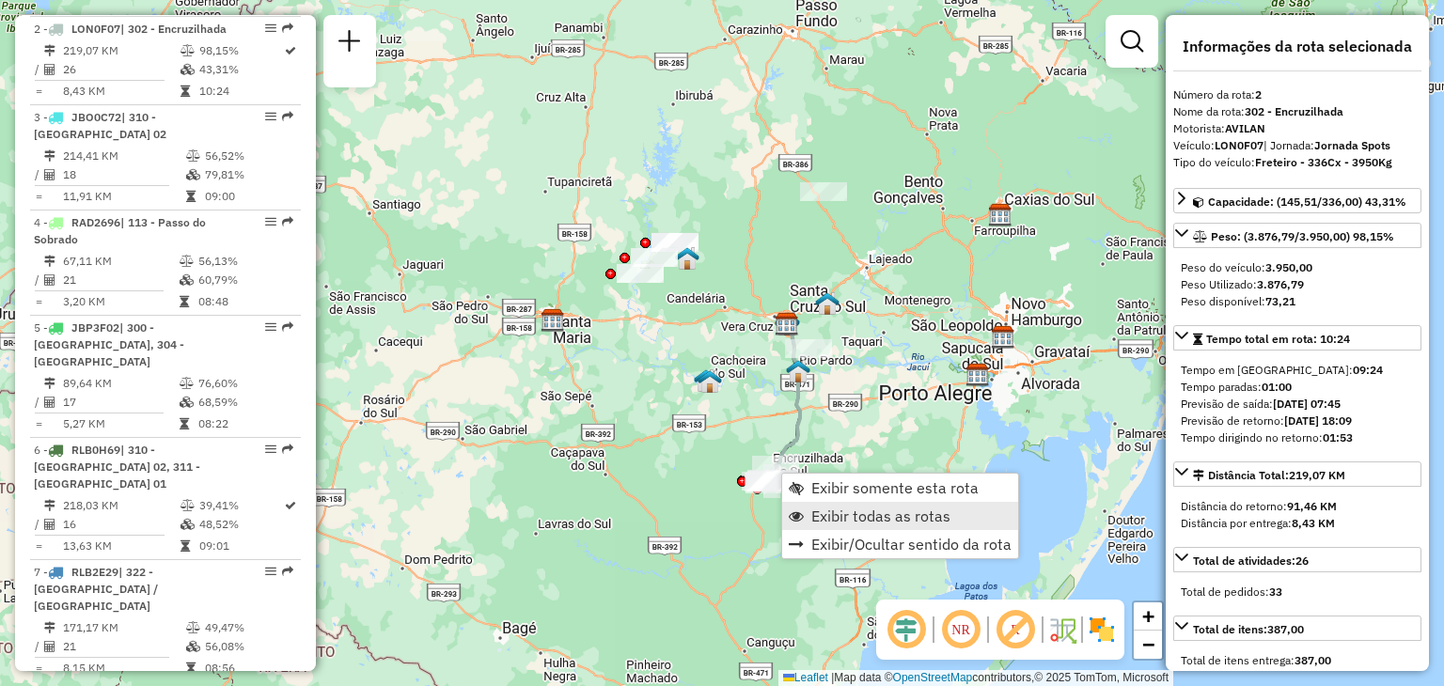
click at [803, 511] on span "Exibir todas as rotas" at bounding box center [796, 516] width 15 height 15
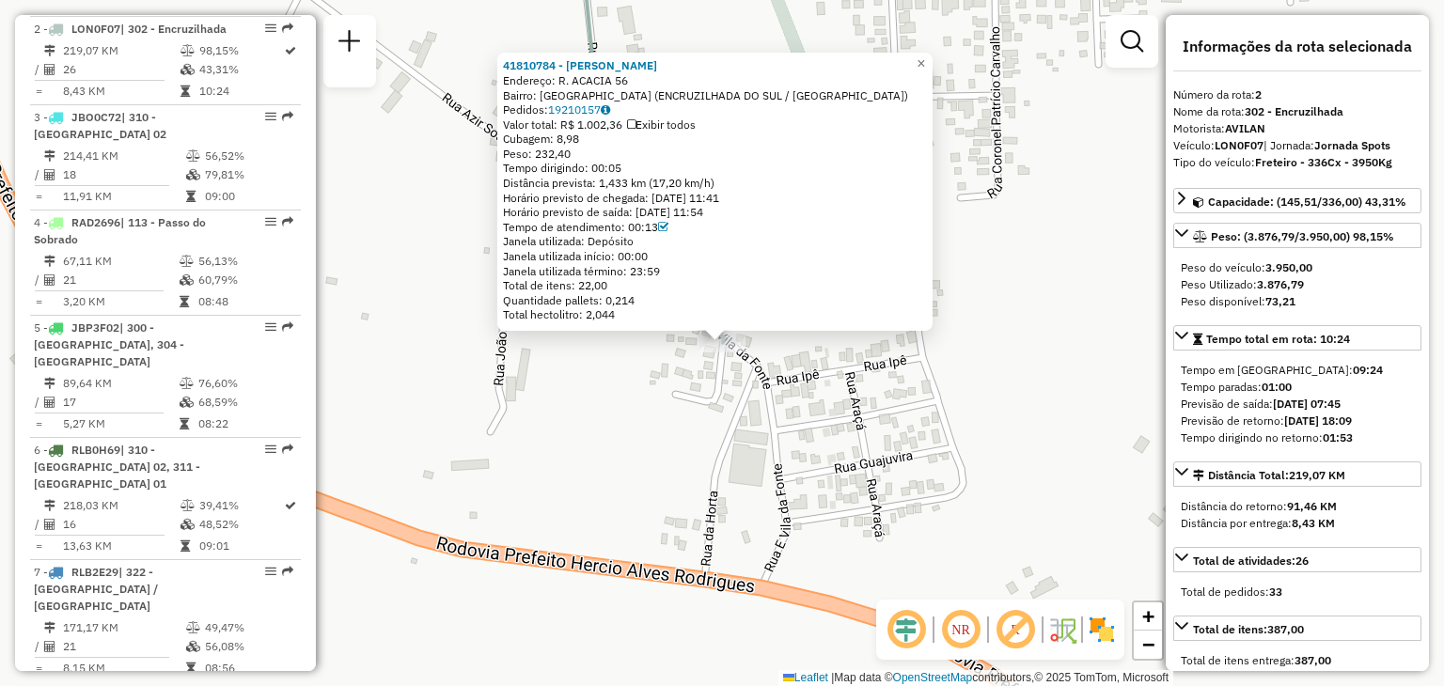
click at [930, 462] on div "41810784 - [PERSON_NAME]: R. ACACIA 56 Bairro: [GEOGRAPHIC_DATA] (ENCRUZILHADA …" at bounding box center [722, 343] width 1444 height 686
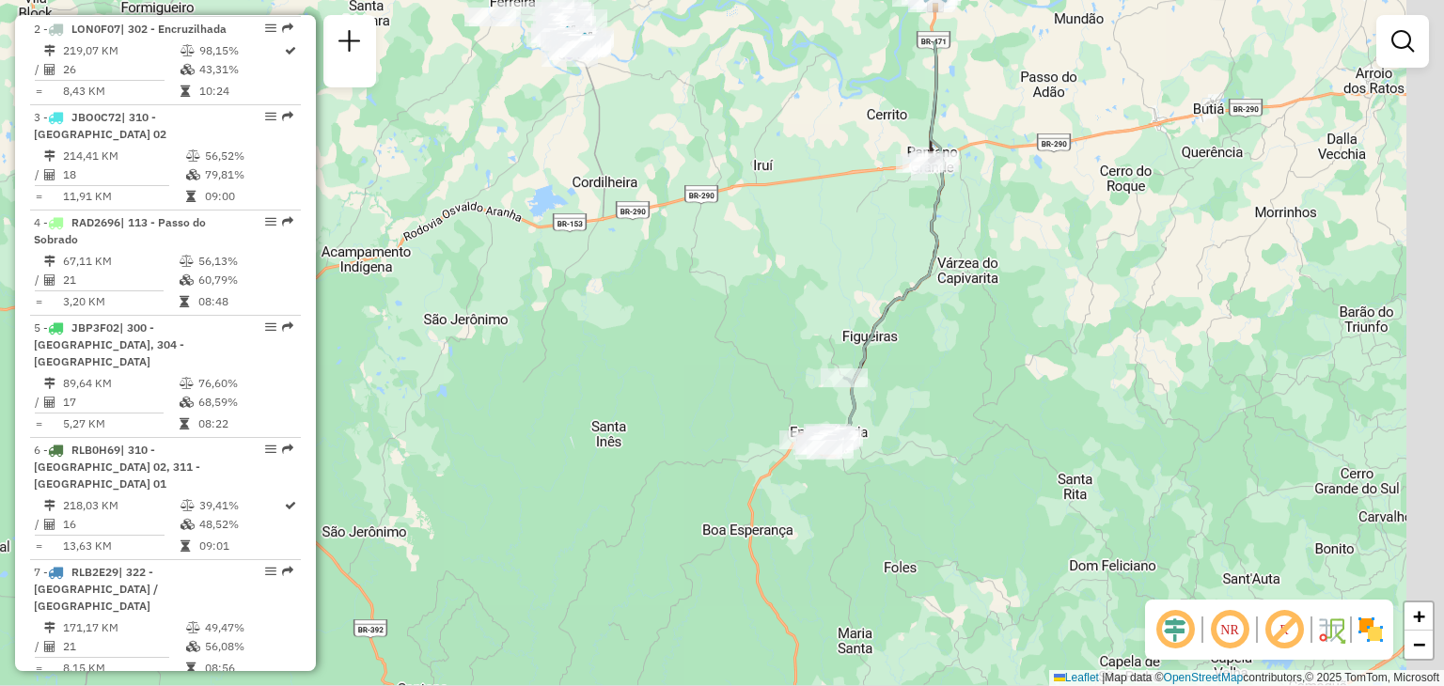
drag, startPoint x: 1079, startPoint y: 184, endPoint x: 960, endPoint y: 272, distance: 148.0
click at [951, 295] on div "Janela de atendimento Grade de atendimento Capacidade Transportadoras Veículos …" at bounding box center [722, 343] width 1444 height 686
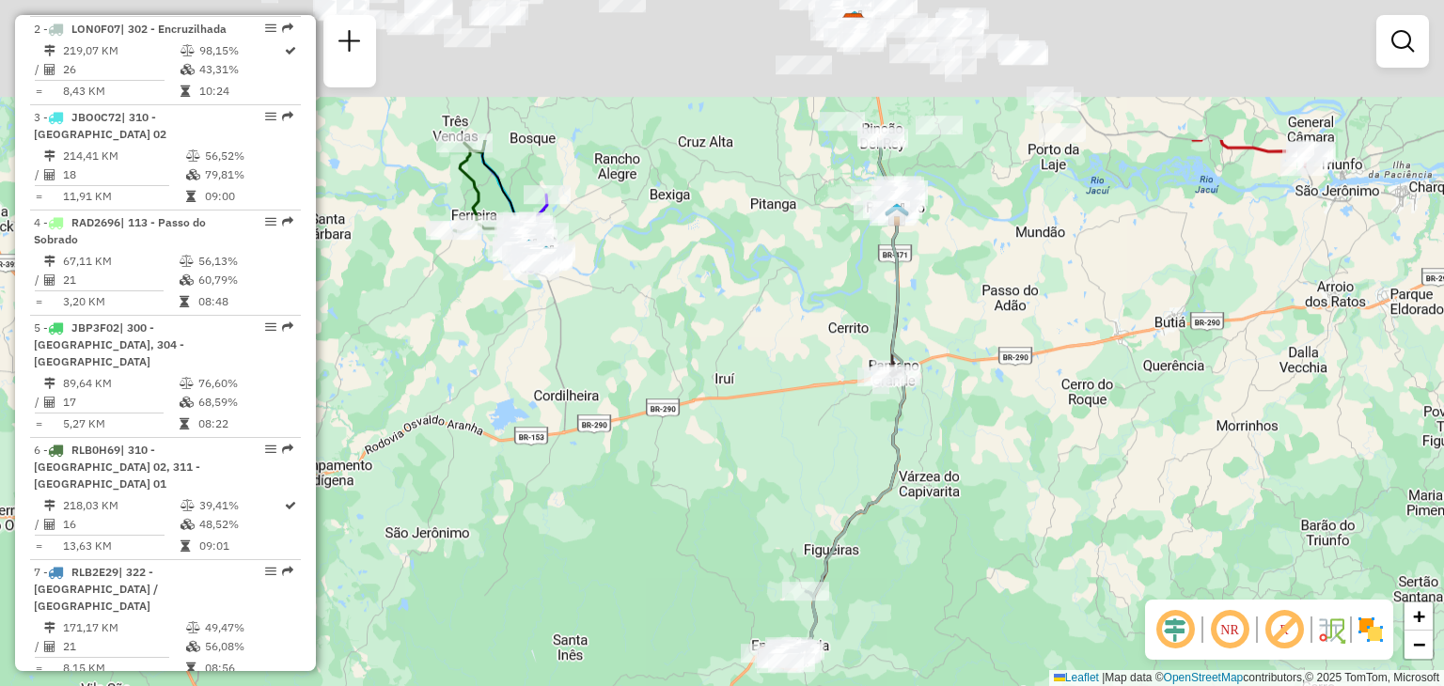
drag, startPoint x: 1030, startPoint y: 227, endPoint x: 1023, endPoint y: 205, distance: 22.9
click at [1011, 384] on div "Janela de atendimento Grade de atendimento Capacidade Transportadoras Veículos …" at bounding box center [722, 343] width 1444 height 686
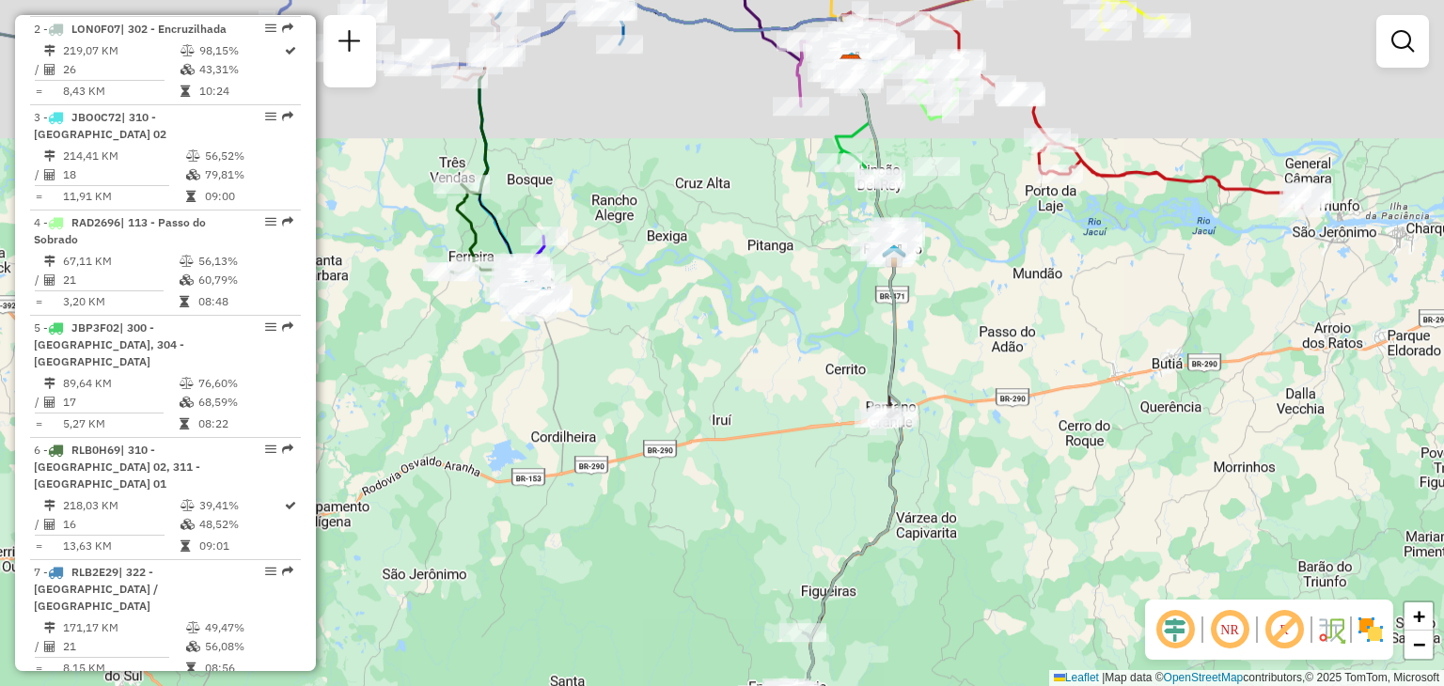
drag, startPoint x: 1023, startPoint y: 205, endPoint x: 938, endPoint y: 371, distance: 186.7
click at [938, 371] on div "Janela de atendimento Grade de atendimento Capacidade Transportadoras Veículos …" at bounding box center [722, 343] width 1444 height 686
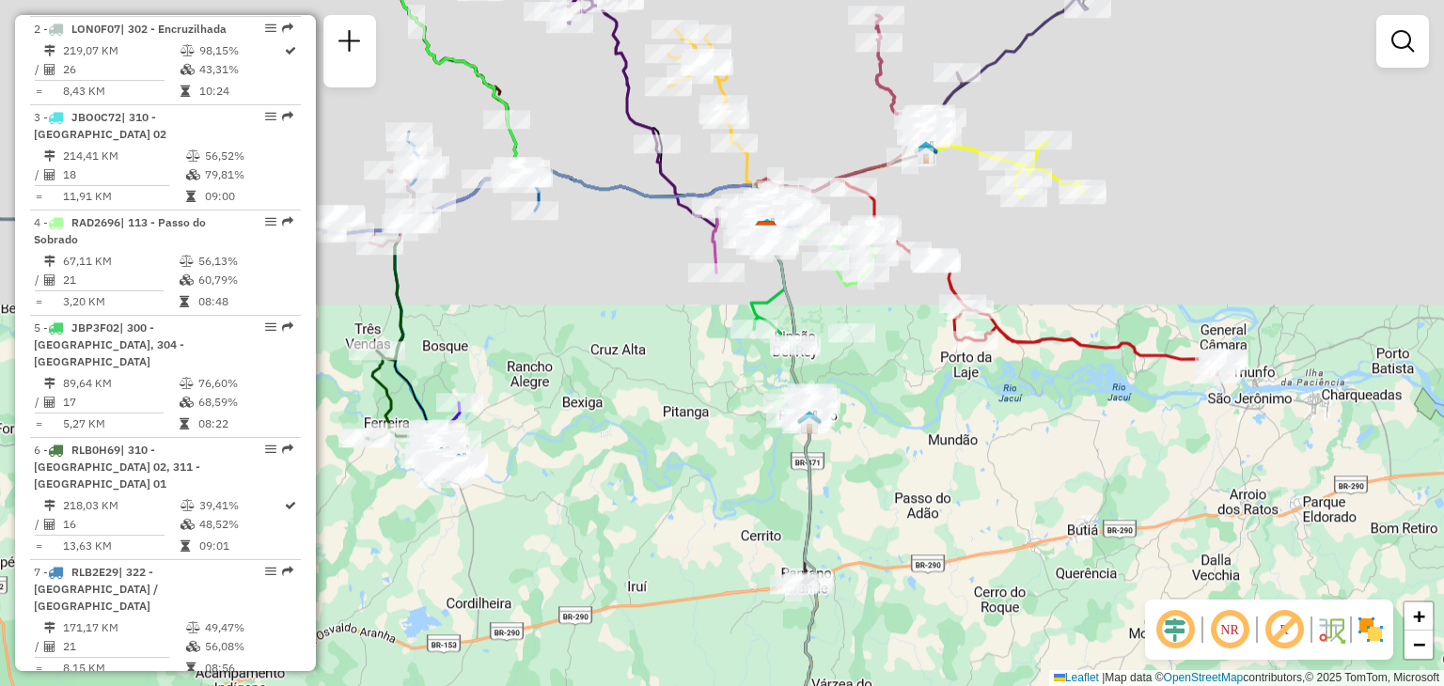
drag, startPoint x: 1020, startPoint y: 225, endPoint x: 970, endPoint y: 400, distance: 181.8
click at [970, 400] on div "Janela de atendimento Grade de atendimento Capacidade Transportadoras Veículos …" at bounding box center [722, 343] width 1444 height 686
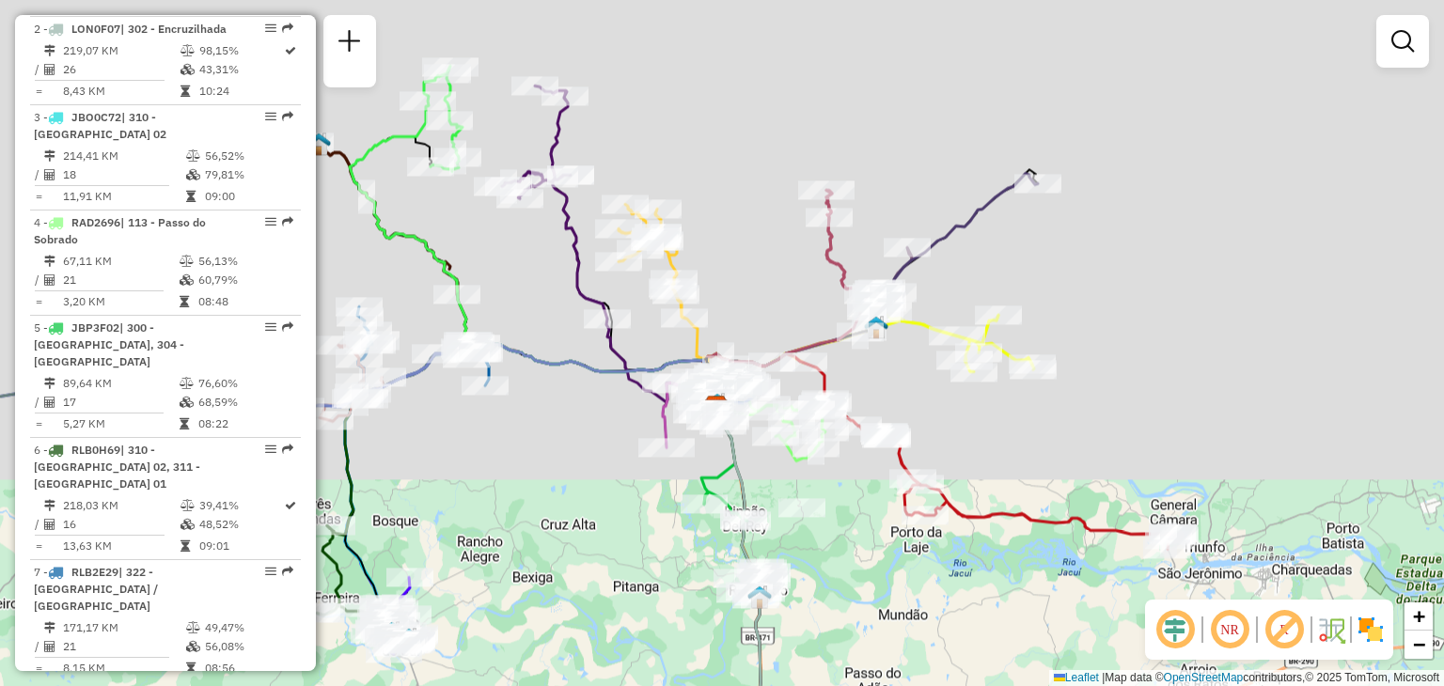
drag, startPoint x: 1066, startPoint y: 234, endPoint x: 1029, endPoint y: 327, distance: 100.0
click at [1029, 327] on div "Janela de atendimento Grade de atendimento Capacidade Transportadoras Veículos …" at bounding box center [722, 343] width 1444 height 686
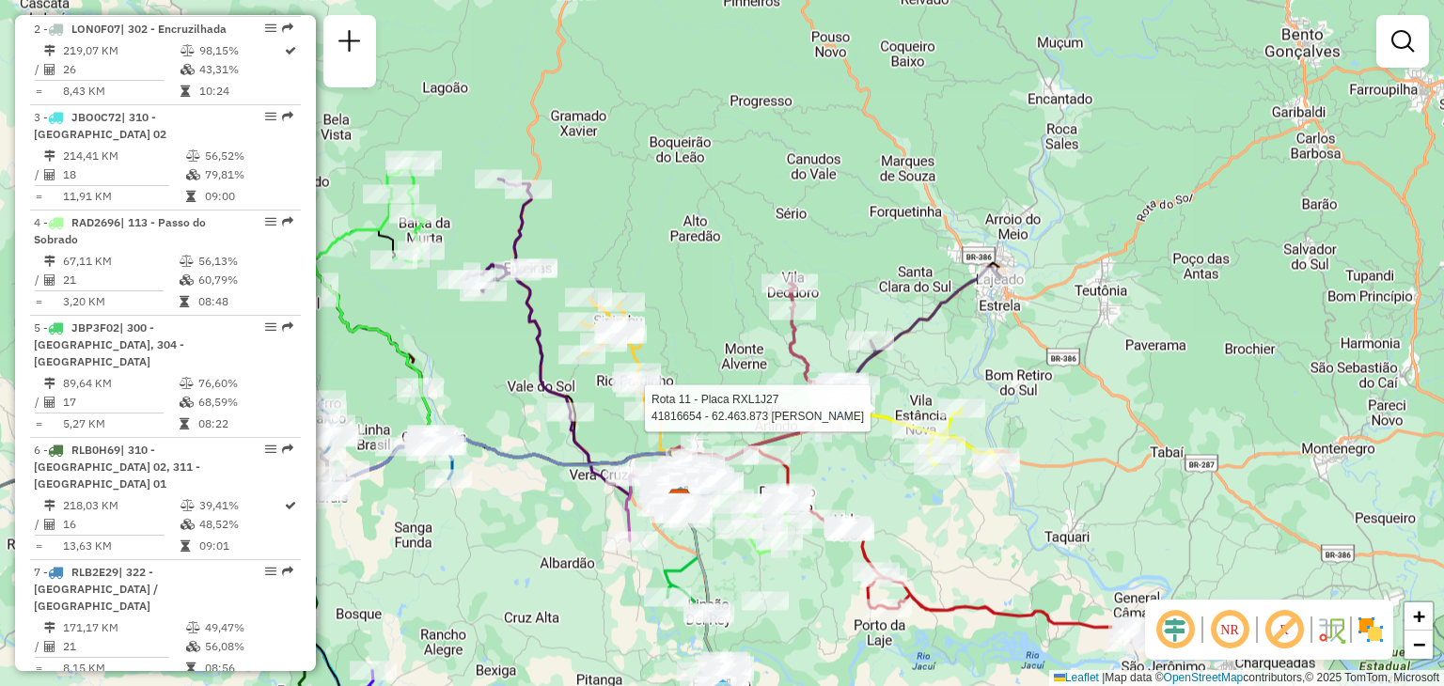
select select "**********"
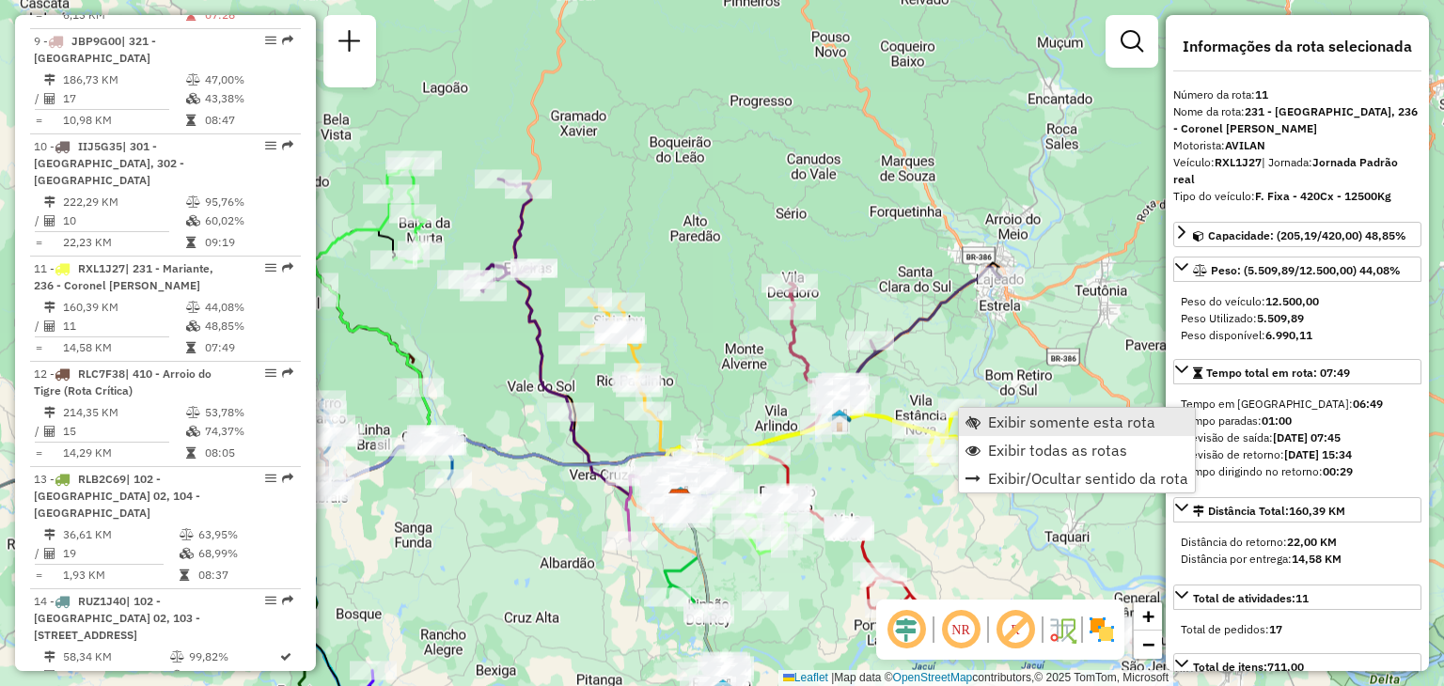
scroll to position [1805, 0]
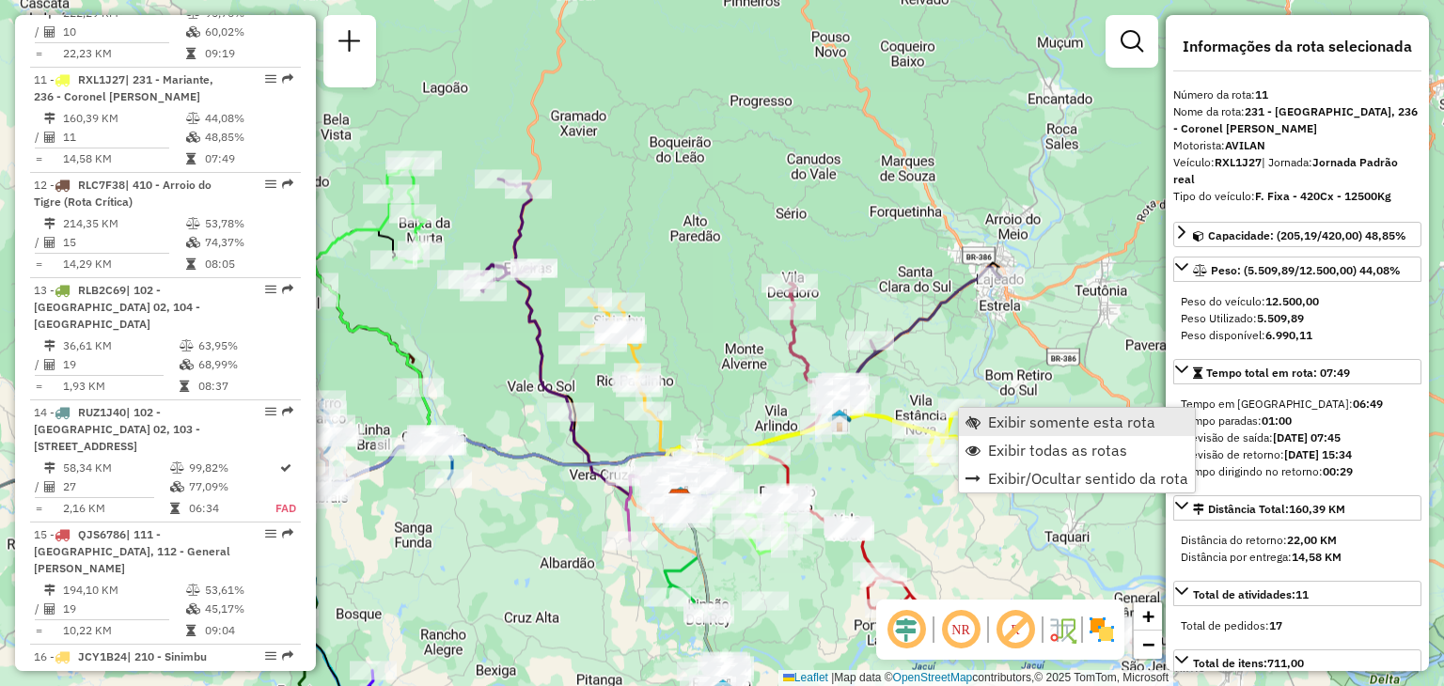
click at [978, 415] on span "Exibir somente esta rota" at bounding box center [972, 422] width 15 height 15
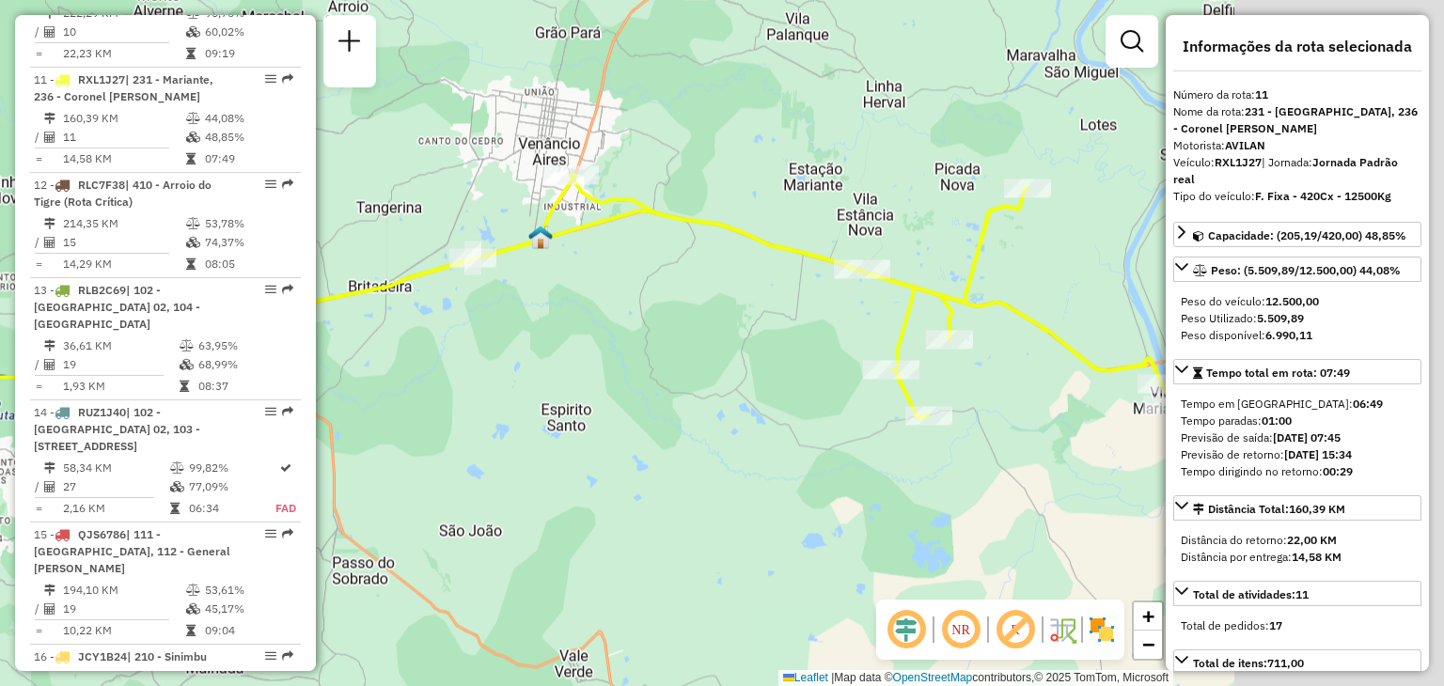
drag, startPoint x: 960, startPoint y: 293, endPoint x: 745, endPoint y: 321, distance: 217.1
click at [738, 327] on div "Janela de atendimento Grade de atendimento Capacidade Transportadoras Veículos …" at bounding box center [722, 343] width 1444 height 686
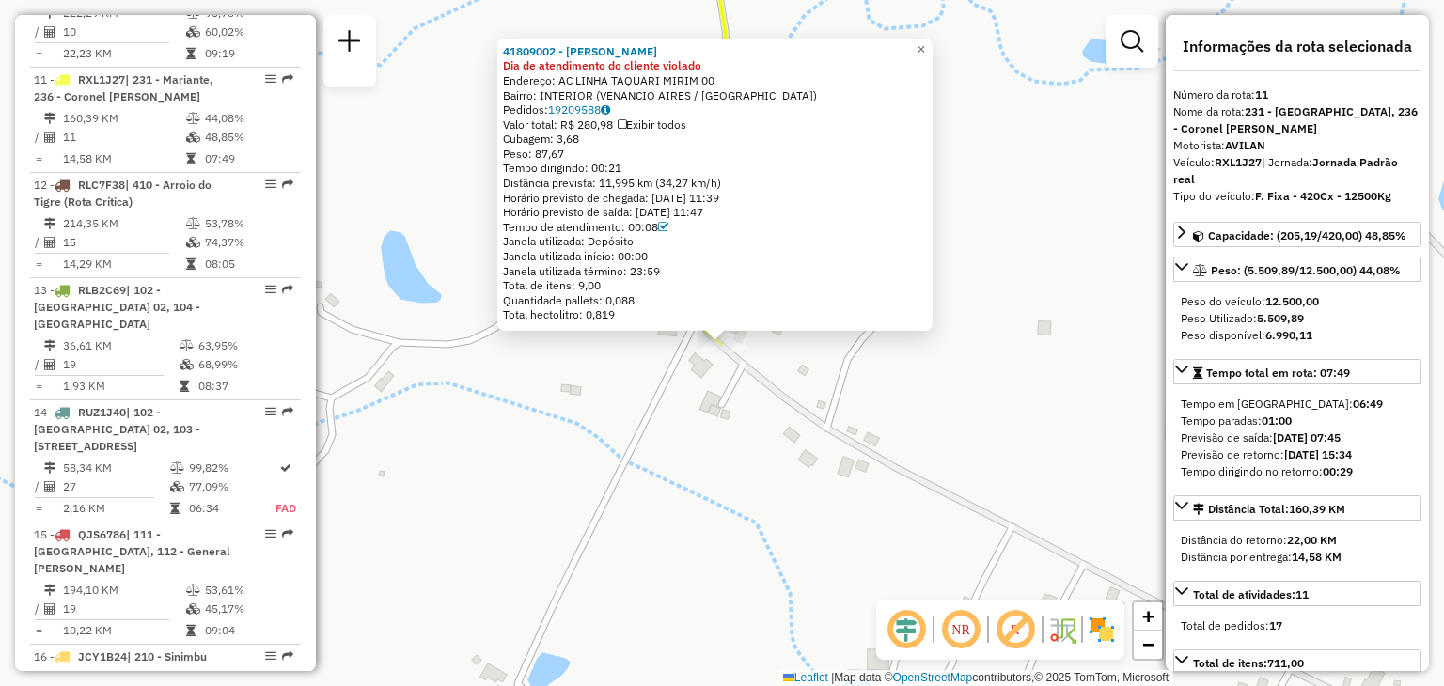
click at [885, 469] on div "41809002 - LUCAS ISMAEL DOS REI Dia de atendimento do cliente violado Endereço:…" at bounding box center [722, 343] width 1444 height 686
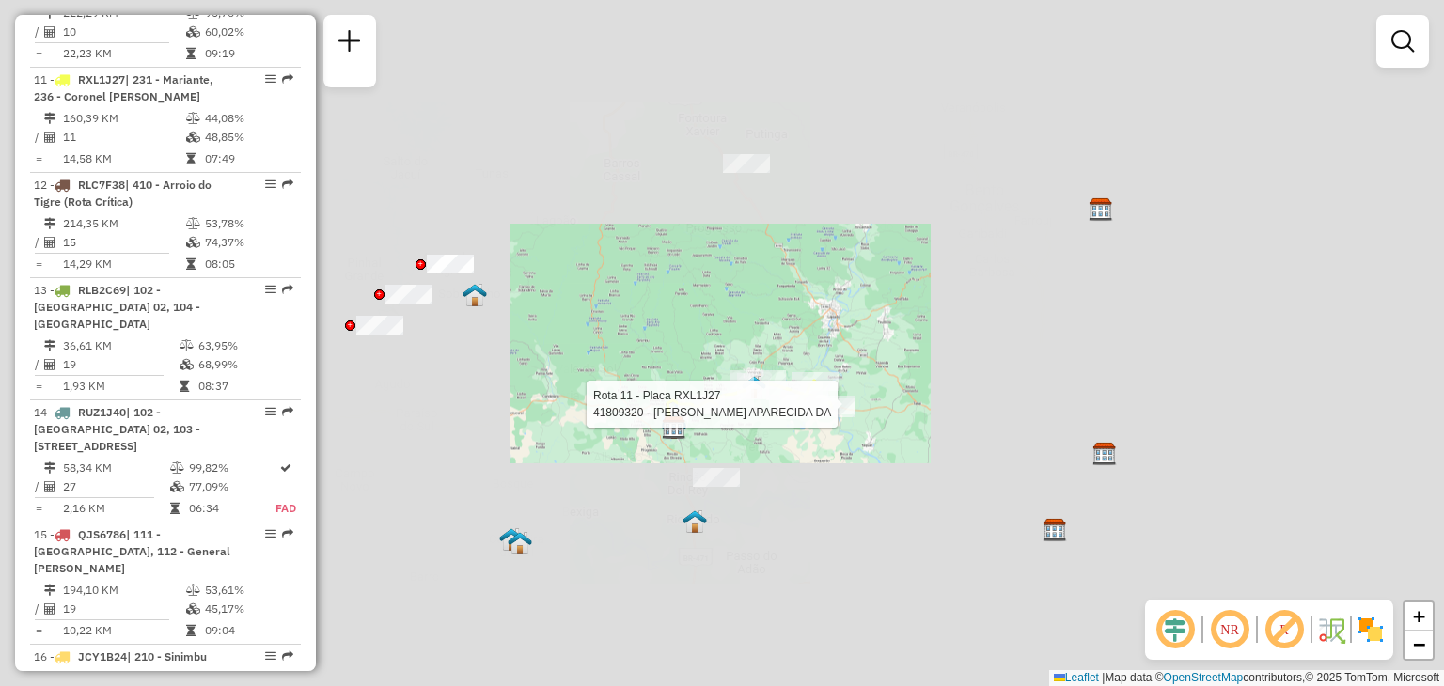
select select "**********"
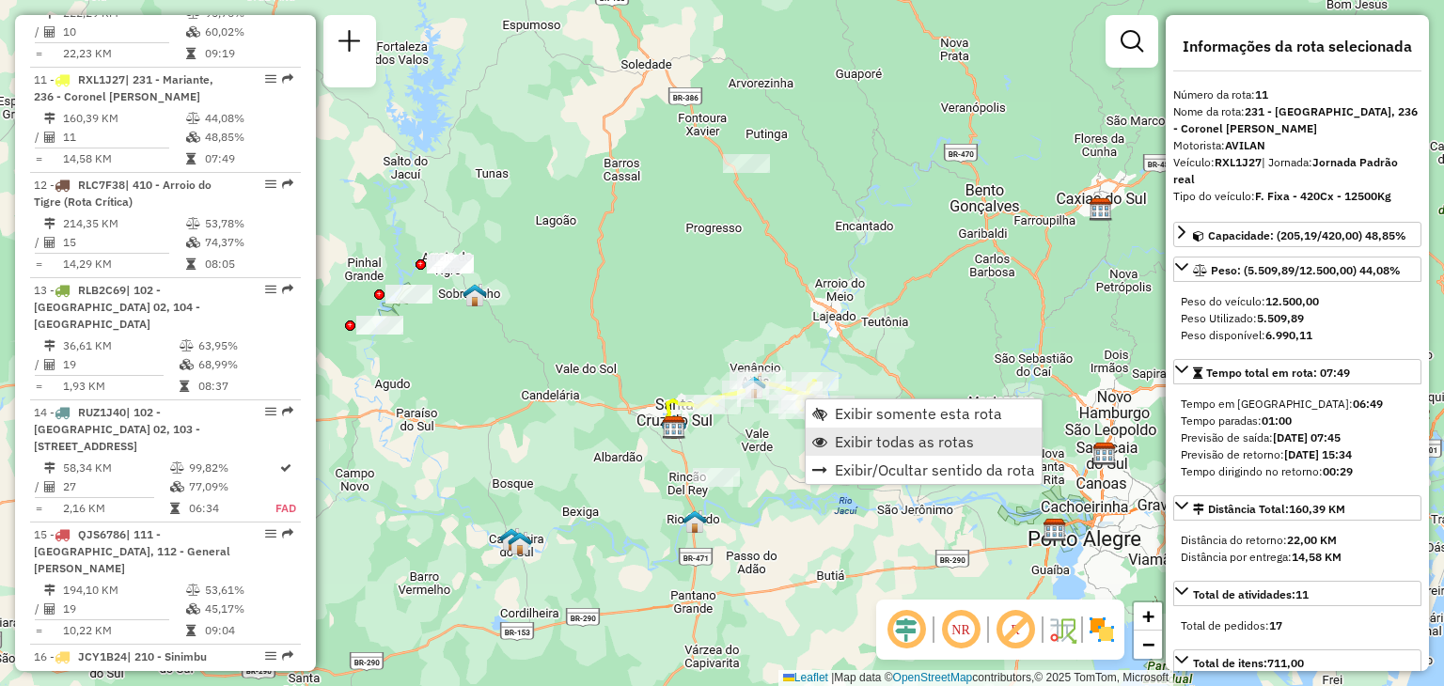
click at [824, 441] on span "Exibir todas as rotas" at bounding box center [819, 441] width 15 height 15
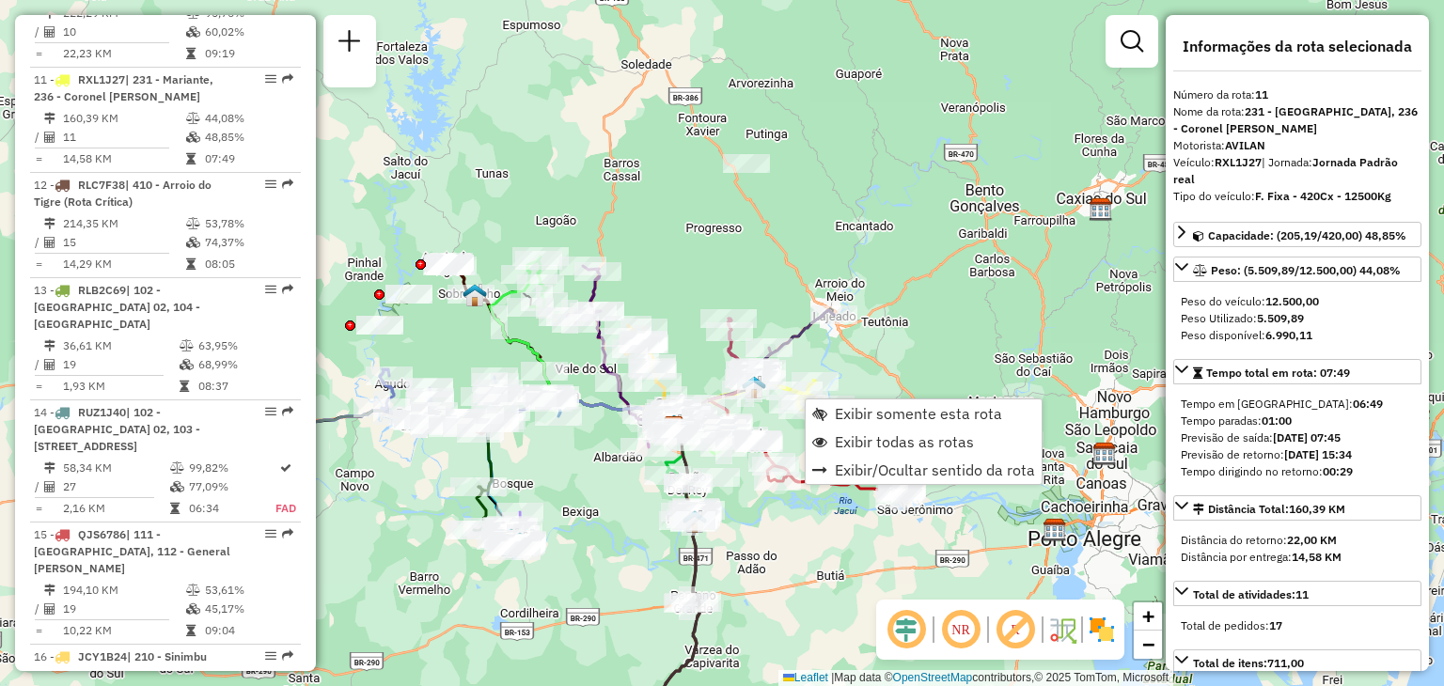
drag, startPoint x: 545, startPoint y: 346, endPoint x: 722, endPoint y: 313, distance: 179.8
click at [550, 313] on icon at bounding box center [520, 325] width 60 height 137
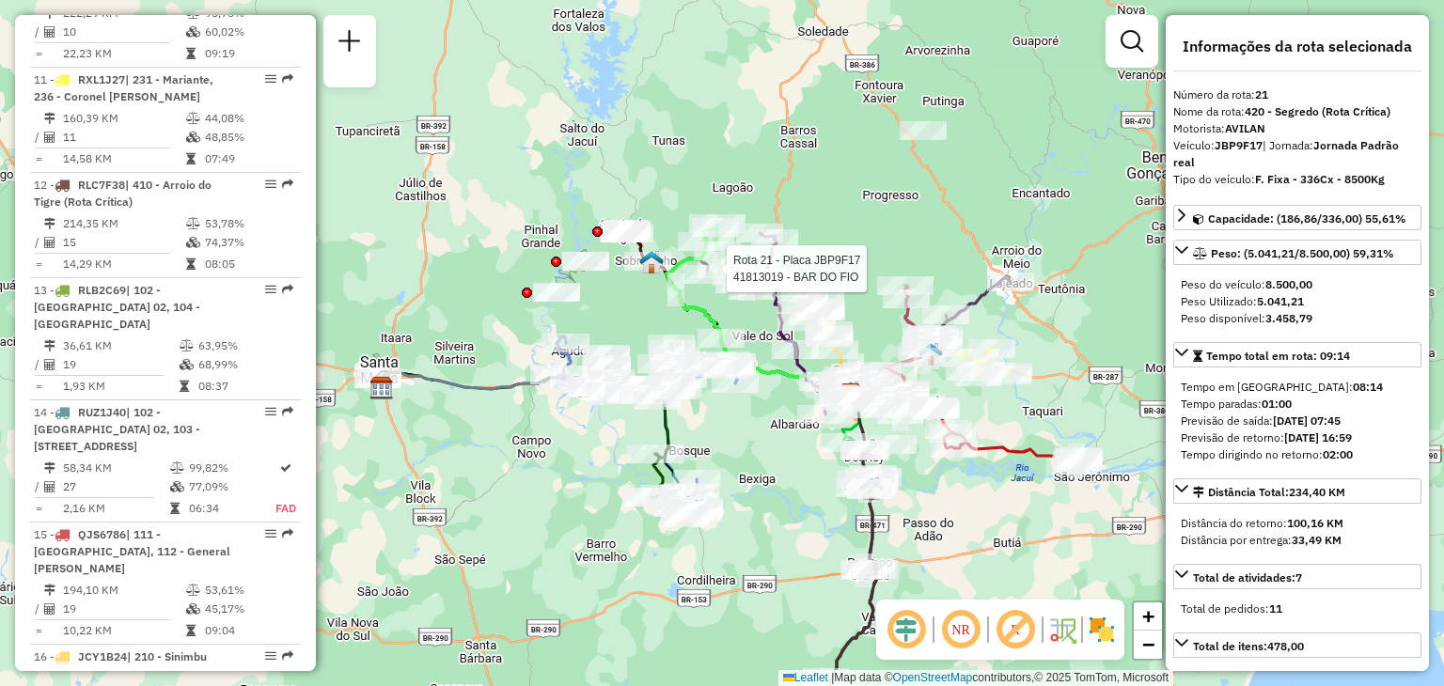
scroll to position [2809, 0]
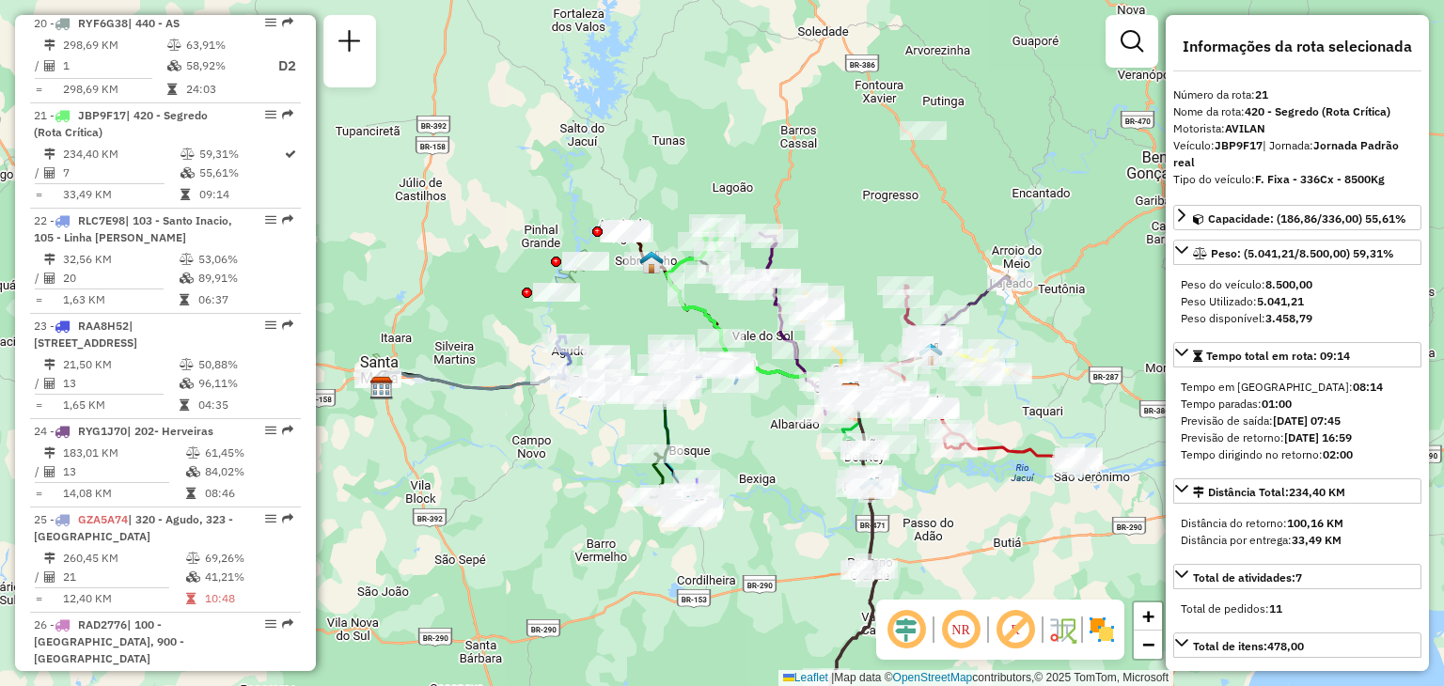
click at [775, 423] on div "Janela de atendimento Grade de atendimento Capacidade Transportadoras Veículos …" at bounding box center [722, 343] width 1444 height 686
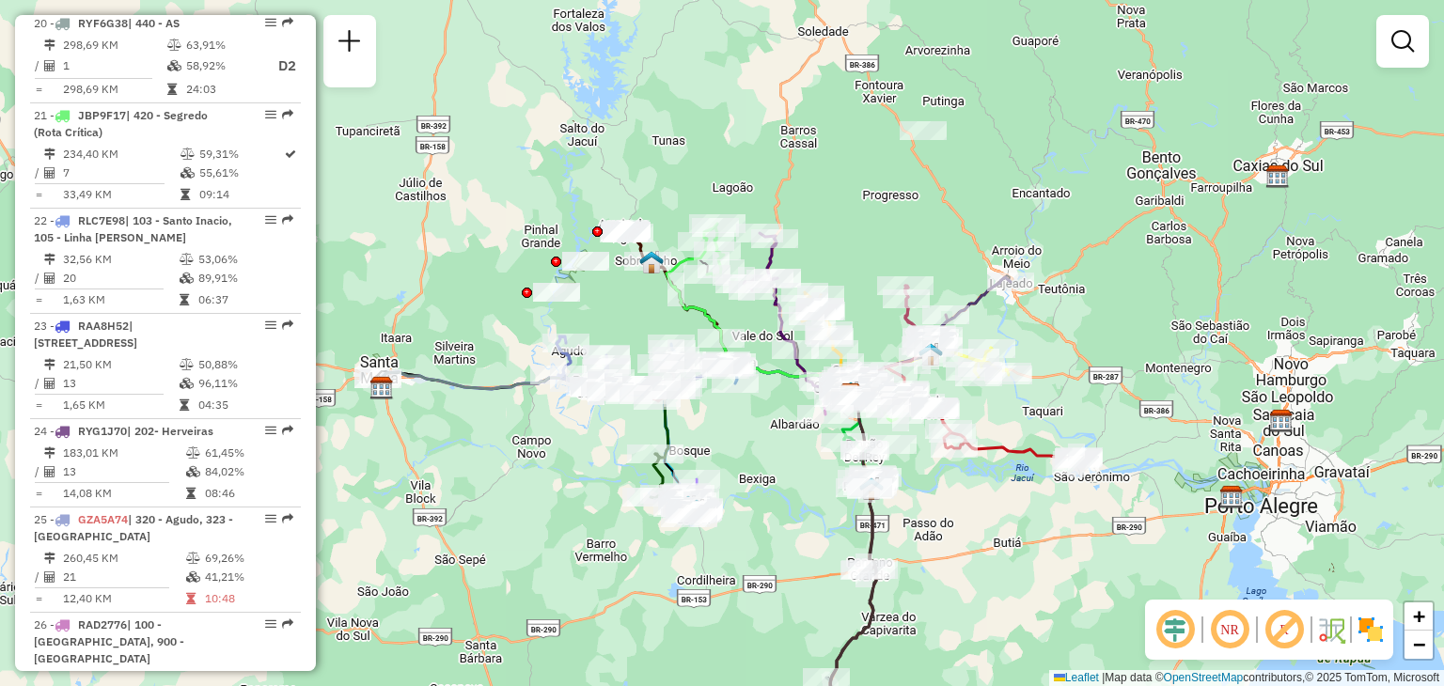
click at [834, 227] on div "Janela de atendimento Grade de atendimento Capacidade Transportadoras Veículos …" at bounding box center [722, 343] width 1444 height 686
select select "**********"
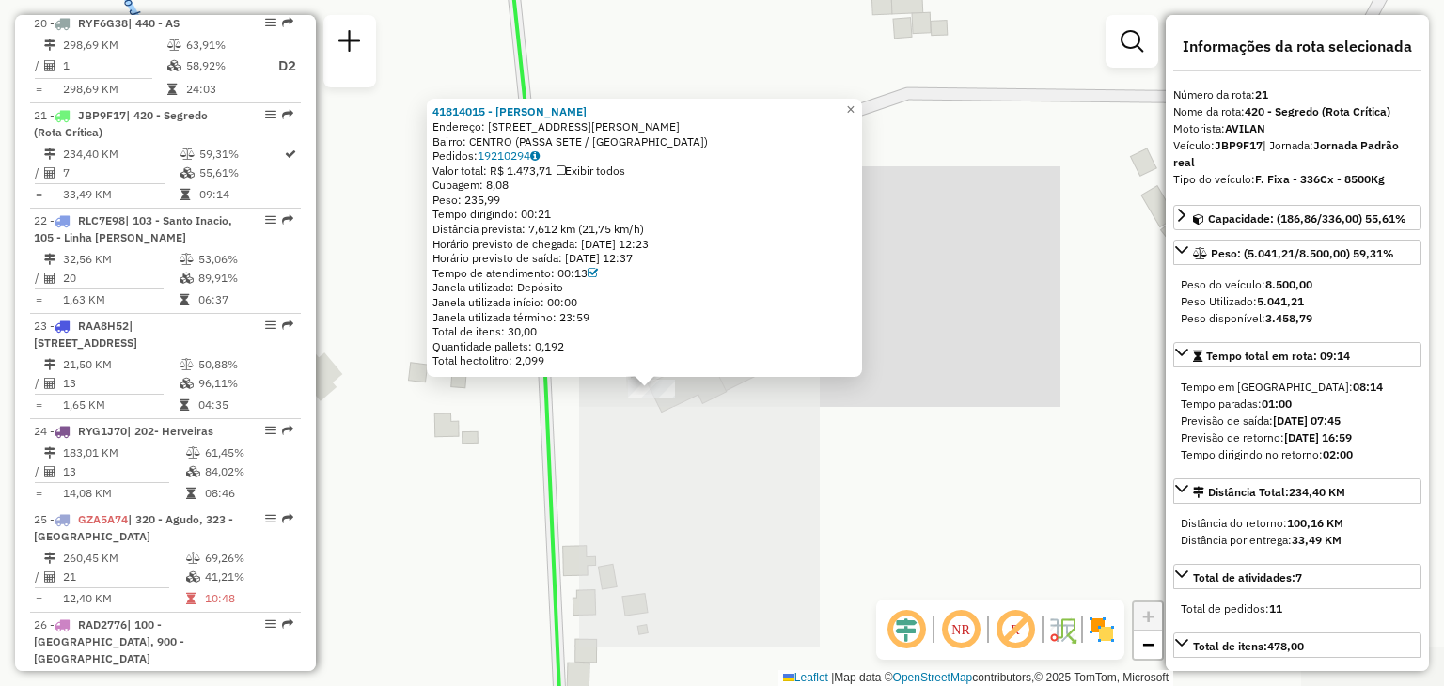
click at [726, 512] on div "41814015 - [PERSON_NAME]: [STREET_ADDRESS][PERSON_NAME] [GEOGRAPHIC_DATA]: 1921…" at bounding box center [722, 343] width 1444 height 686
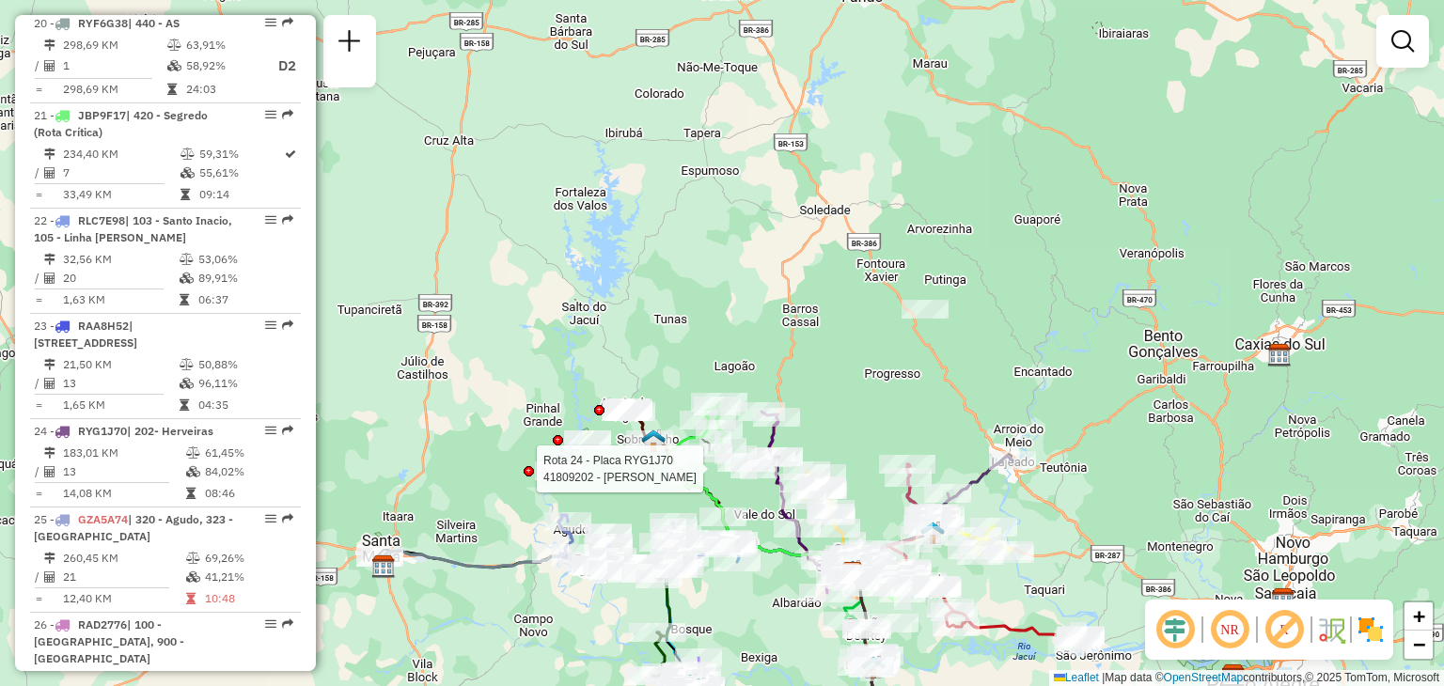
select select "**********"
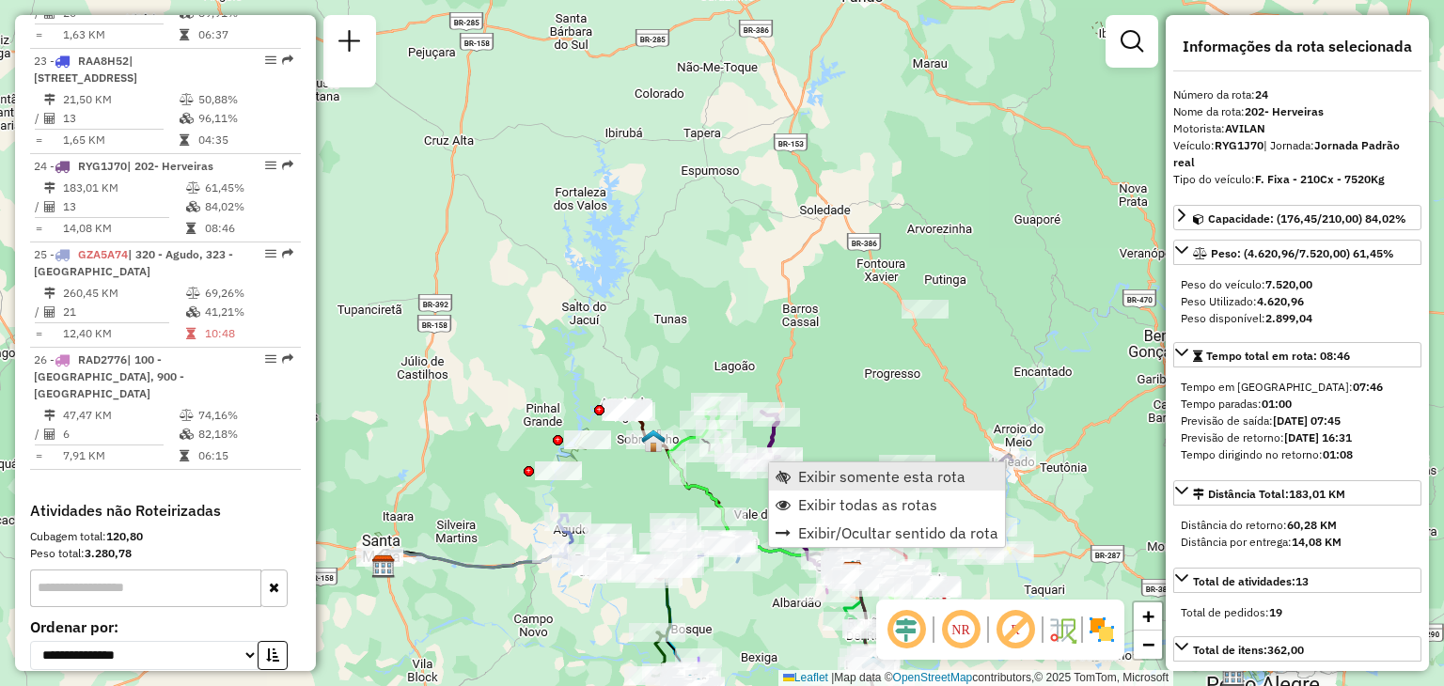
scroll to position [3111, 0]
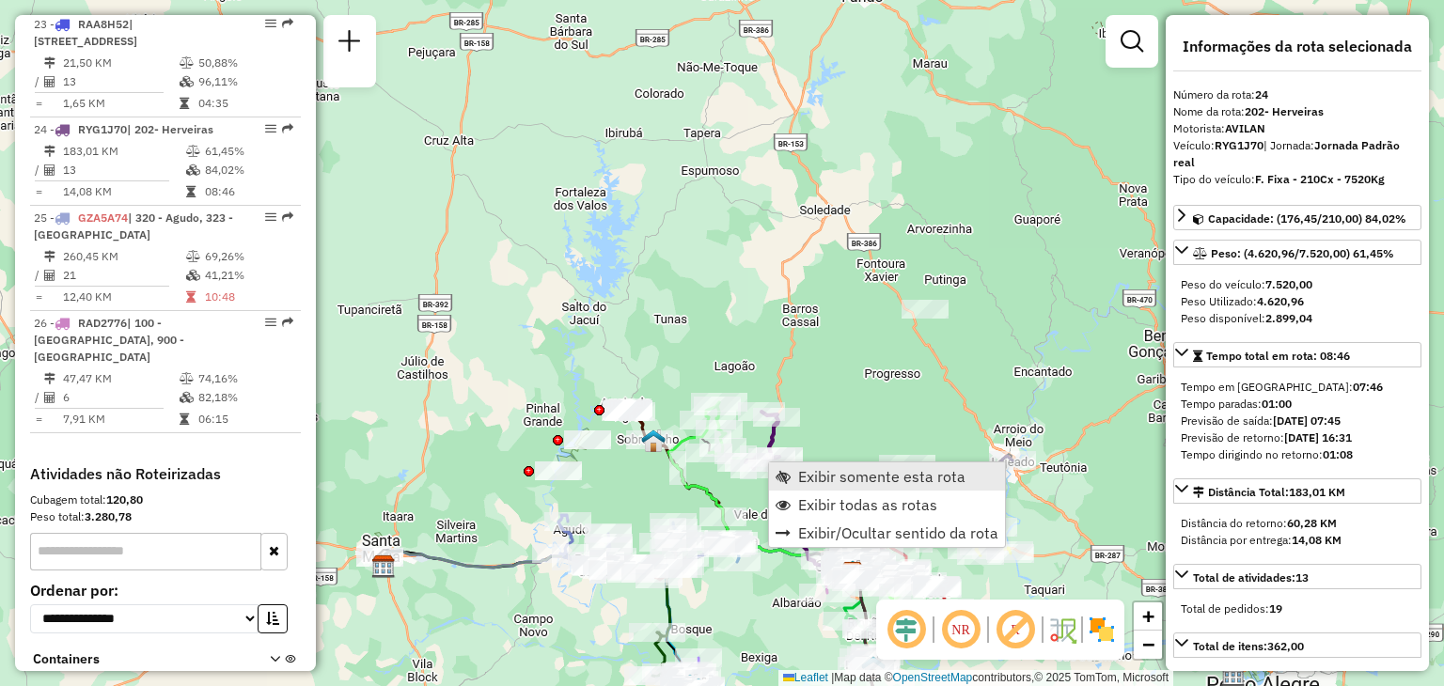
click at [779, 471] on span "Exibir somente esta rota" at bounding box center [783, 476] width 15 height 15
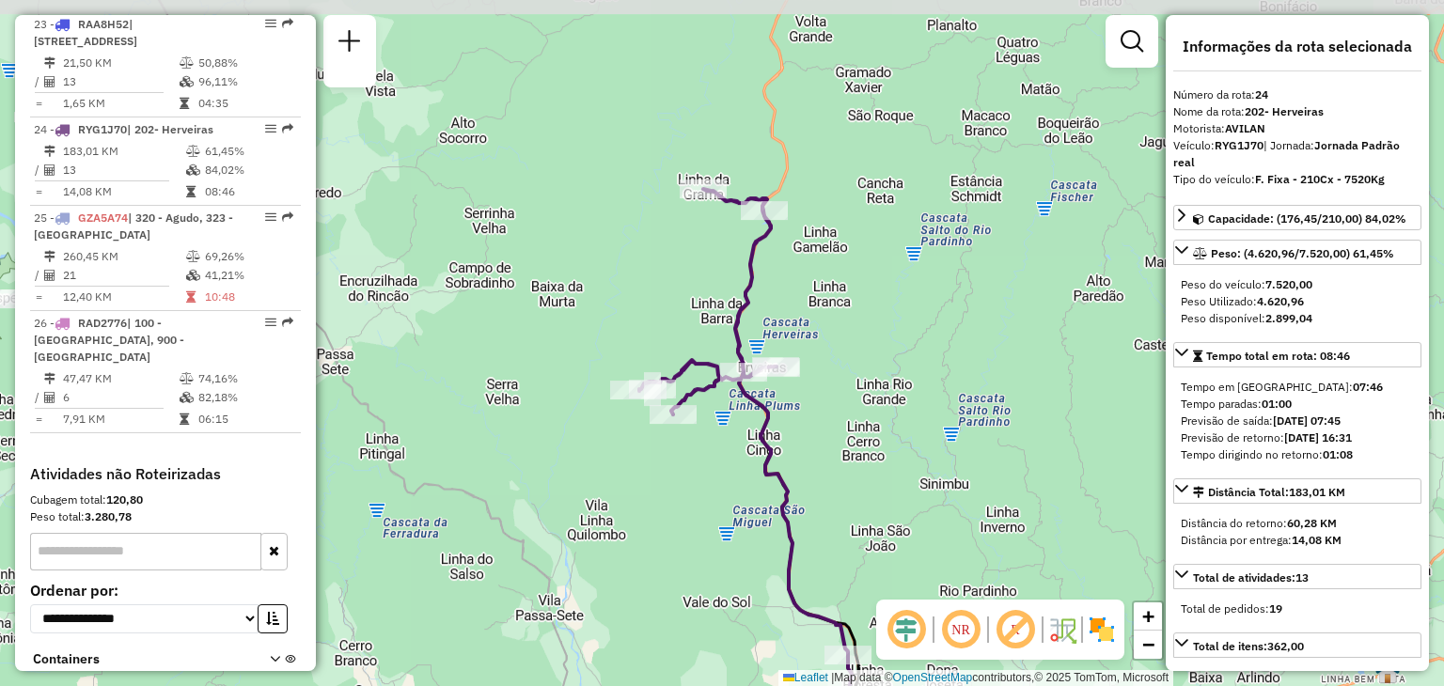
drag, startPoint x: 689, startPoint y: 296, endPoint x: 841, endPoint y: 480, distance: 239.0
click at [841, 480] on div "Janela de atendimento Grade de atendimento Capacidade Transportadoras Veículos …" at bounding box center [722, 343] width 1444 height 686
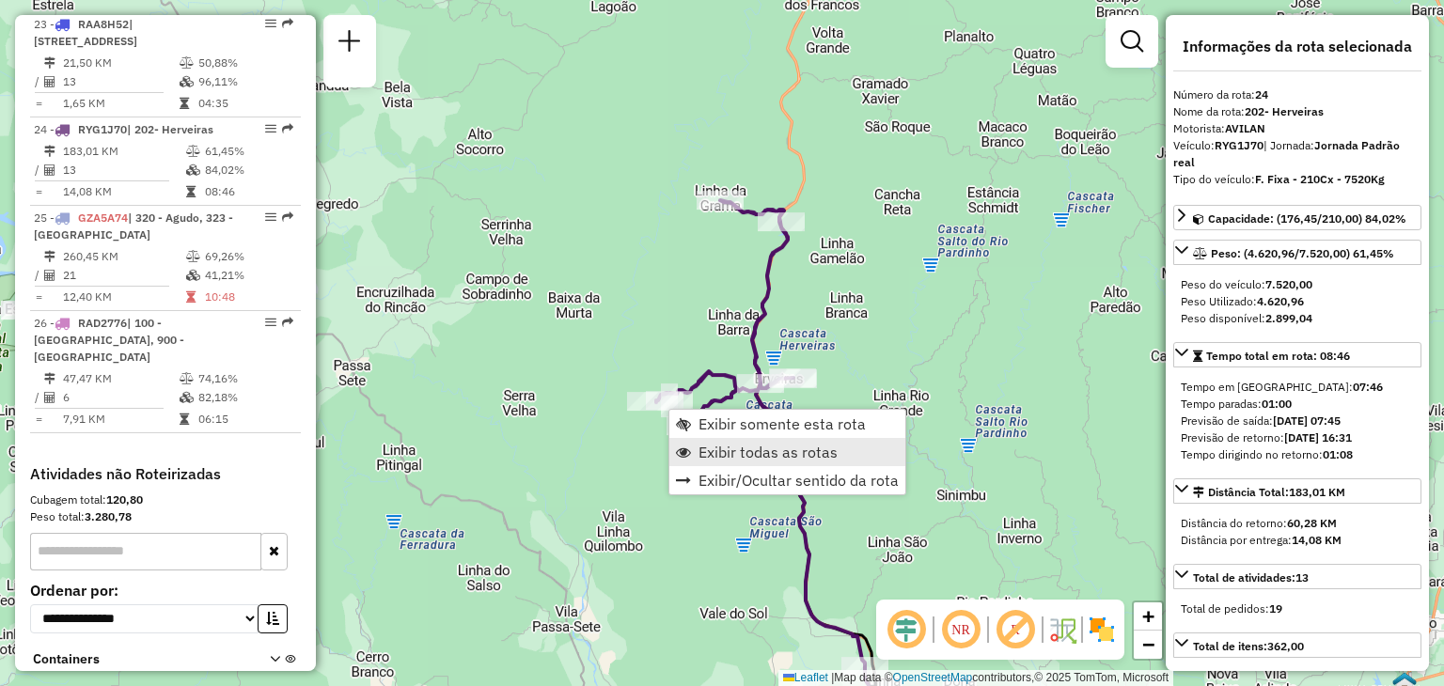
click at [701, 453] on span "Exibir todas as rotas" at bounding box center [767, 452] width 139 height 15
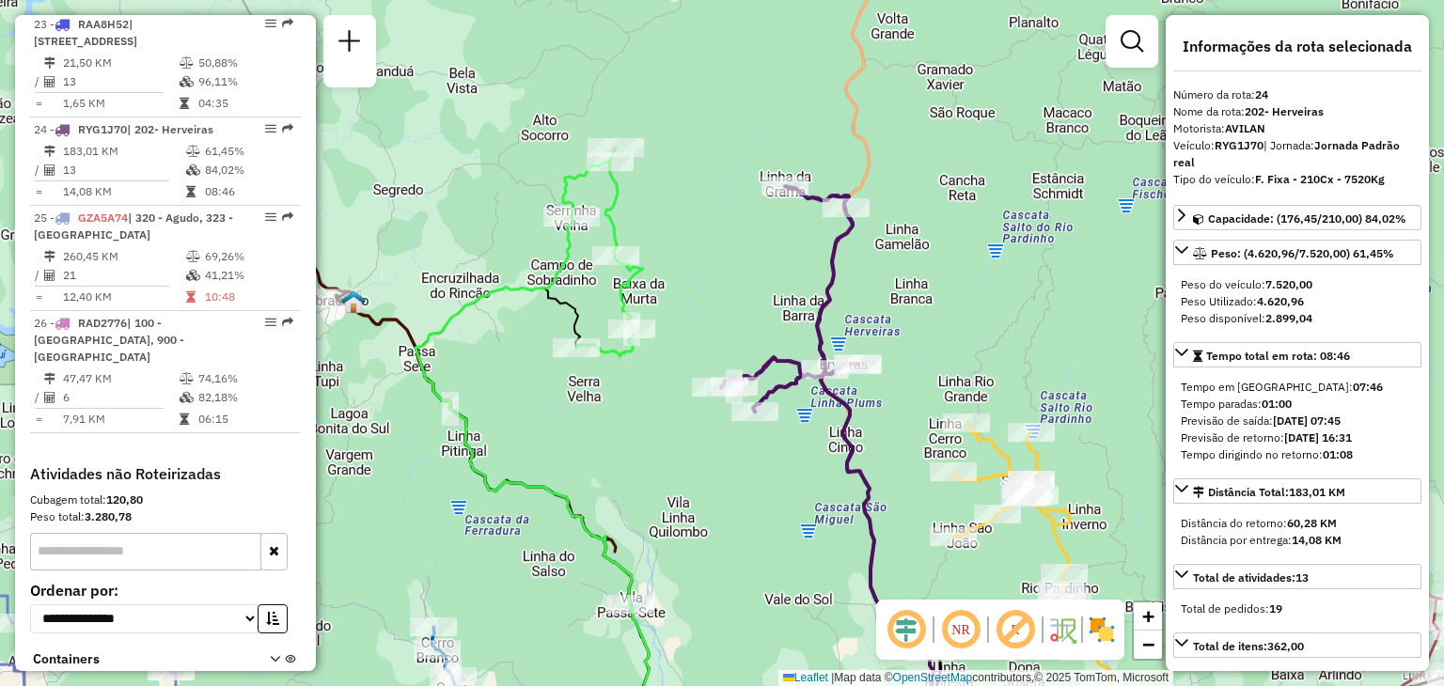
drag, startPoint x: 625, startPoint y: 478, endPoint x: 690, endPoint y: 464, distance: 66.2
click at [690, 464] on div "Janela de atendimento Grade de atendimento Capacidade Transportadoras Veículos …" at bounding box center [722, 343] width 1444 height 686
click at [739, 482] on div "Janela de atendimento Grade de atendimento Capacidade Transportadoras Veículos …" at bounding box center [722, 343] width 1444 height 686
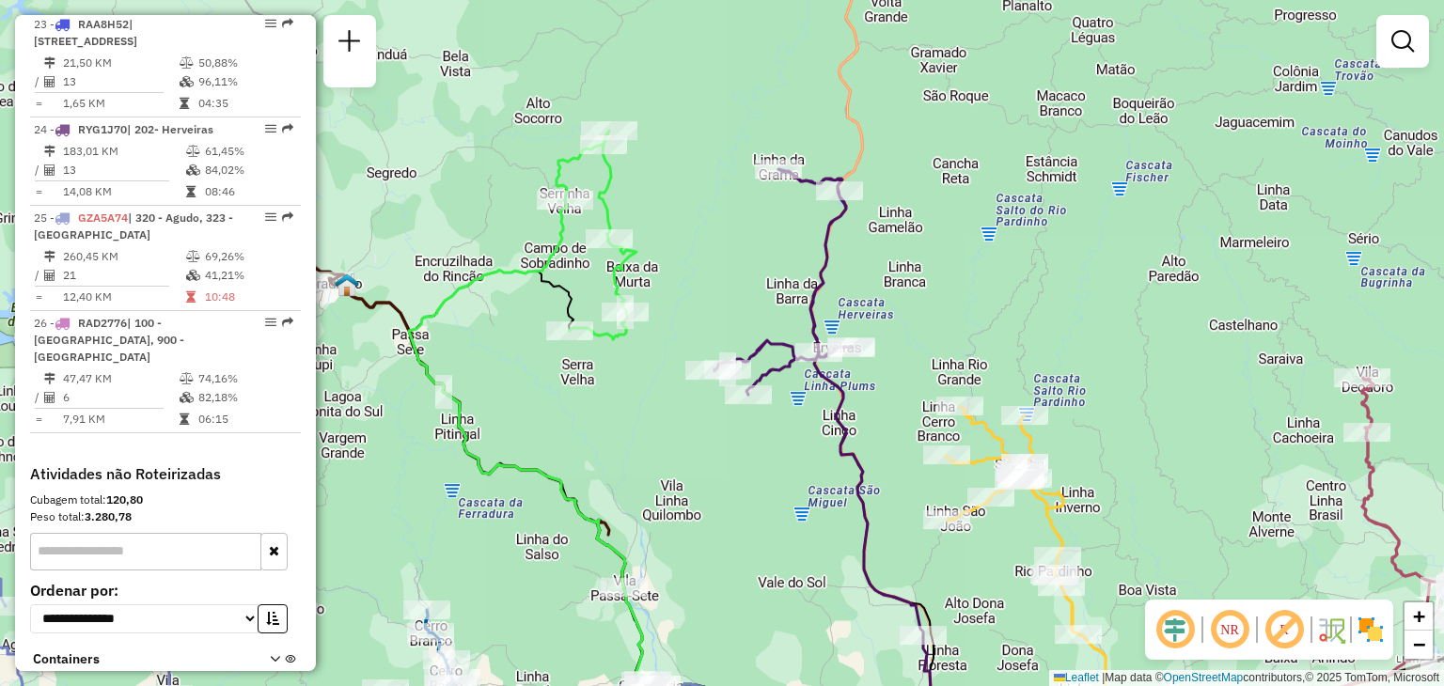
drag, startPoint x: 769, startPoint y: 533, endPoint x: 773, endPoint y: 439, distance: 94.1
click at [655, 150] on div "Janela de atendimento Grade de atendimento Capacidade Transportadoras Veículos …" at bounding box center [722, 343] width 1444 height 686
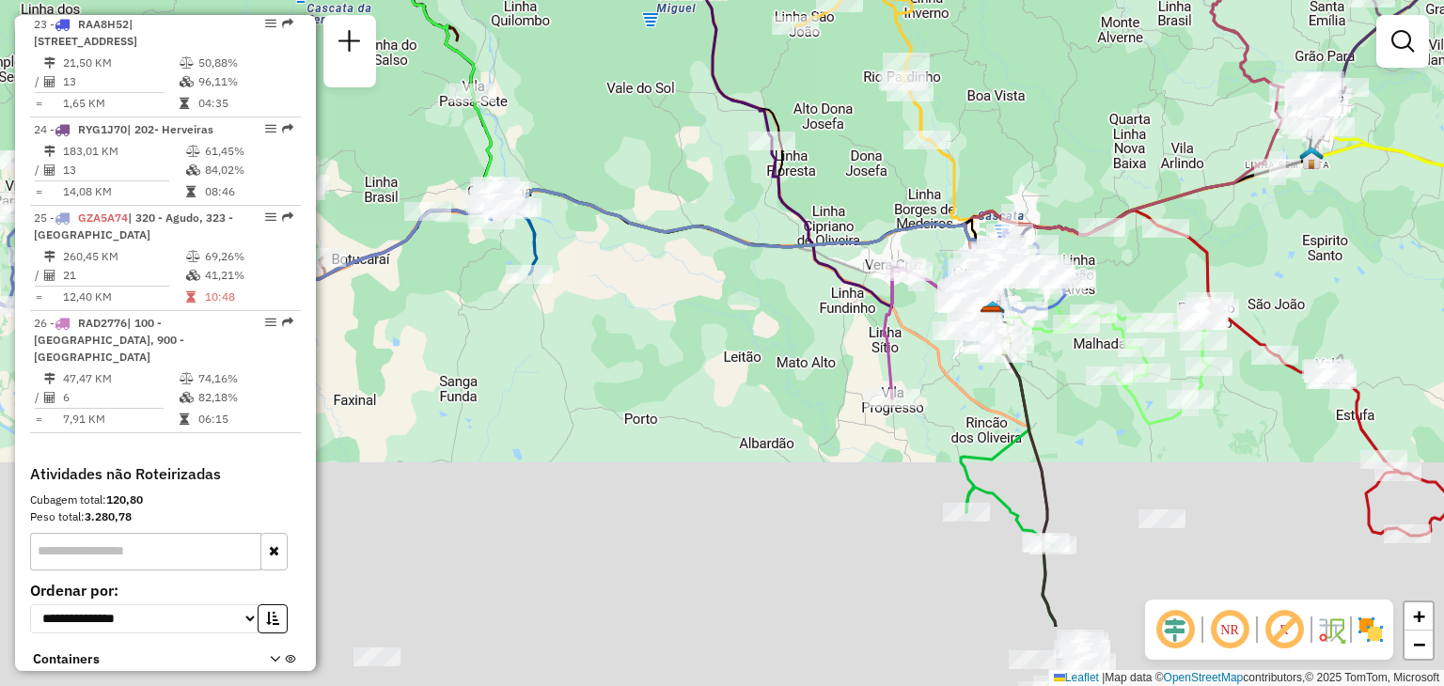
drag, startPoint x: 749, startPoint y: 322, endPoint x: 830, endPoint y: 321, distance: 80.8
click at [733, 293] on div "Janela de atendimento Grade de atendimento Capacidade Transportadoras Veículos …" at bounding box center [722, 343] width 1444 height 686
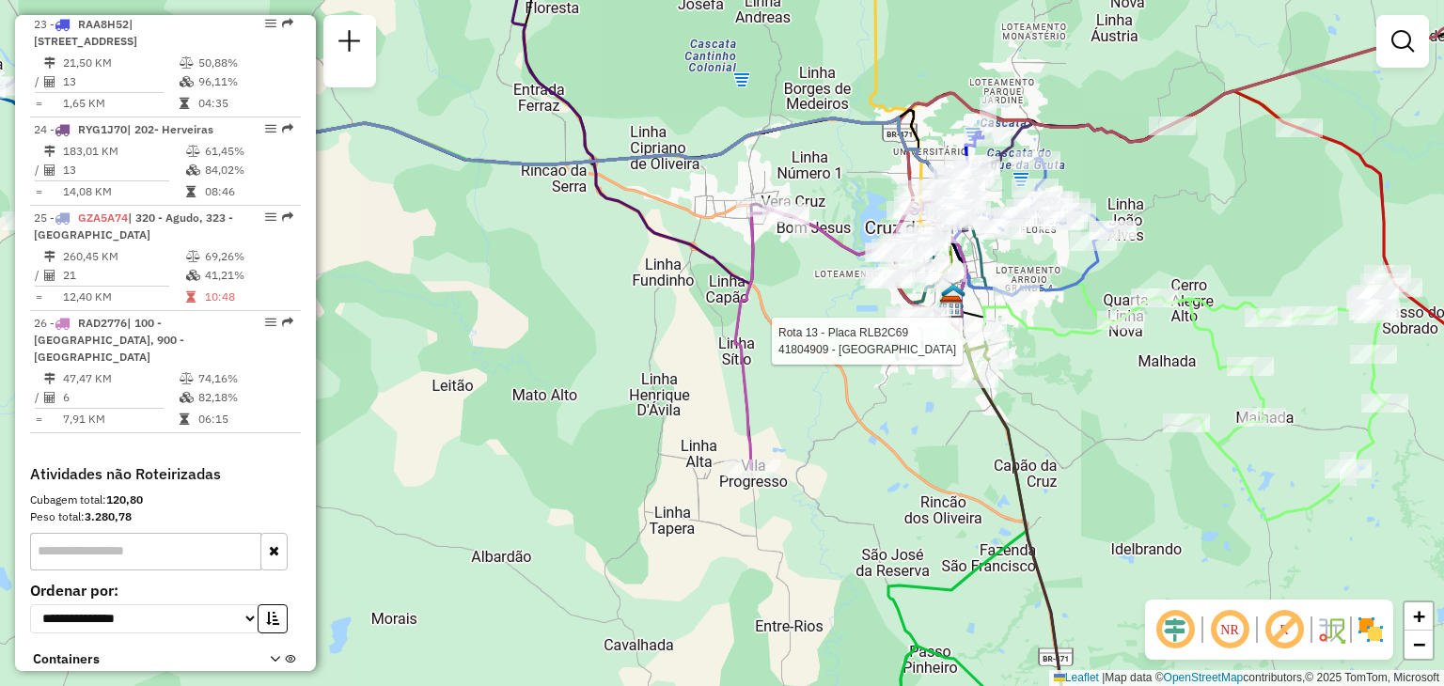
select select "**********"
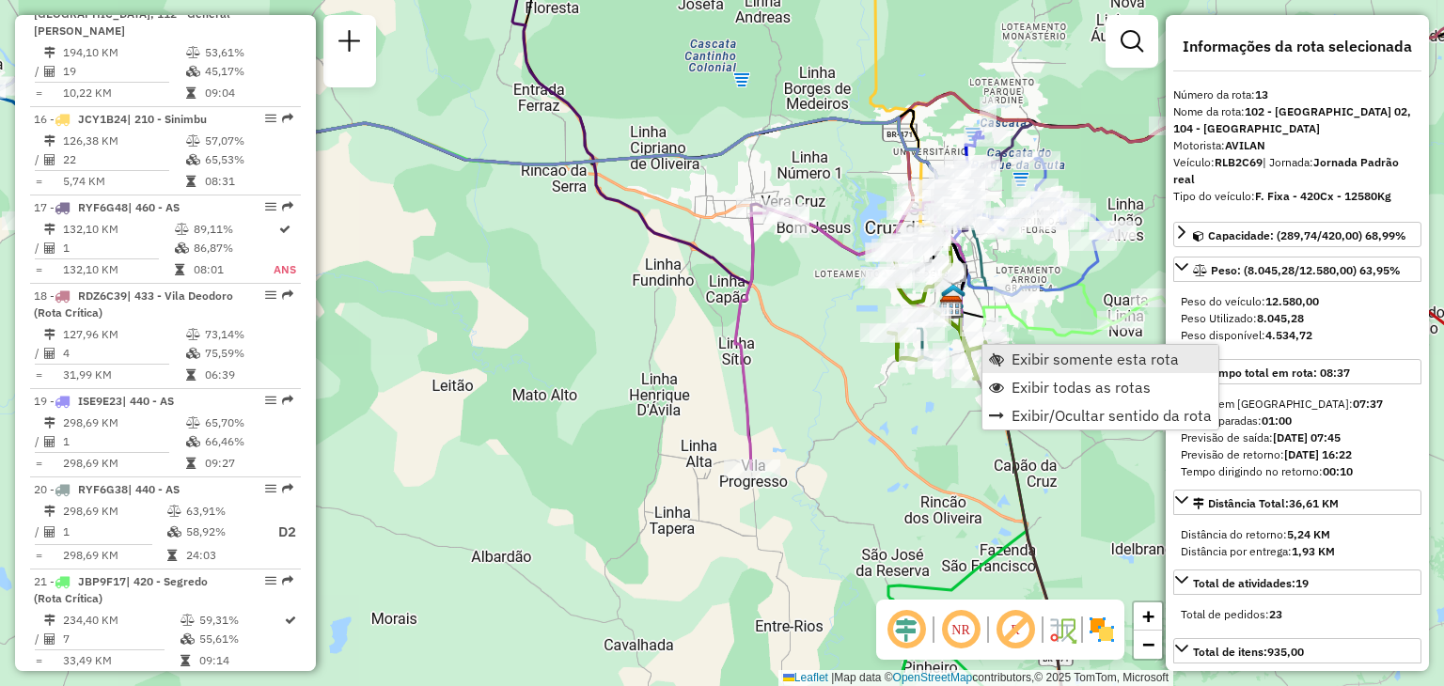
scroll to position [2015, 0]
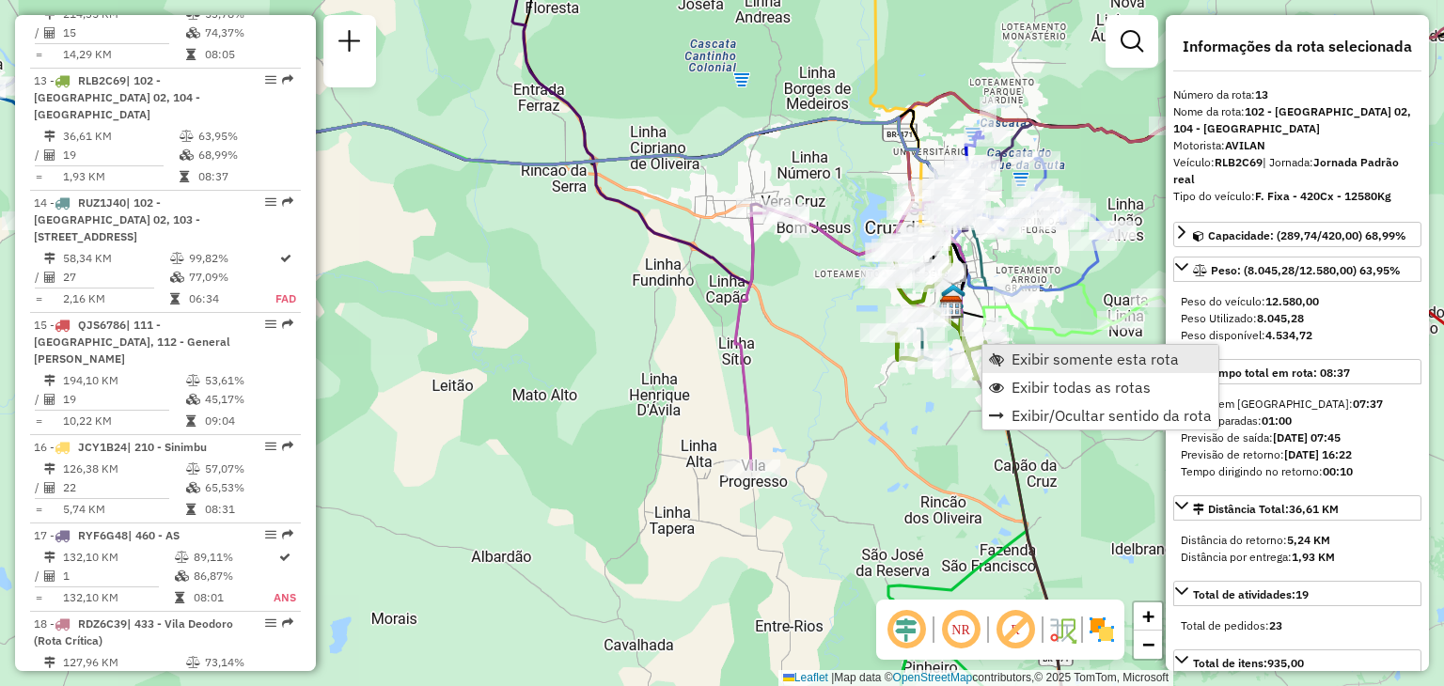
click at [1016, 360] on span "Exibir somente esta rota" at bounding box center [1094, 359] width 167 height 15
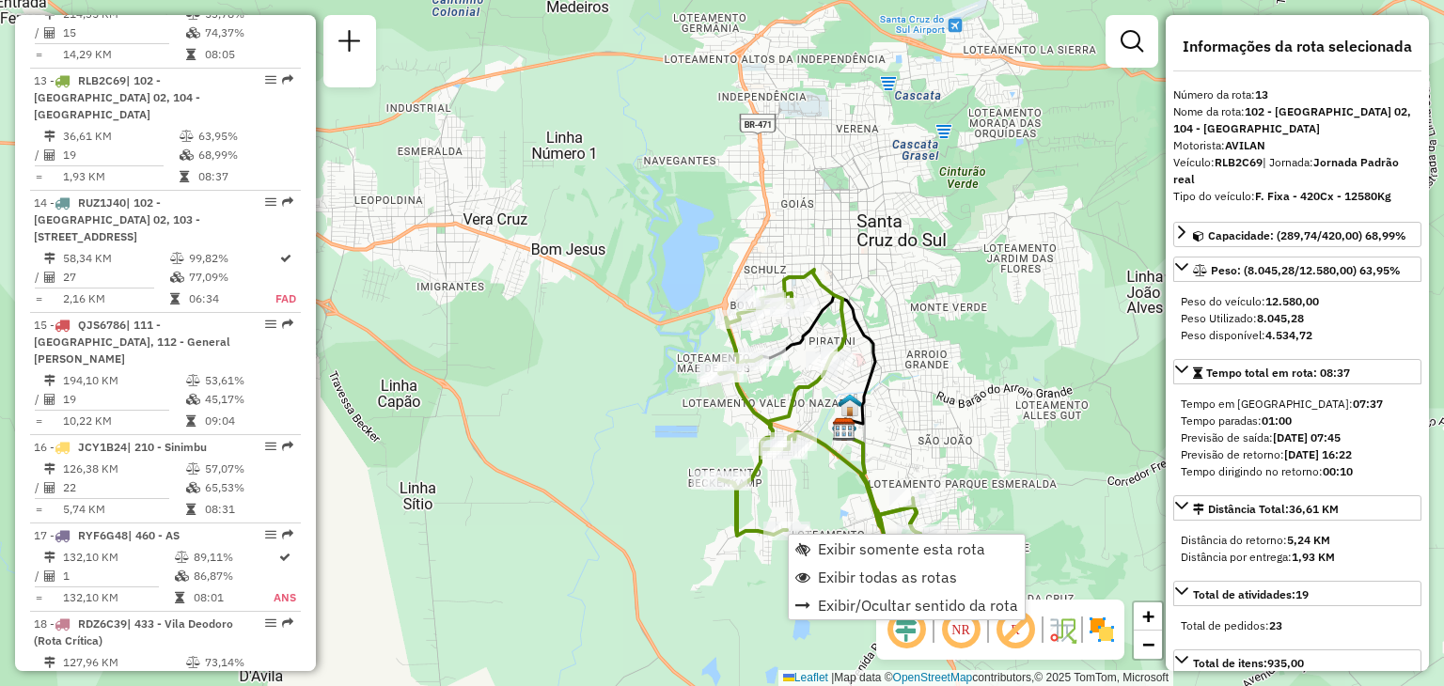
drag, startPoint x: 846, startPoint y: 579, endPoint x: 949, endPoint y: 494, distance: 133.6
click at [846, 582] on span "Exibir todas as rotas" at bounding box center [887, 577] width 139 height 15
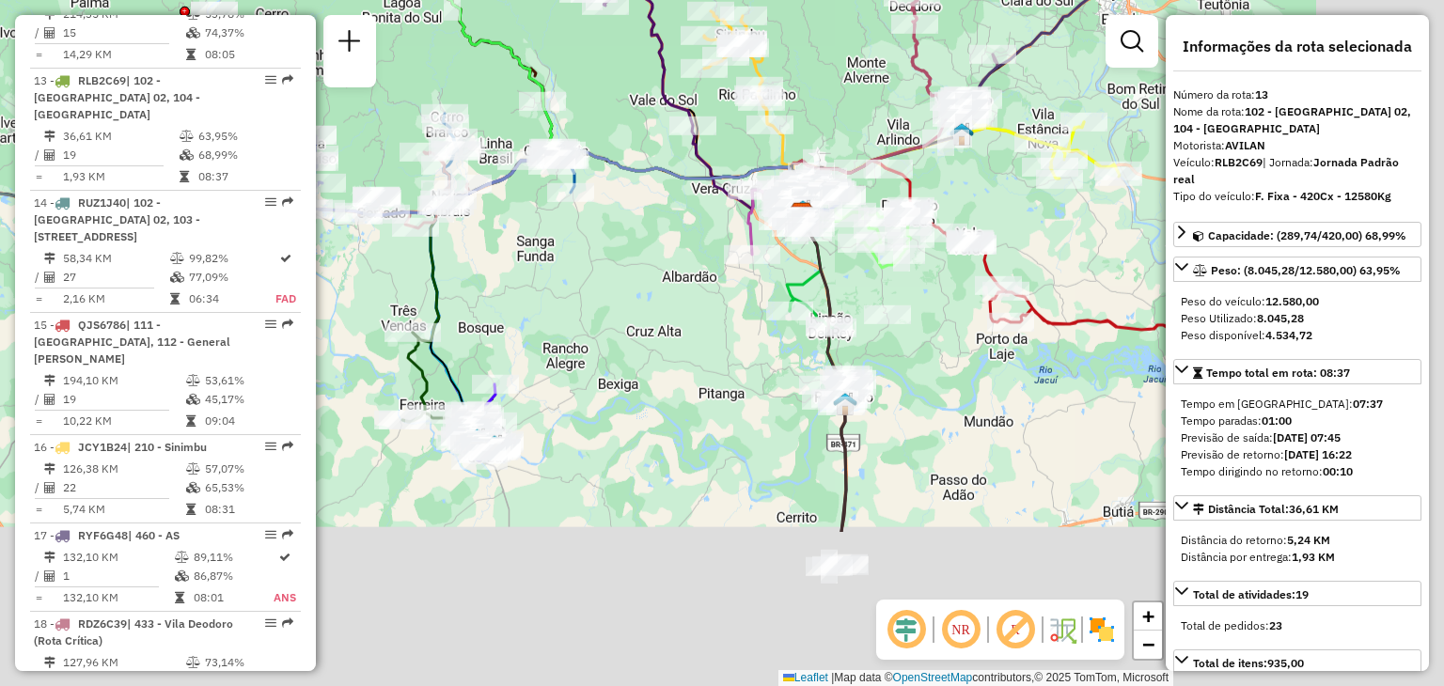
drag, startPoint x: 946, startPoint y: 500, endPoint x: 835, endPoint y: 386, distance: 158.9
click at [737, 232] on div "Janela de atendimento Grade de atendimento Capacidade Transportadoras Veículos …" at bounding box center [722, 343] width 1444 height 686
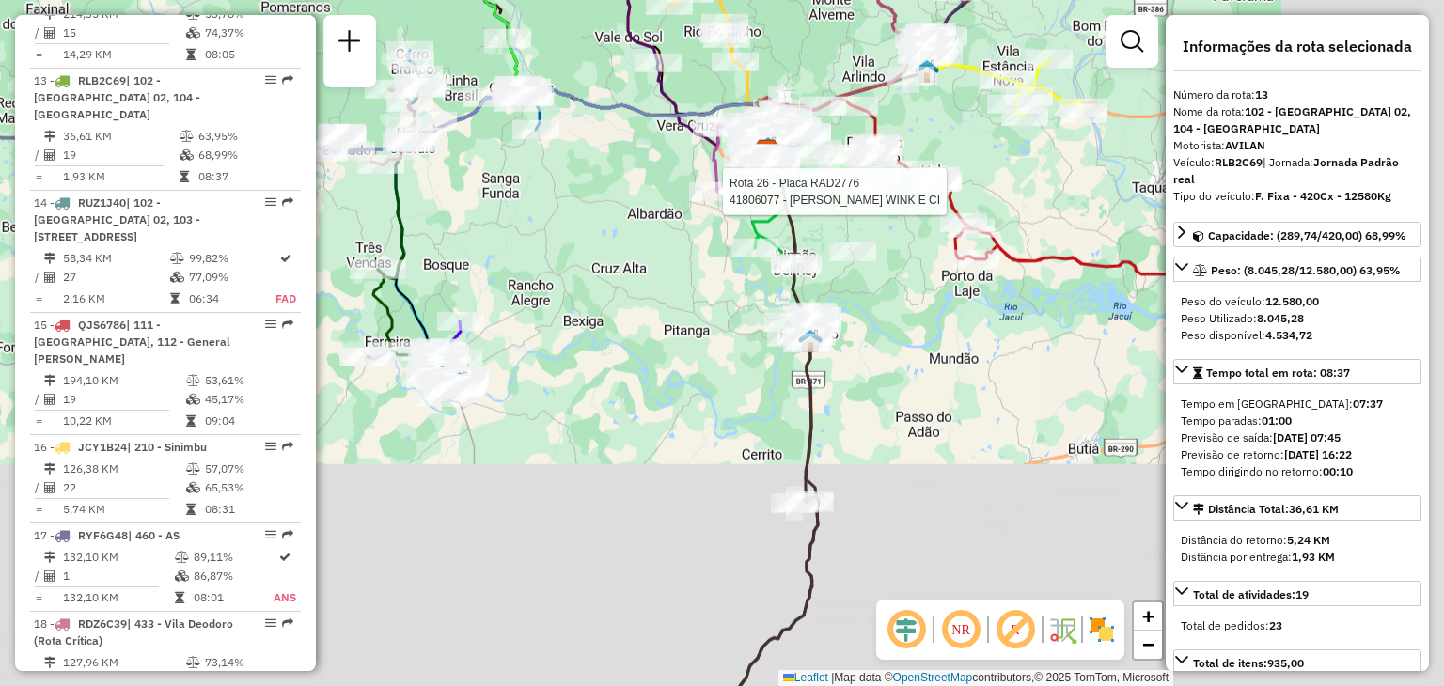
drag, startPoint x: 808, startPoint y: 478, endPoint x: 805, endPoint y: 451, distance: 26.6
click at [805, 413] on icon at bounding box center [772, 546] width 93 height 418
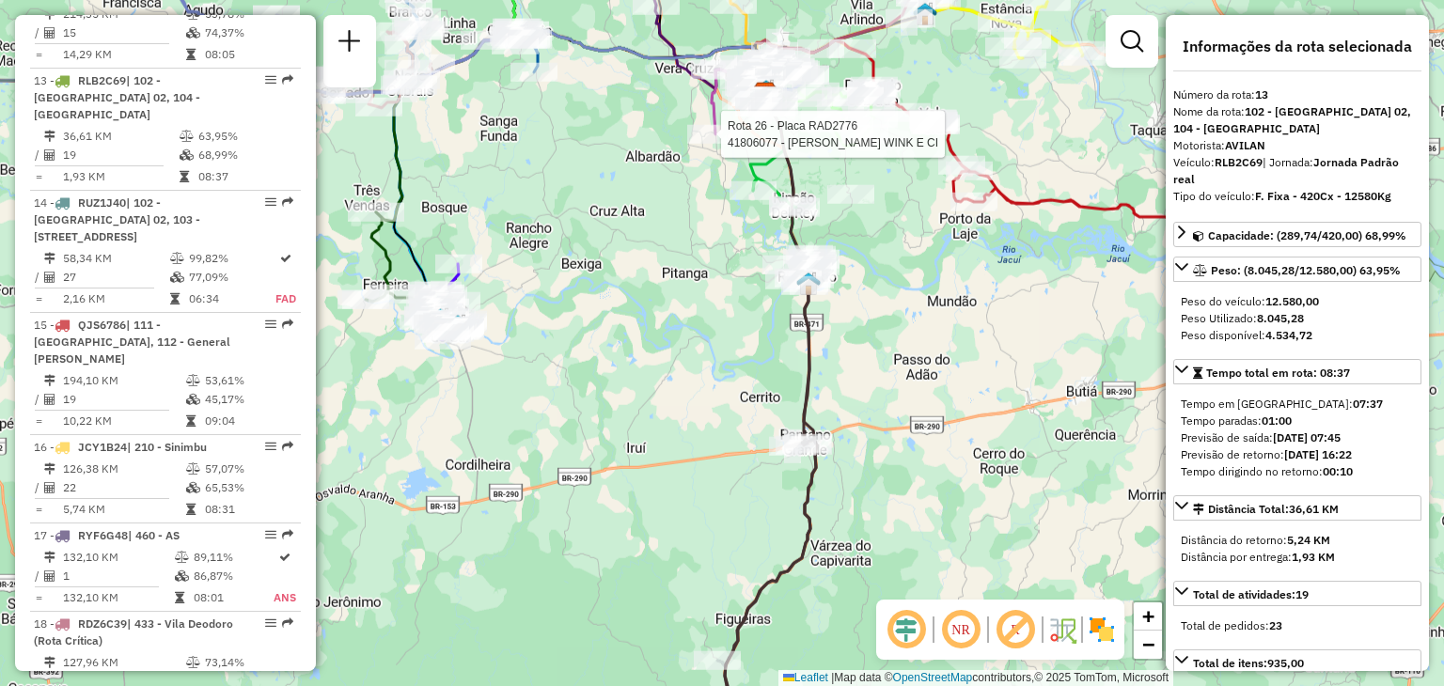
drag, startPoint x: 616, startPoint y: 234, endPoint x: 733, endPoint y: 383, distance: 189.4
click at [736, 384] on div "Rota 26 - Placa RAD2776 41806077 - [PERSON_NAME] WINK E CI Janela de atendiment…" at bounding box center [722, 343] width 1444 height 686
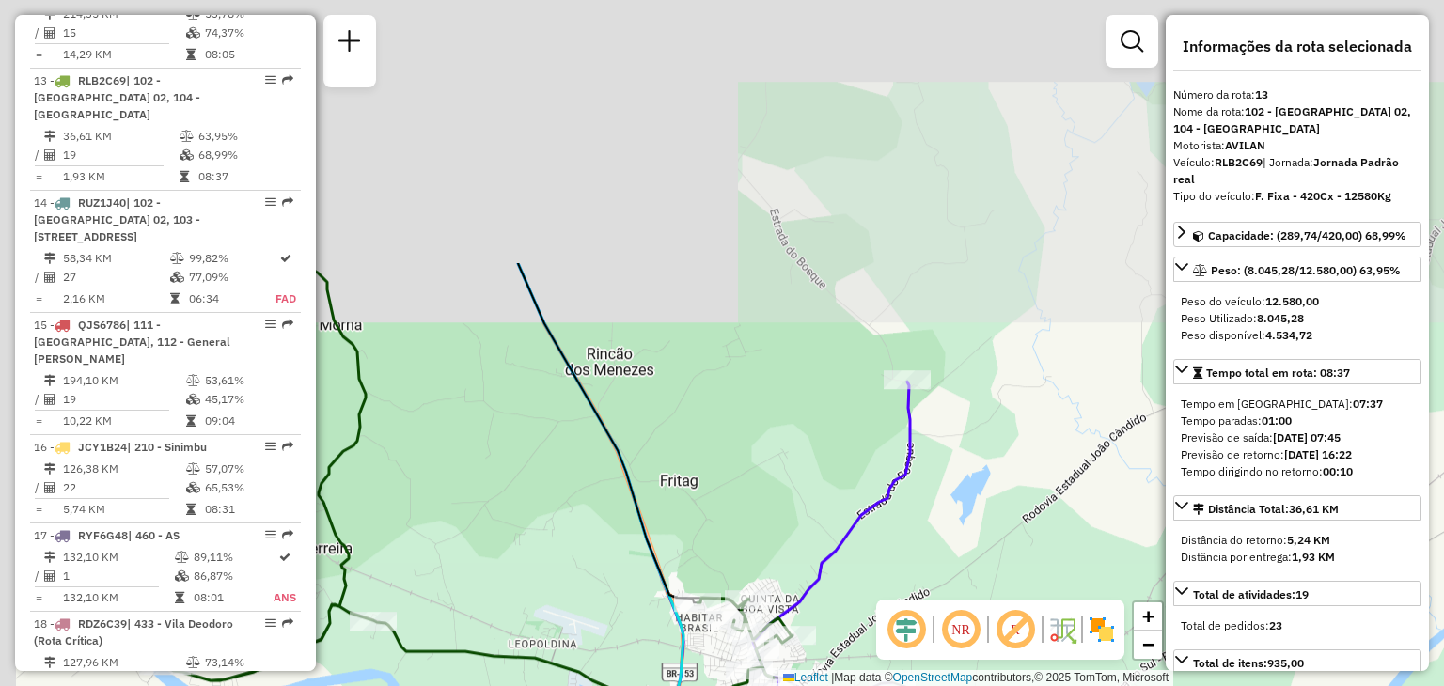
drag, startPoint x: 625, startPoint y: 174, endPoint x: 847, endPoint y: 542, distance: 430.1
click at [847, 542] on div "Rota 26 - Placa RAD2776 41806077 - [PERSON_NAME] WINK E CI Janela de atendiment…" at bounding box center [722, 343] width 1444 height 686
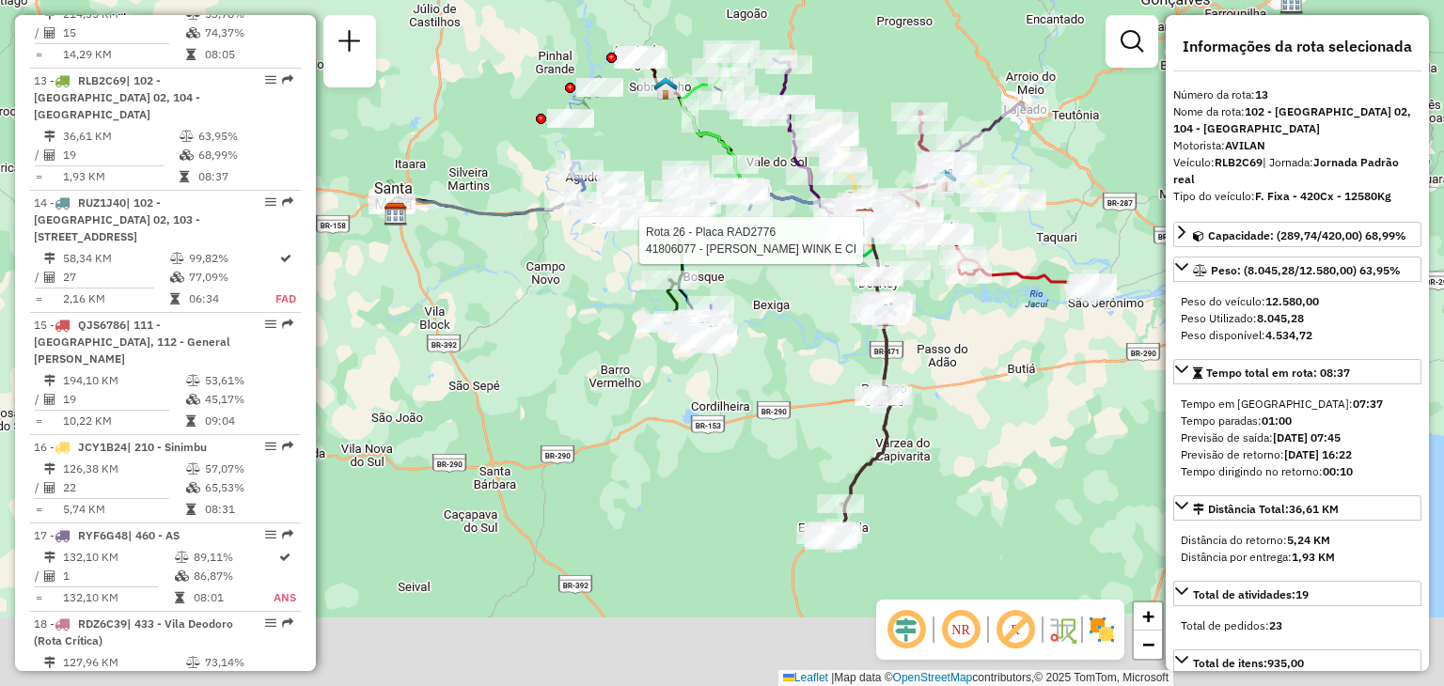
drag, startPoint x: 936, startPoint y: 480, endPoint x: 849, endPoint y: 313, distance: 188.8
click at [849, 313] on div "Rota 26 - Placa RAD2776 41806077 - [PERSON_NAME] WINK E CI Janela de atendiment…" at bounding box center [722, 343] width 1444 height 686
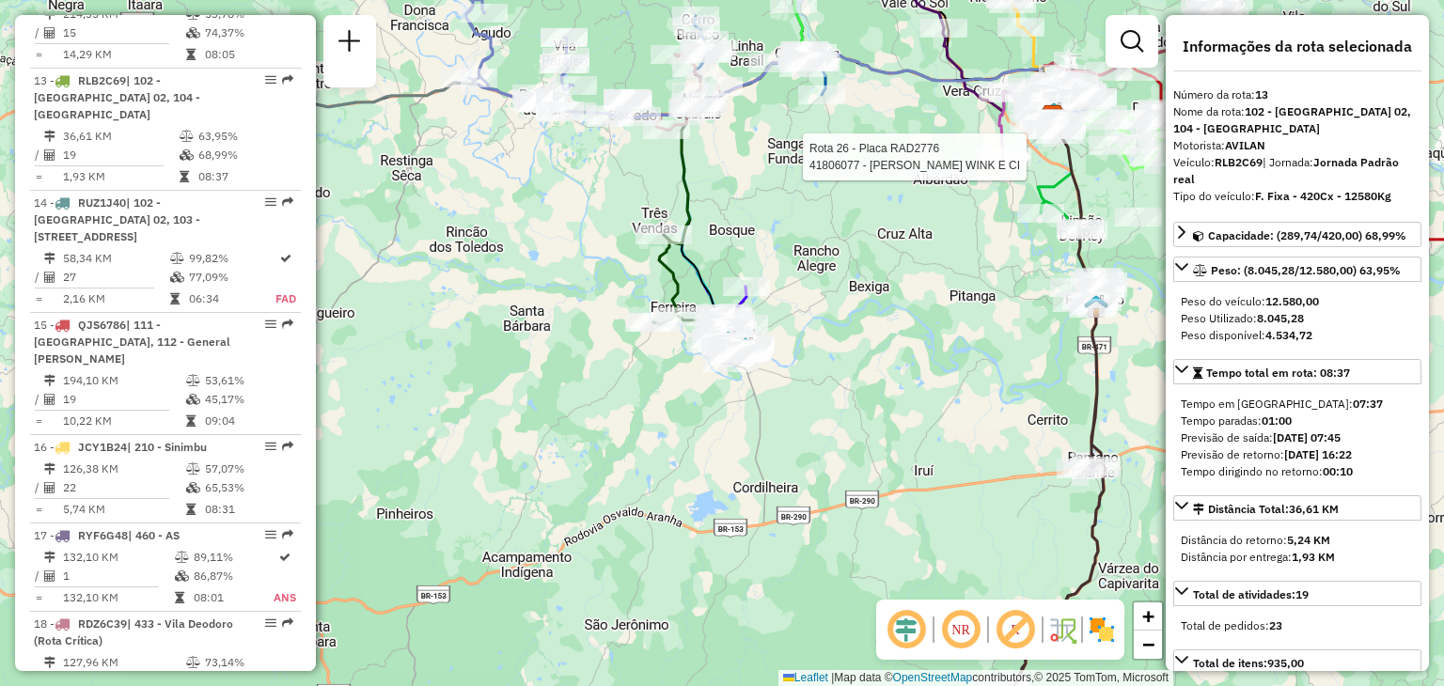
click at [572, 279] on div "Rota 26 - Placa RAD2776 41806077 - [PERSON_NAME] WINK E CI Janela de atendiment…" at bounding box center [722, 343] width 1444 height 686
